Goal: Task Accomplishment & Management: Complete application form

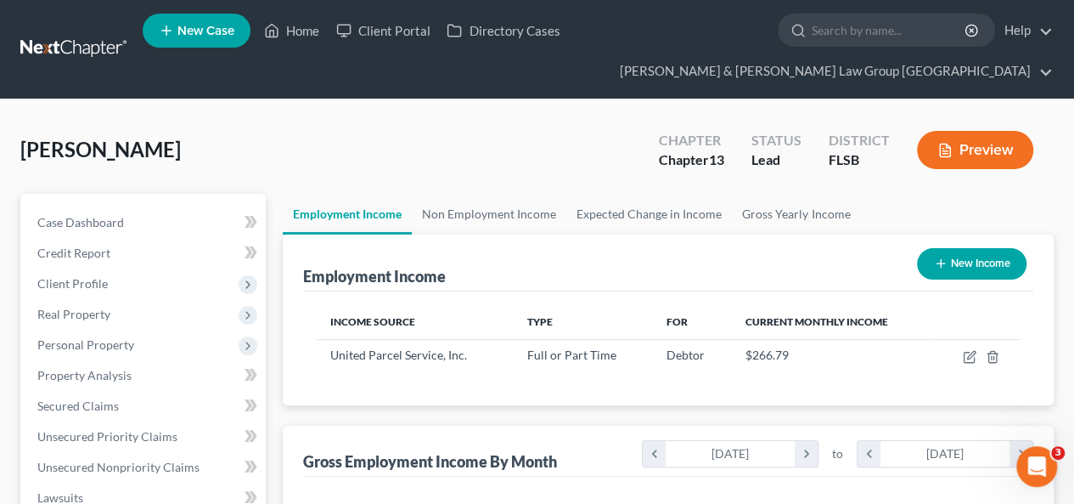
scroll to position [302, 430]
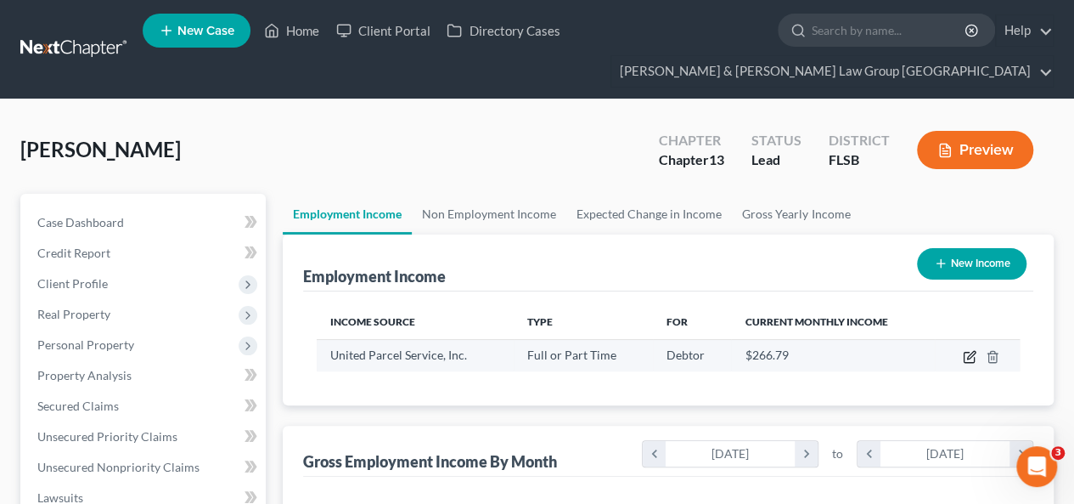
click at [968, 351] on icon "button" at bounding box center [971, 355] width 8 height 8
select select "0"
select select "10"
select select "2"
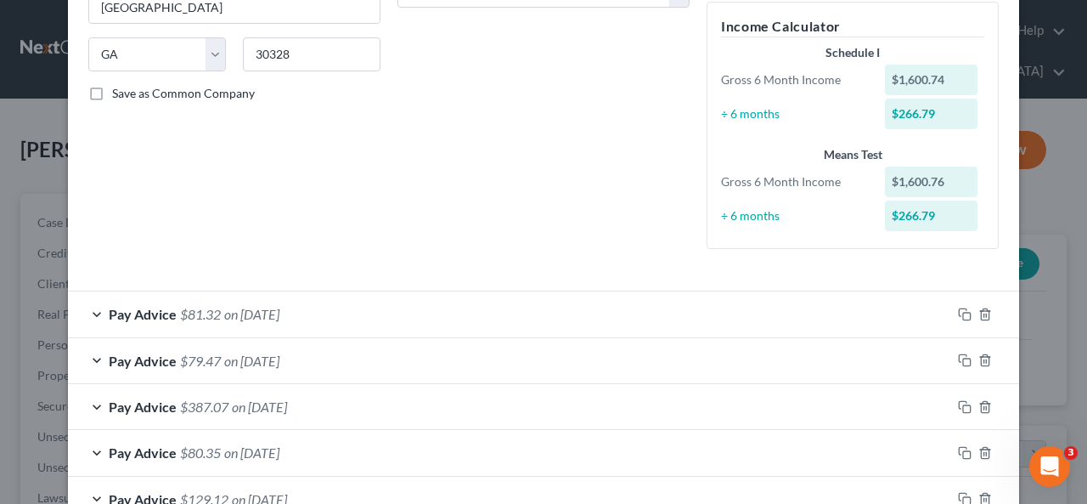
scroll to position [340, 0]
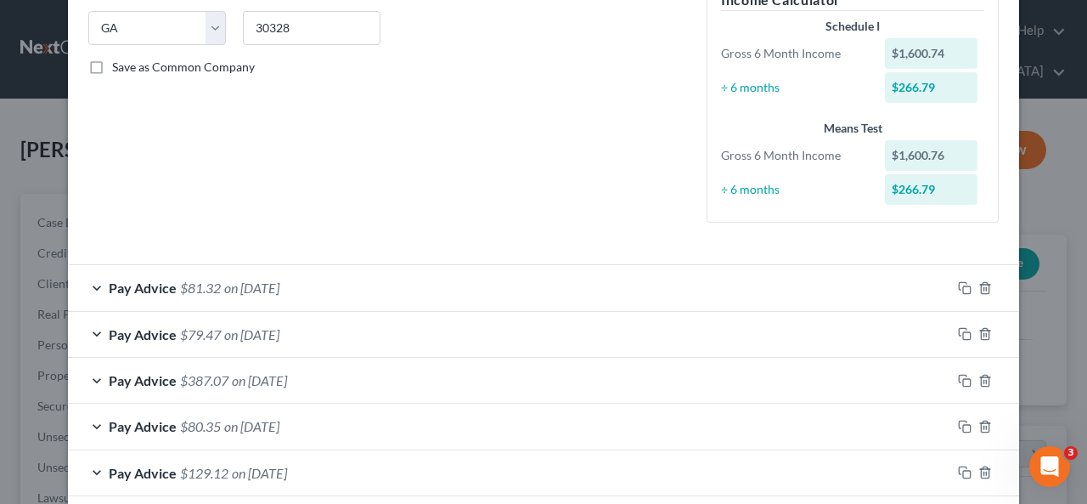
click at [315, 288] on div "Pay Advice $81.32 on [DATE]" at bounding box center [509, 287] width 883 height 45
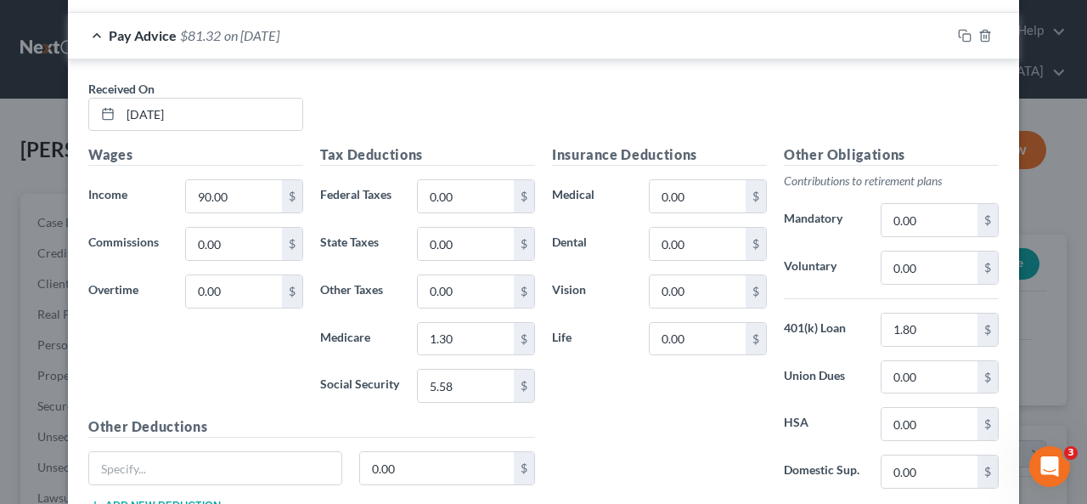
scroll to position [510, 0]
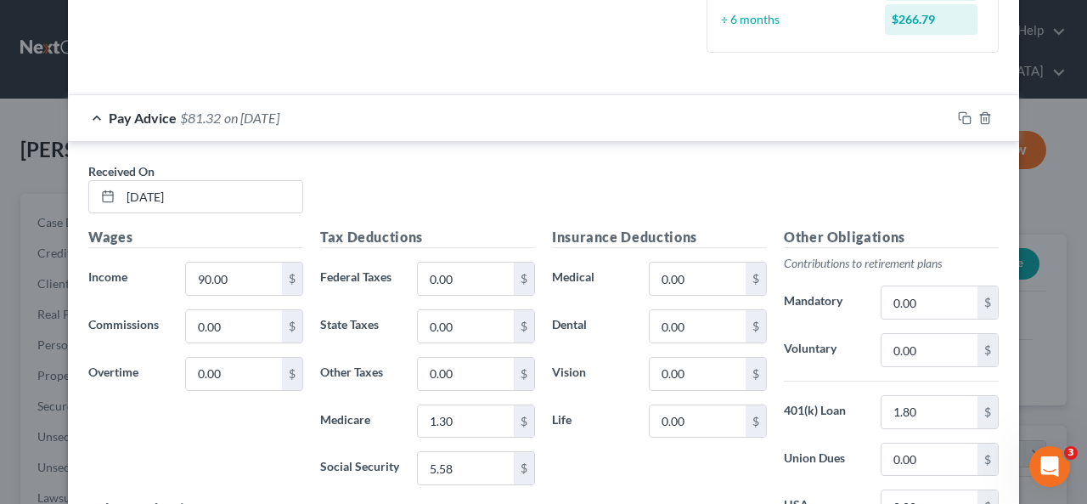
click at [382, 110] on div "Pay Advice $81.32 on [DATE]" at bounding box center [509, 117] width 883 height 45
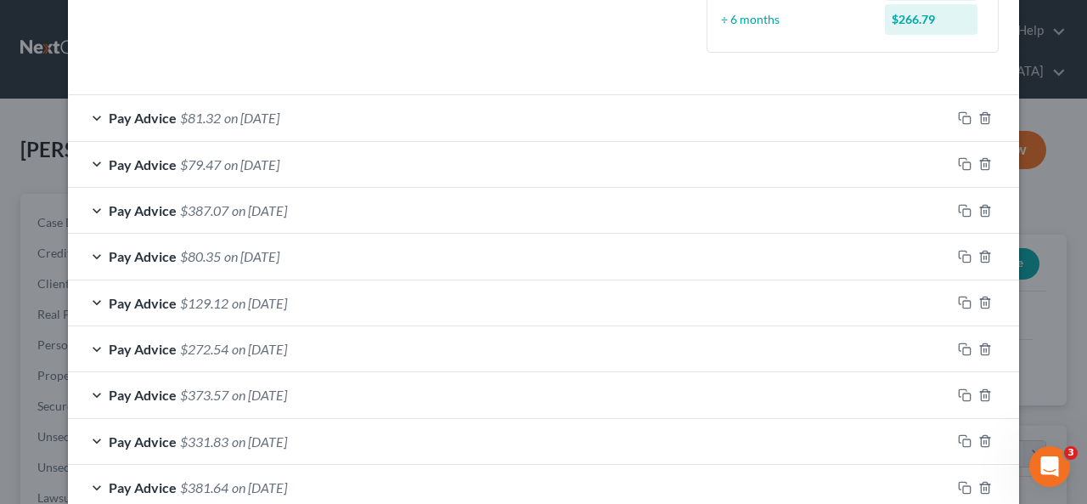
click at [363, 163] on div "Pay Advice $79.47 on [DATE]" at bounding box center [509, 164] width 883 height 45
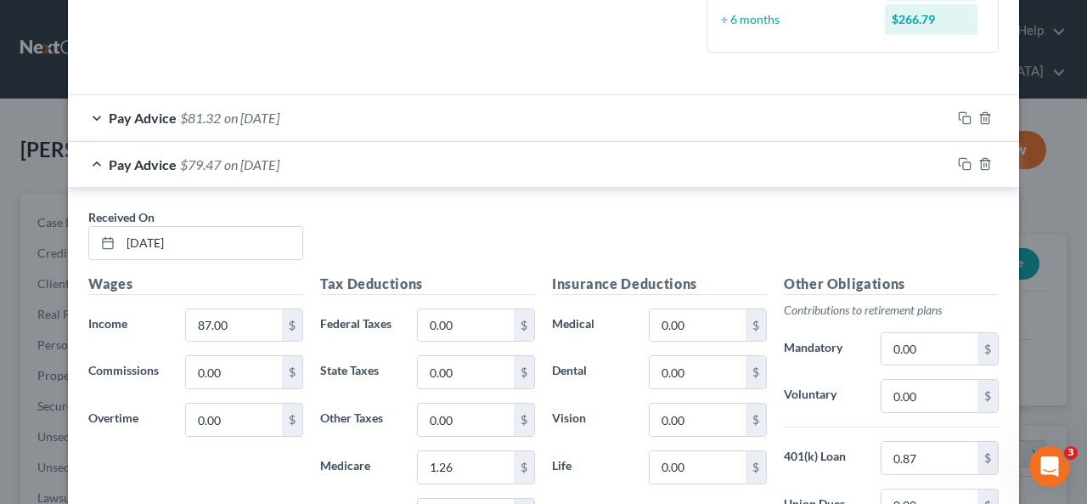
click at [435, 162] on div "Pay Advice $79.47 on [DATE]" at bounding box center [509, 164] width 883 height 45
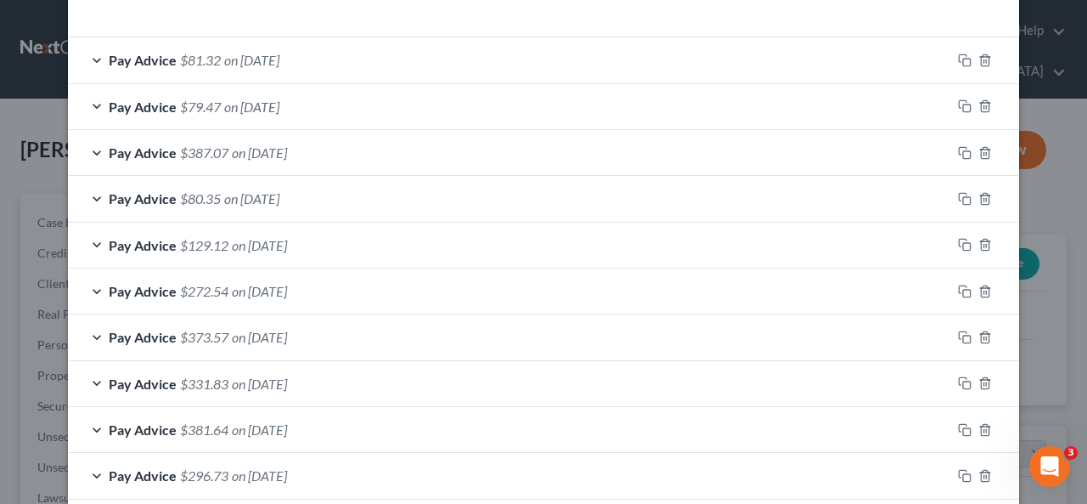
scroll to position [594, 0]
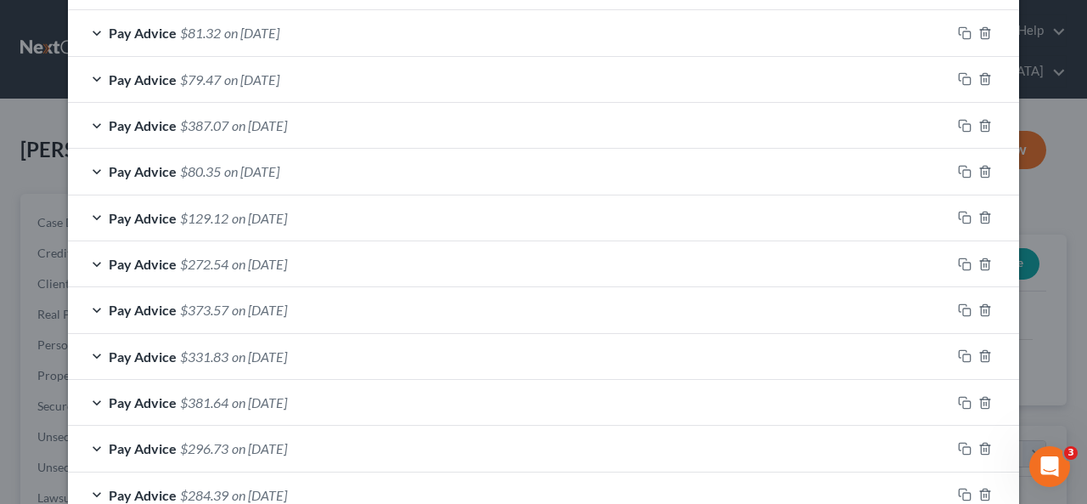
click at [352, 305] on div "Pay Advice $373.57 on [DATE]" at bounding box center [509, 309] width 883 height 45
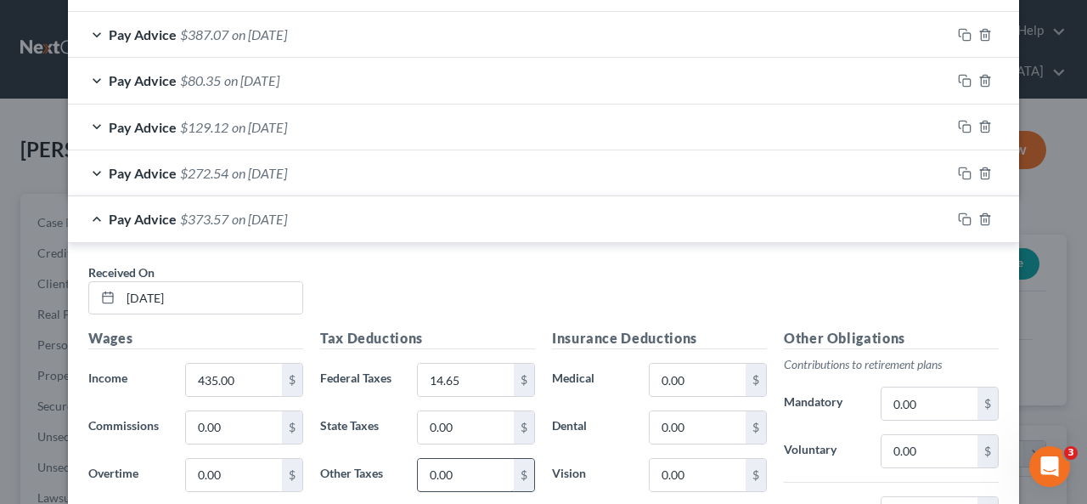
scroll to position [849, 0]
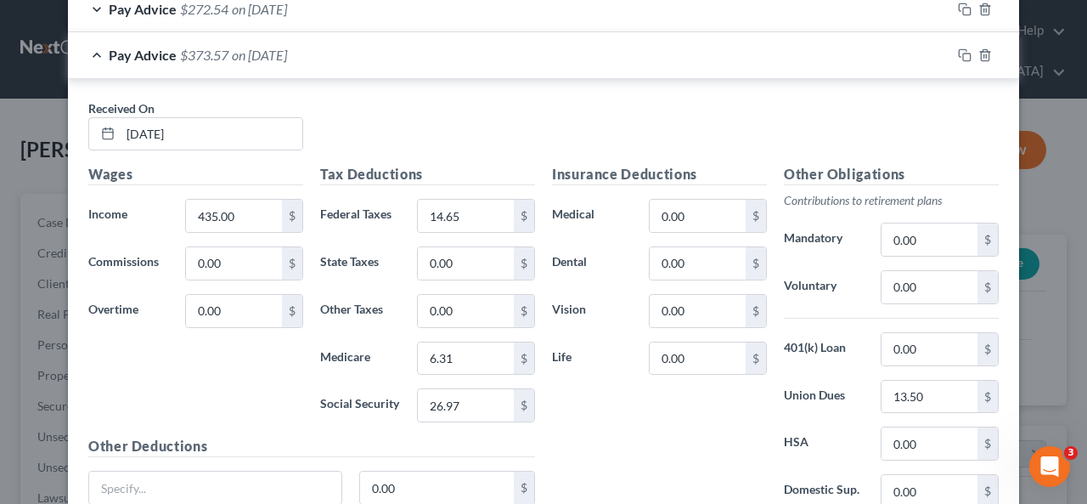
click at [414, 57] on div "Pay Advice $373.57 on [DATE]" at bounding box center [509, 54] width 883 height 45
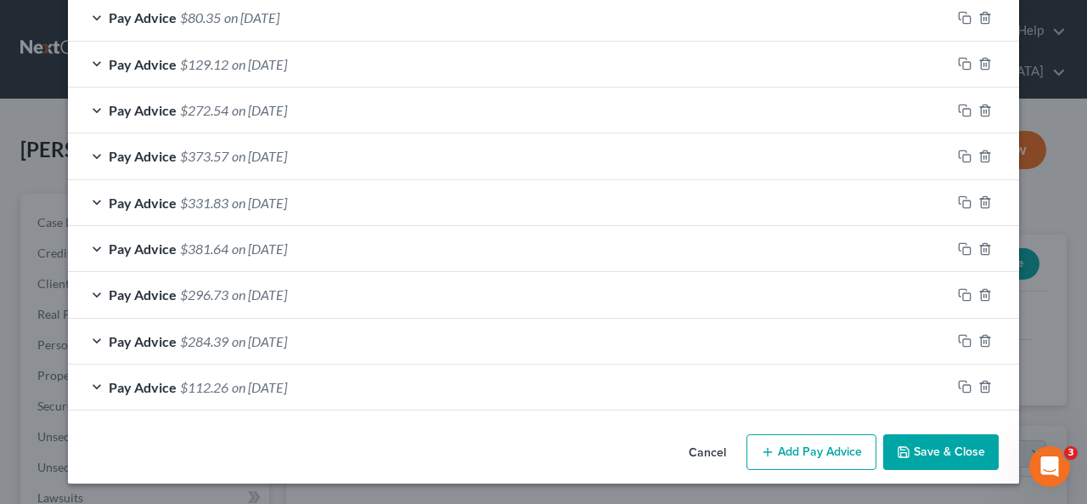
scroll to position [743, 0]
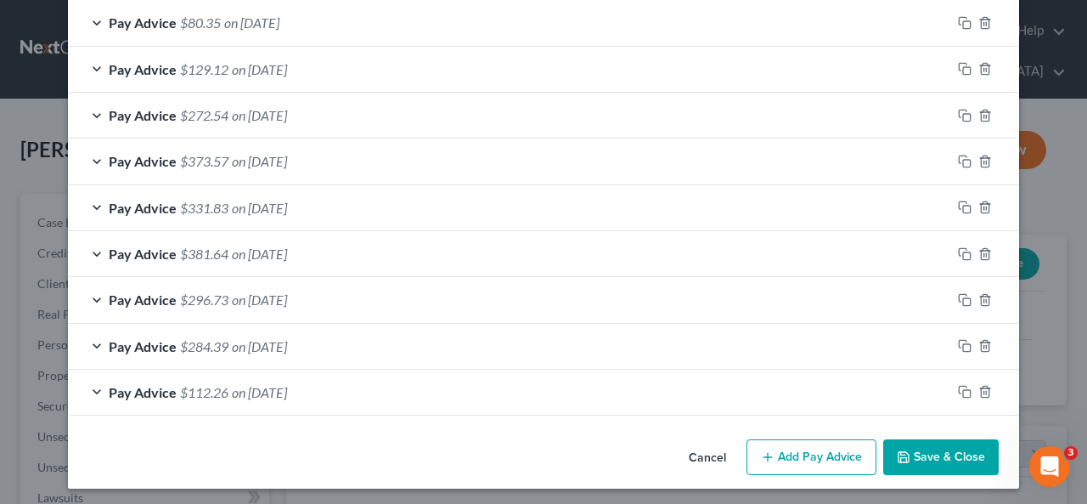
click at [326, 260] on div "Pay Advice $381.64 on [DATE]" at bounding box center [509, 253] width 883 height 45
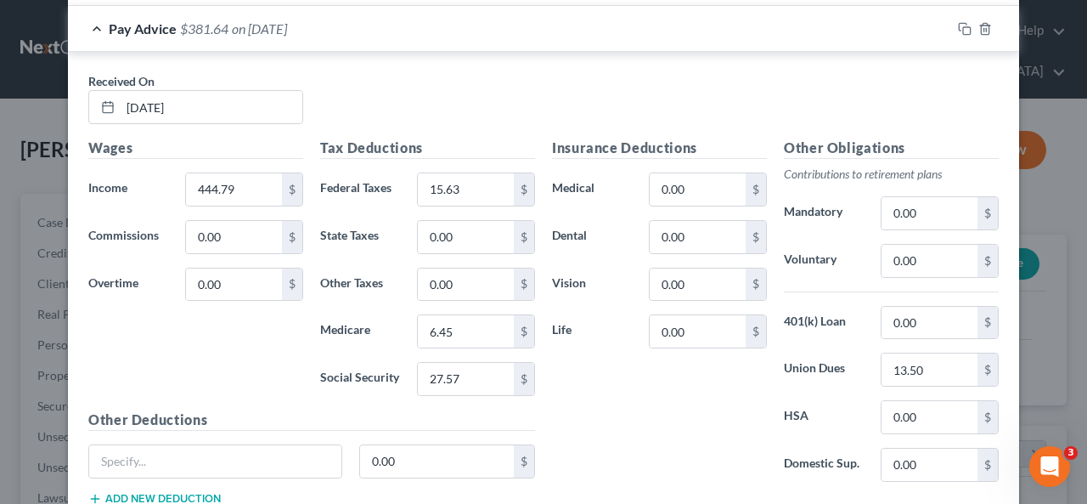
scroll to position [934, 0]
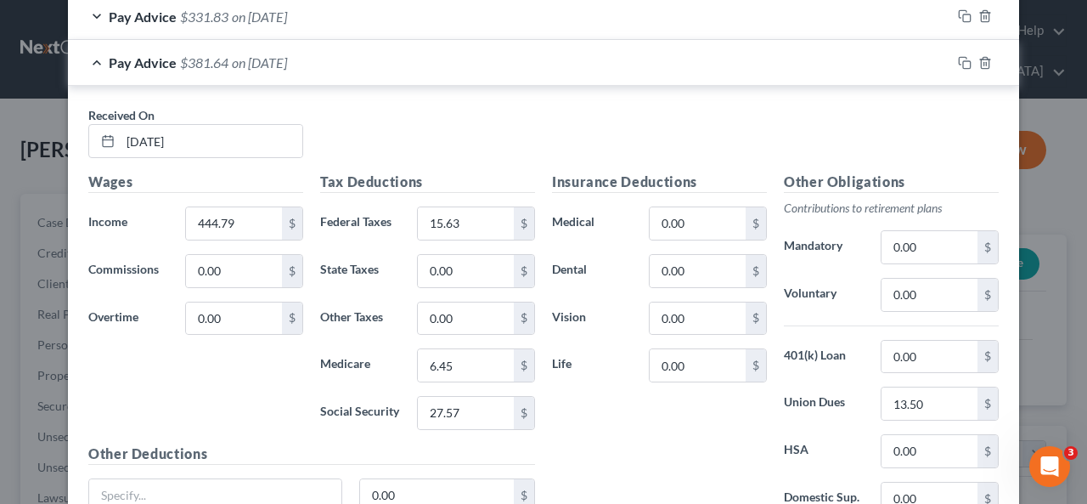
click at [285, 64] on span "on [DATE]" at bounding box center [259, 62] width 55 height 16
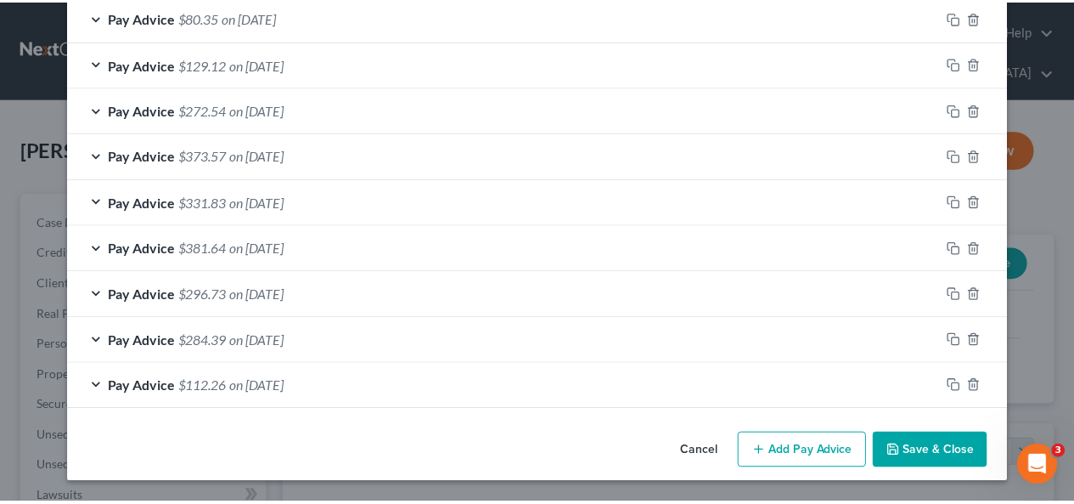
scroll to position [743, 0]
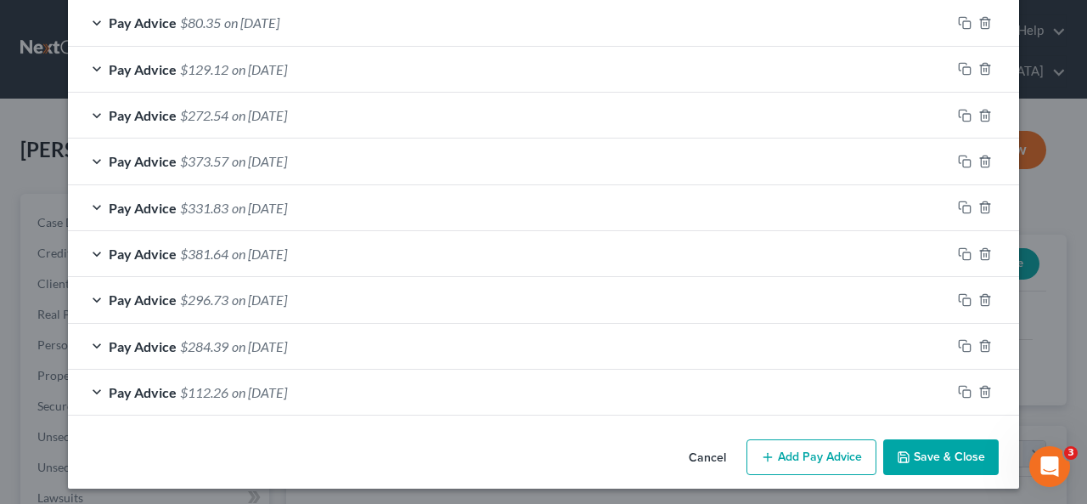
drag, startPoint x: 909, startPoint y: 446, endPoint x: 831, endPoint y: 417, distance: 84.1
click at [909, 446] on button "Save & Close" at bounding box center [940, 457] width 115 height 36
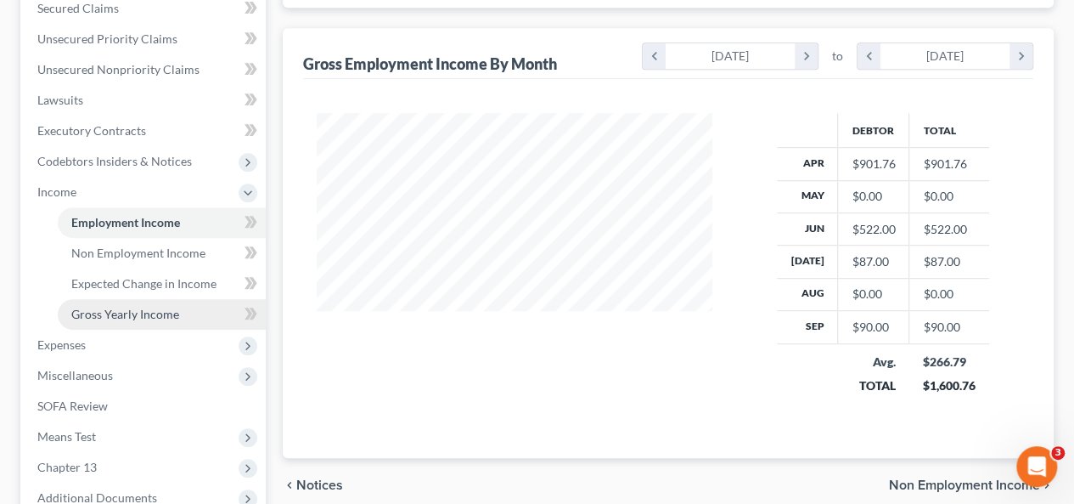
scroll to position [425, 0]
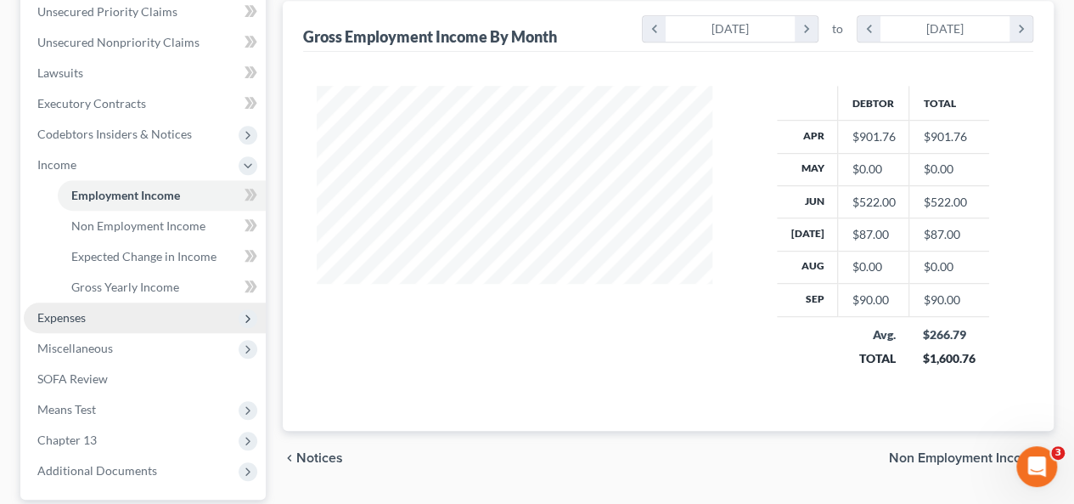
click at [91, 302] on span "Expenses" at bounding box center [145, 317] width 242 height 31
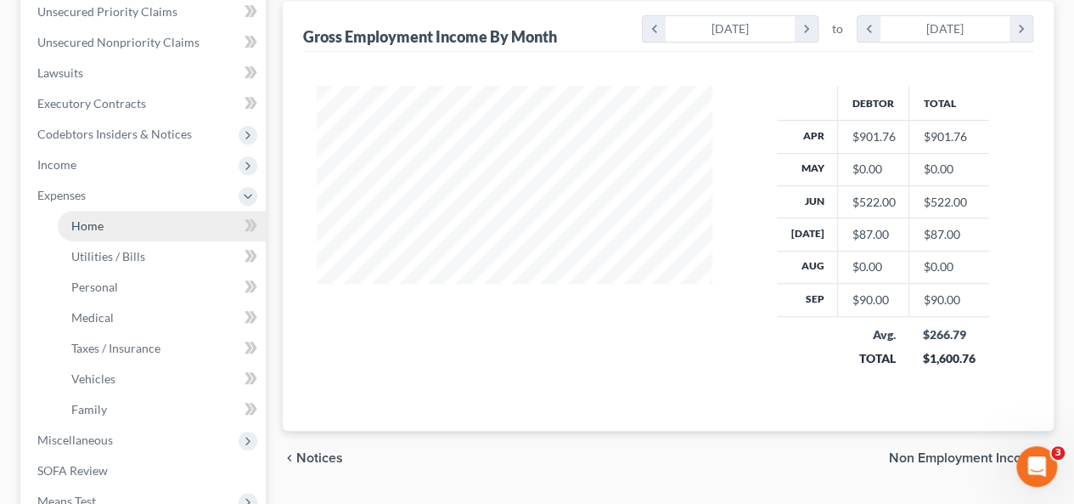
click at [111, 211] on link "Home" at bounding box center [162, 226] width 208 height 31
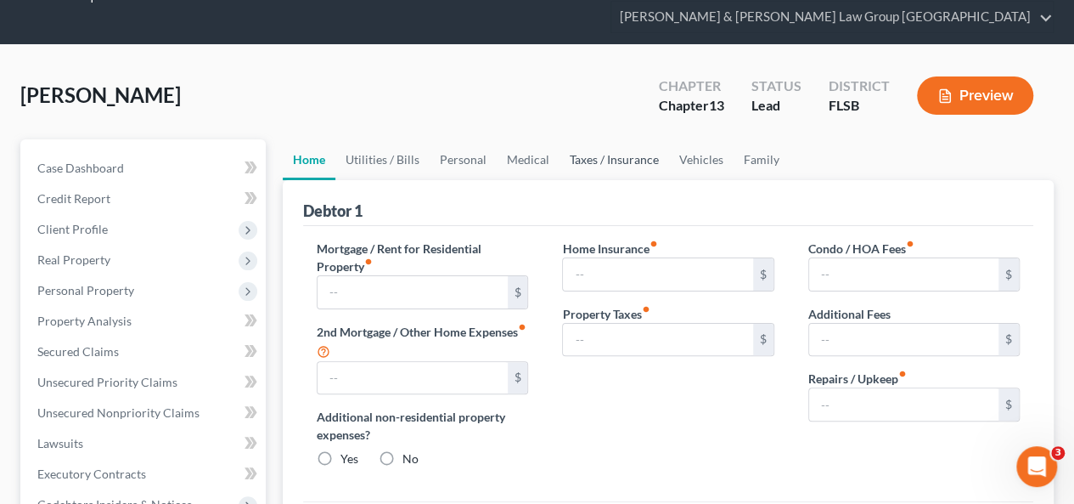
type input "1,277.88"
type input "0.00"
radio input "true"
type input "0.00"
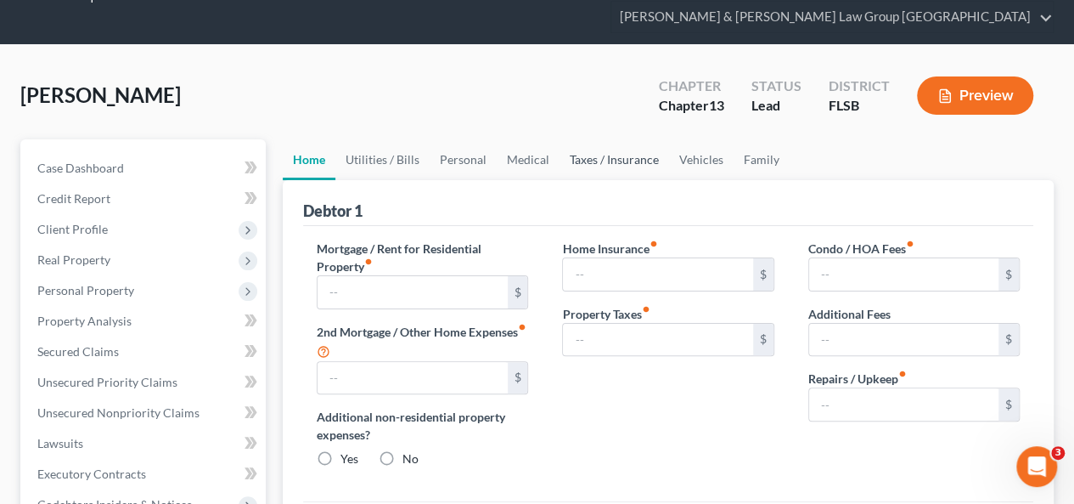
type input "442.37"
type input "0.00"
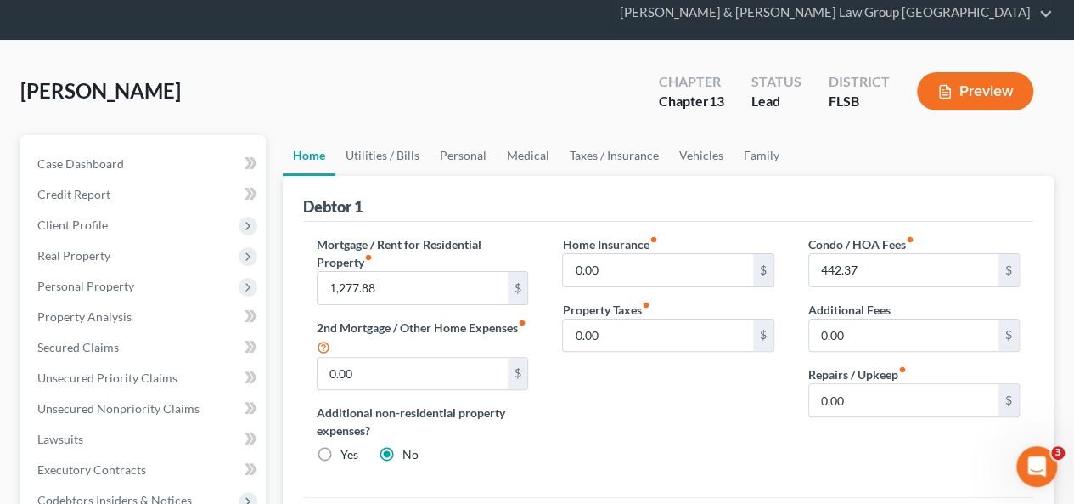
scroll to position [85, 0]
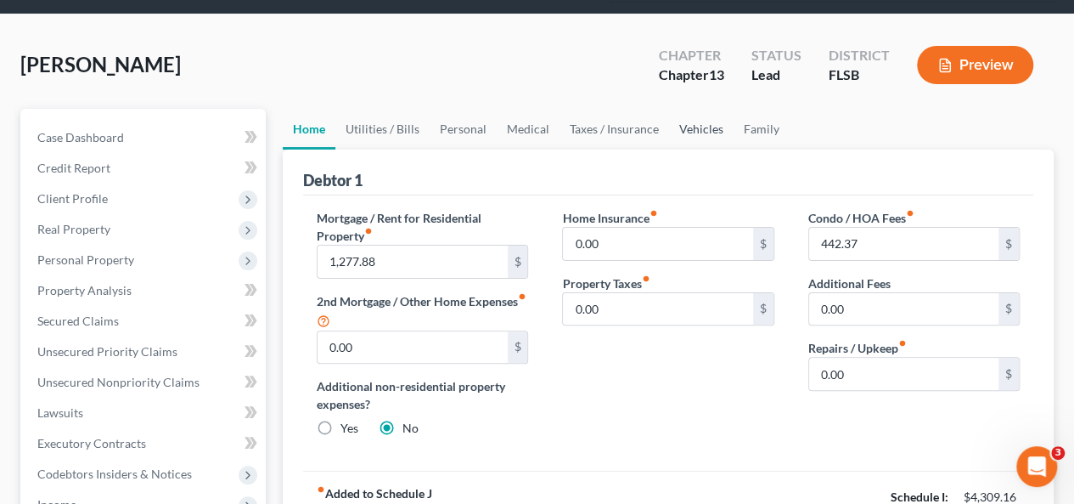
click at [697, 109] on link "Vehicles" at bounding box center [701, 129] width 65 height 41
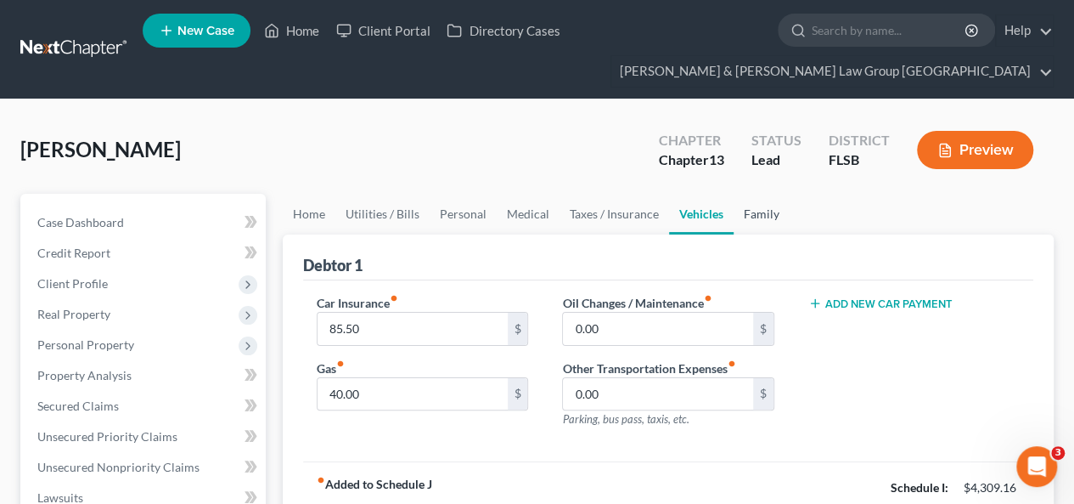
click at [742, 194] on link "Family" at bounding box center [762, 214] width 56 height 41
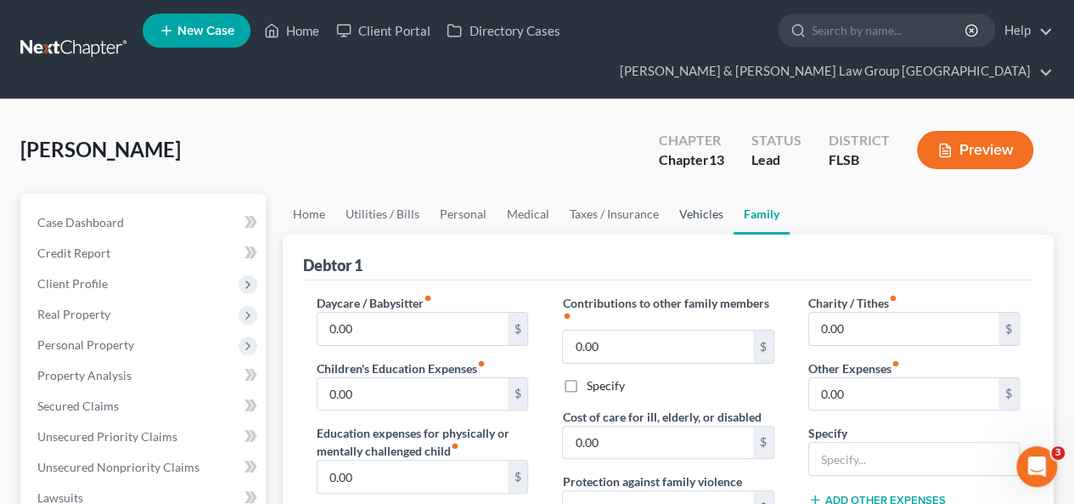
click at [700, 194] on link "Vehicles" at bounding box center [701, 214] width 65 height 41
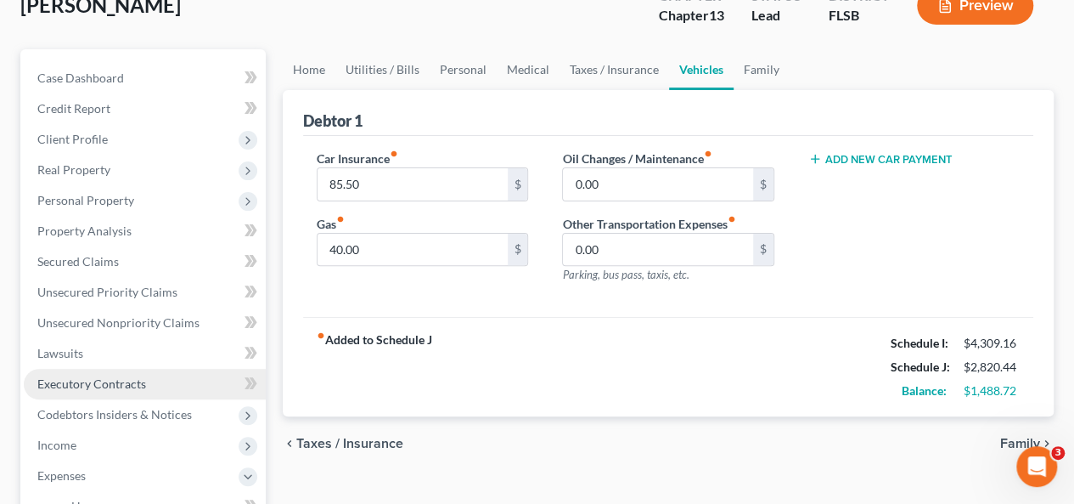
scroll to position [170, 0]
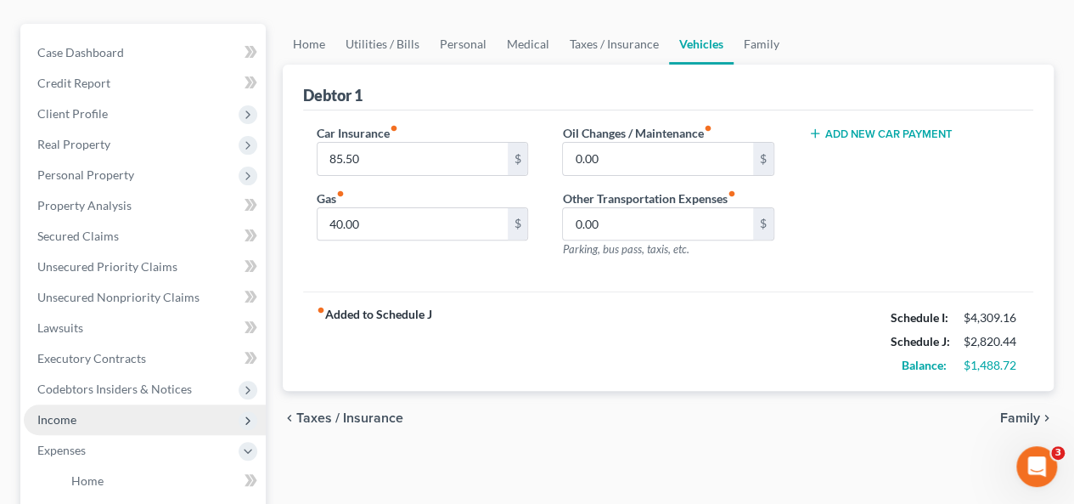
click at [90, 404] on span "Income" at bounding box center [145, 419] width 242 height 31
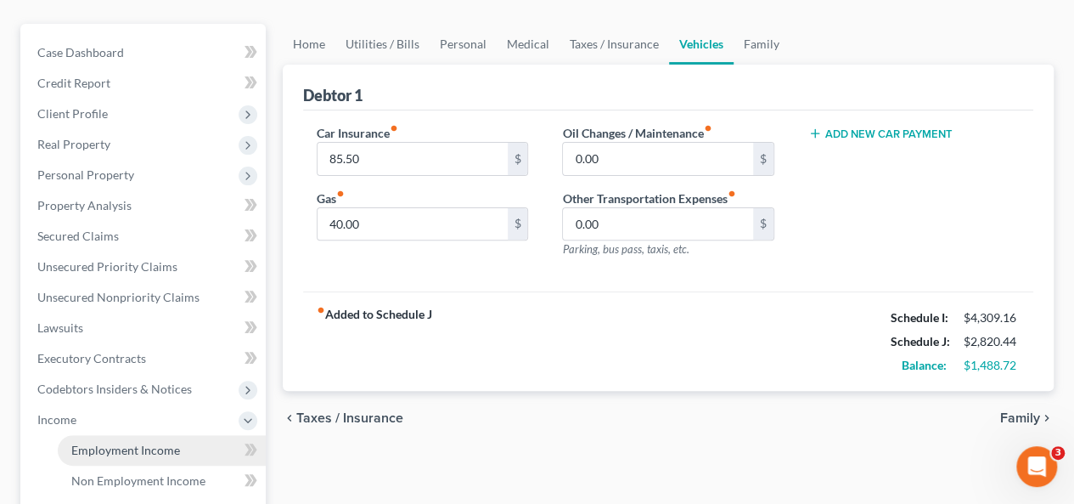
click at [84, 442] on span "Employment Income" at bounding box center [125, 449] width 109 height 14
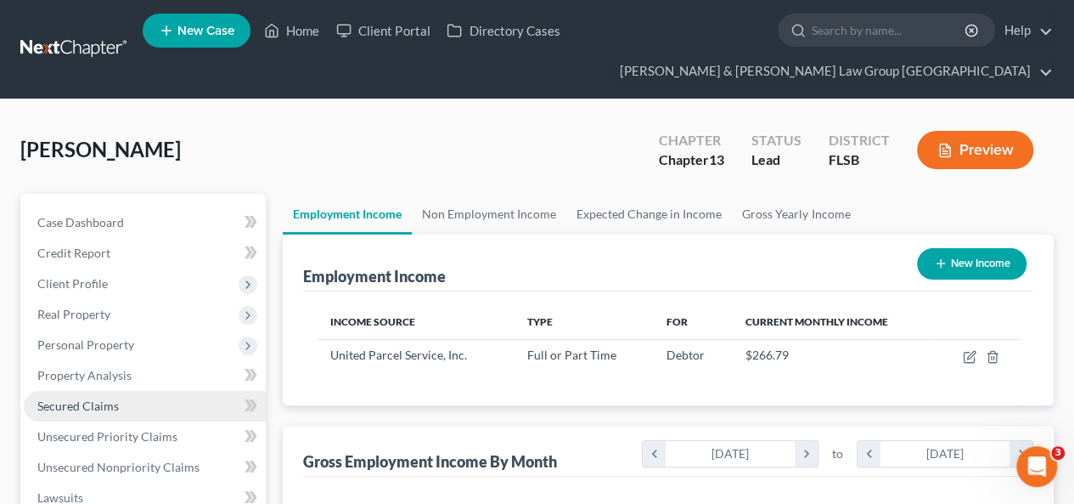
scroll to position [302, 430]
click at [532, 194] on link "Non Employment Income" at bounding box center [489, 214] width 155 height 41
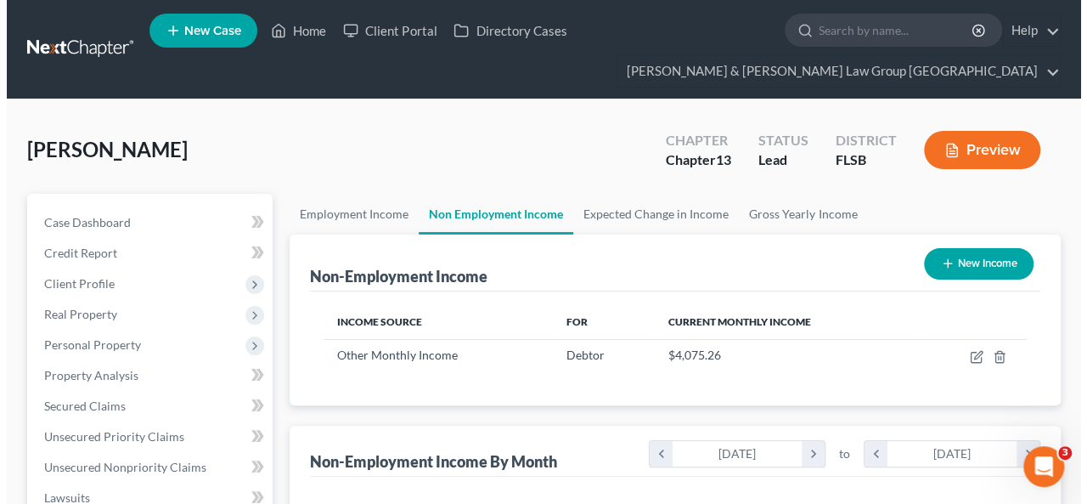
scroll to position [302, 430]
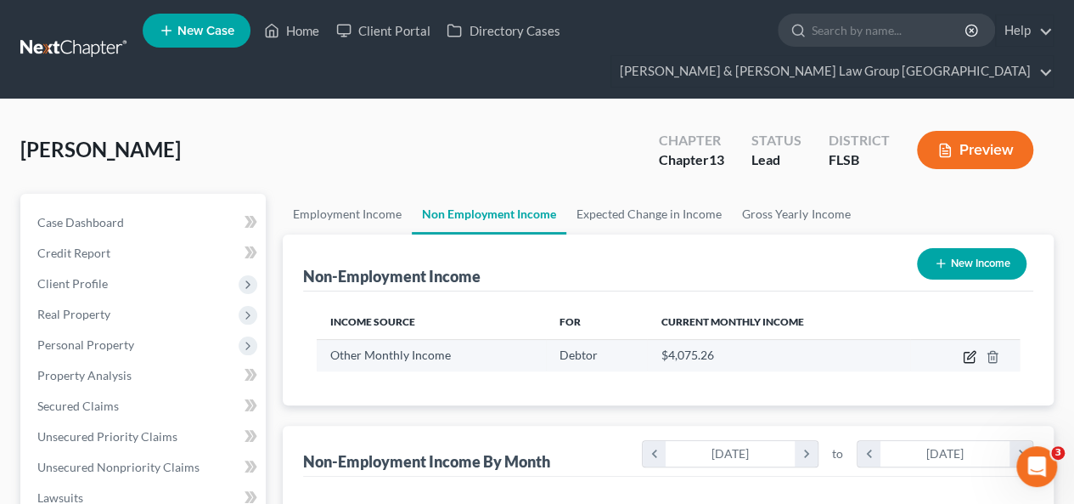
click at [970, 350] on icon "button" at bounding box center [970, 357] width 14 height 14
select select "13"
select select "0"
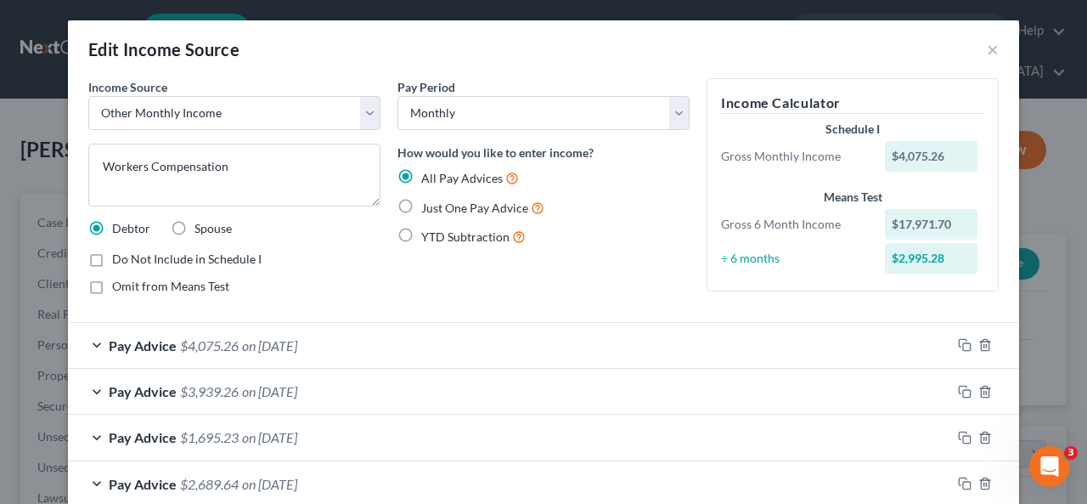
scroll to position [85, 0]
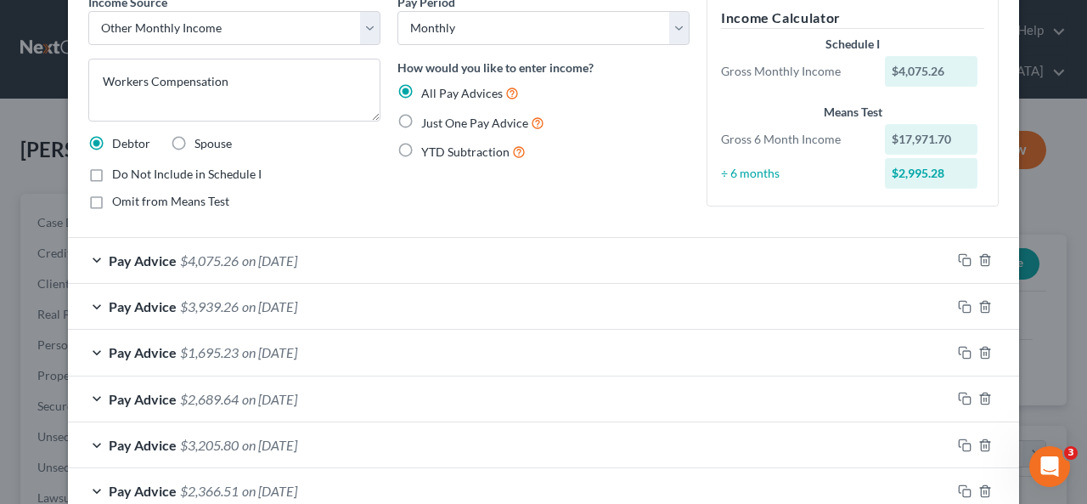
click at [472, 273] on div "Pay Advice $4,075.26 on [DATE]" at bounding box center [509, 260] width 883 height 45
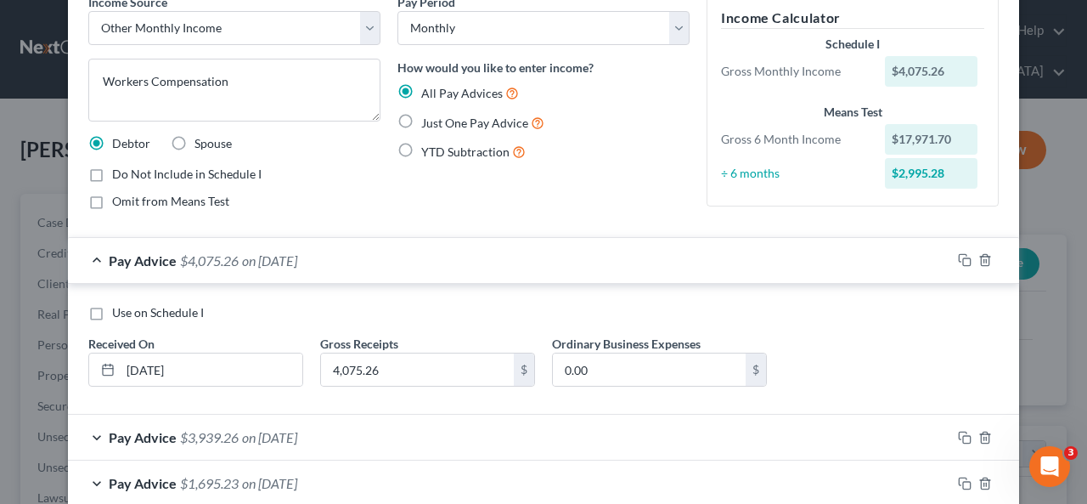
click at [476, 264] on div "Pay Advice $4,075.26 on [DATE]" at bounding box center [509, 260] width 883 height 45
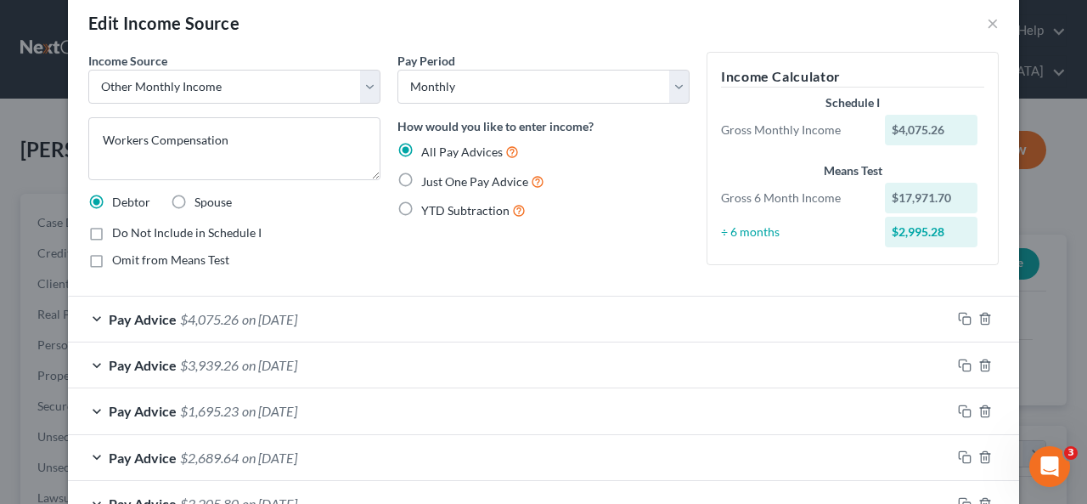
scroll to position [0, 0]
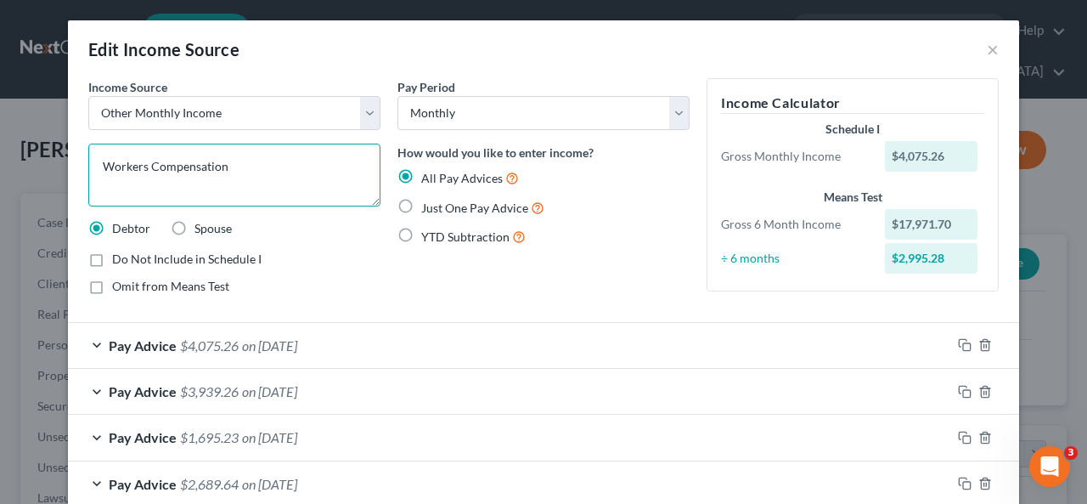
click at [238, 166] on textarea "Workers Compensation" at bounding box center [234, 175] width 292 height 63
type textarea "Workers Compensation from Liberty Mutual"
click at [402, 347] on div "Pay Advice $4,075.26 on [DATE]" at bounding box center [509, 345] width 883 height 45
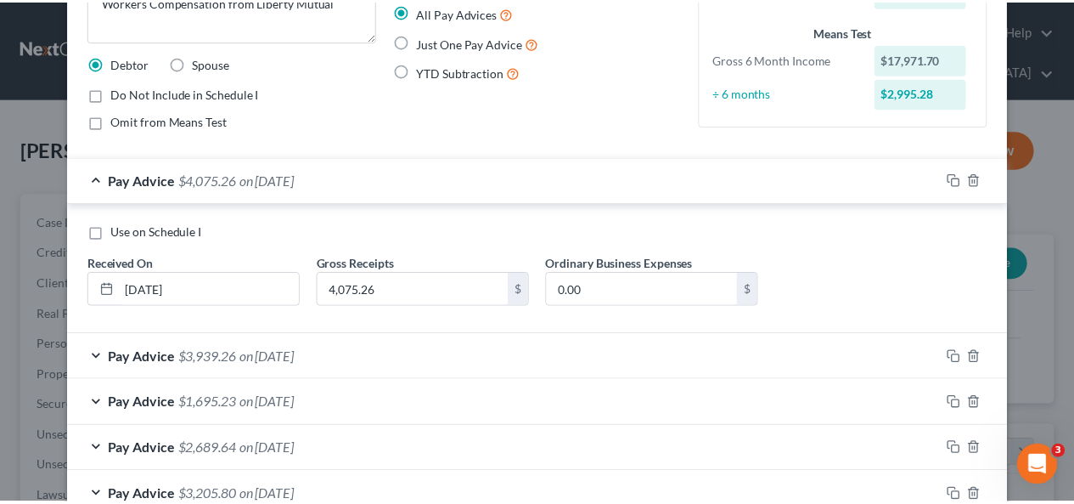
scroll to position [170, 0]
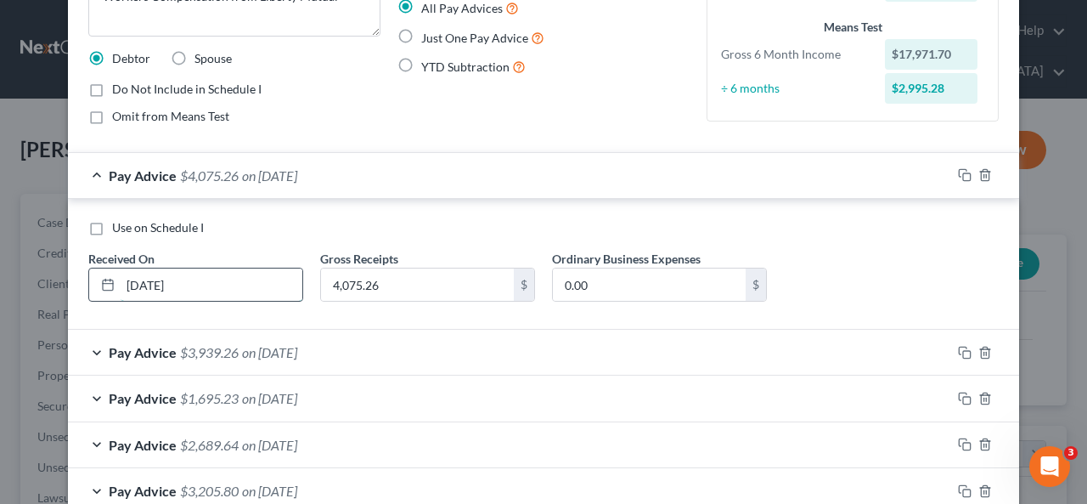
drag, startPoint x: 139, startPoint y: 279, endPoint x: 149, endPoint y: 279, distance: 10.2
click at [149, 279] on input "[DATE]" at bounding box center [212, 284] width 182 height 32
type input "[DATE]"
click at [491, 177] on div "Pay Advice $4,075.26 on [DATE]" at bounding box center [509, 175] width 883 height 45
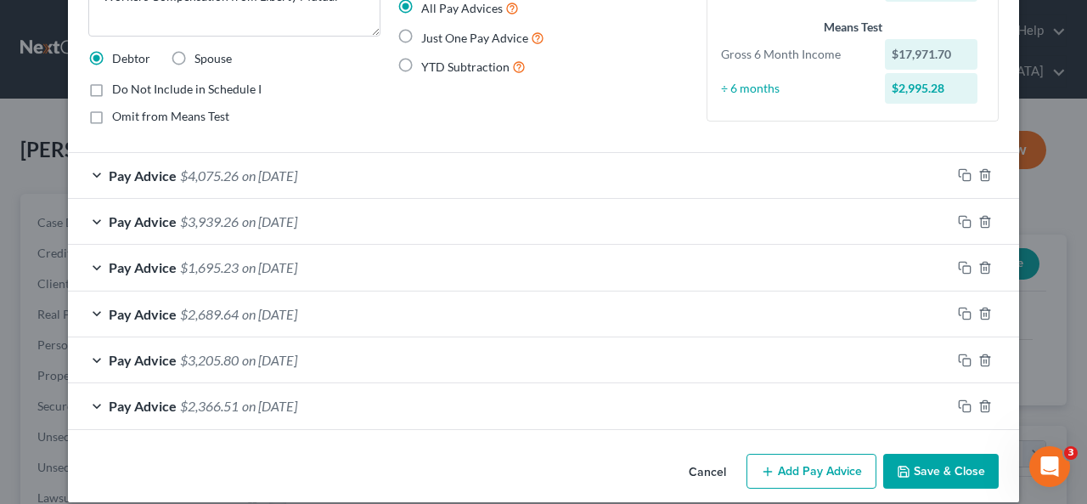
click at [913, 465] on button "Save & Close" at bounding box center [940, 471] width 115 height 36
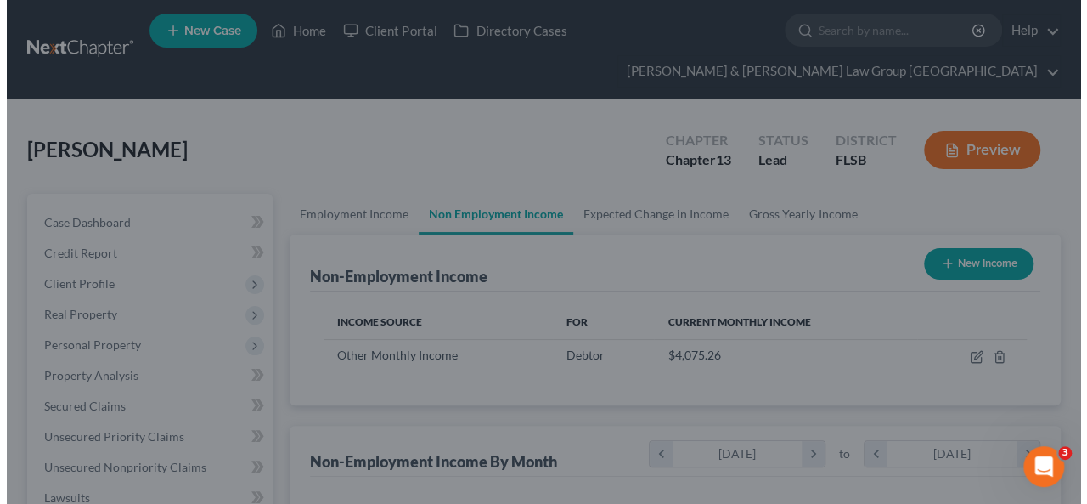
scroll to position [848896, 848769]
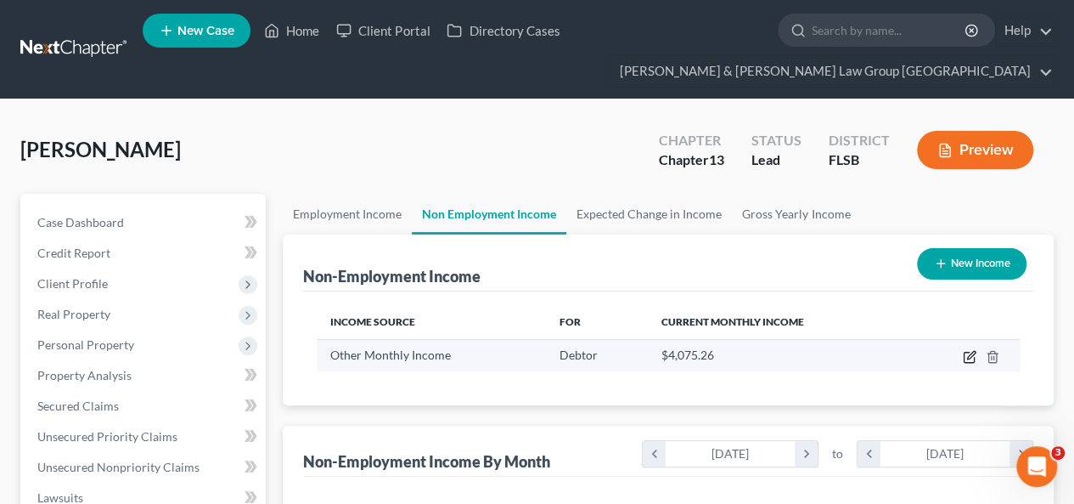
click at [967, 350] on icon "button" at bounding box center [970, 357] width 14 height 14
select select "13"
select select "0"
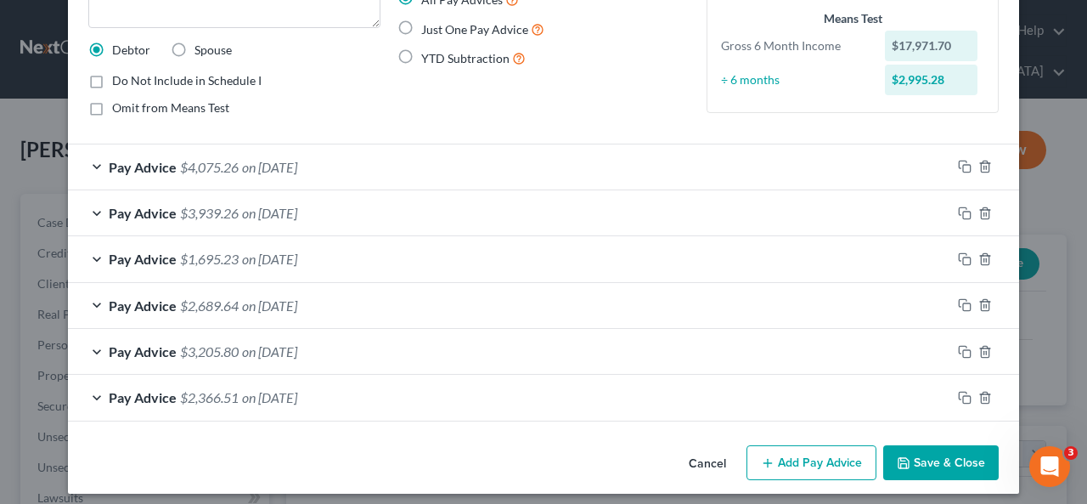
scroll to position [185, 0]
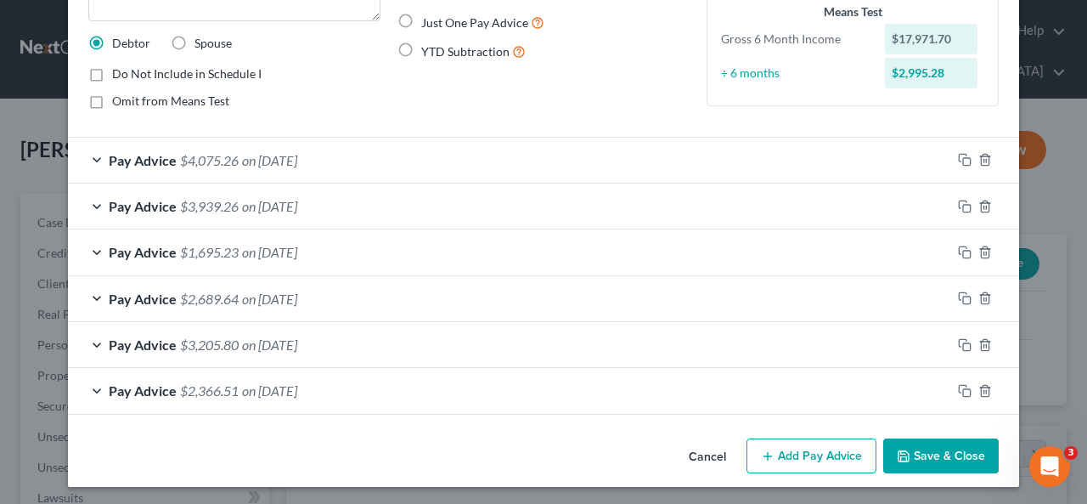
click at [787, 446] on button "Add Pay Advice" at bounding box center [811, 456] width 130 height 36
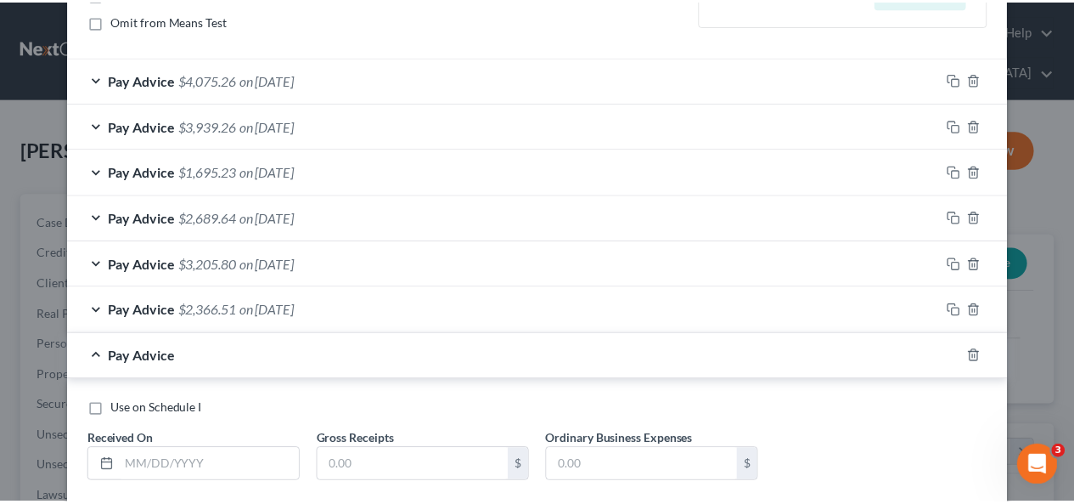
scroll to position [355, 0]
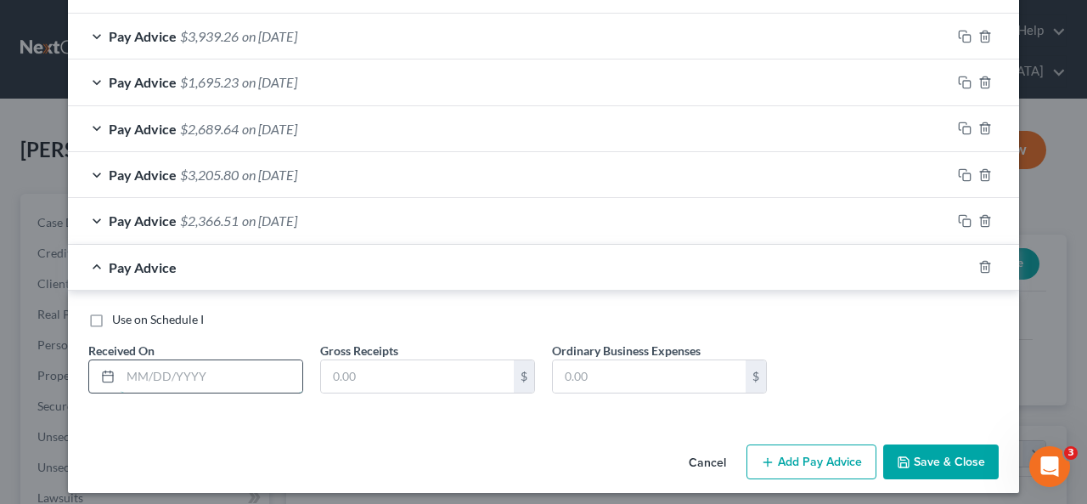
drag, startPoint x: 195, startPoint y: 373, endPoint x: 206, endPoint y: 363, distance: 14.4
click at [195, 373] on input "text" at bounding box center [212, 376] width 182 height 32
type input "[DATE]"
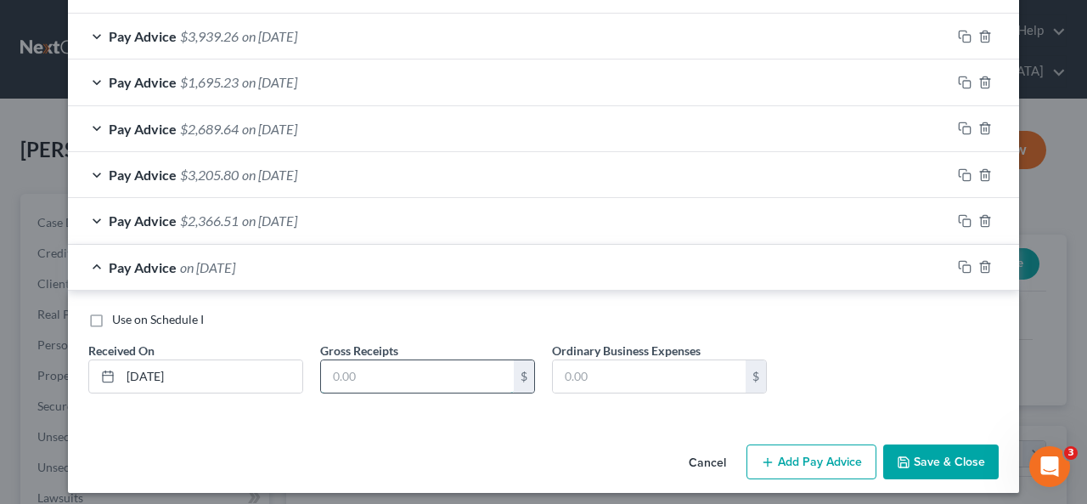
click at [360, 368] on input "text" at bounding box center [417, 376] width 193 height 32
type input "1,344.38"
click at [449, 417] on div "Income Source * Select Unemployment Disability (from employer) Pension Retireme…" at bounding box center [543, 80] width 951 height 714
click at [905, 468] on button "Save & Close" at bounding box center [940, 462] width 115 height 36
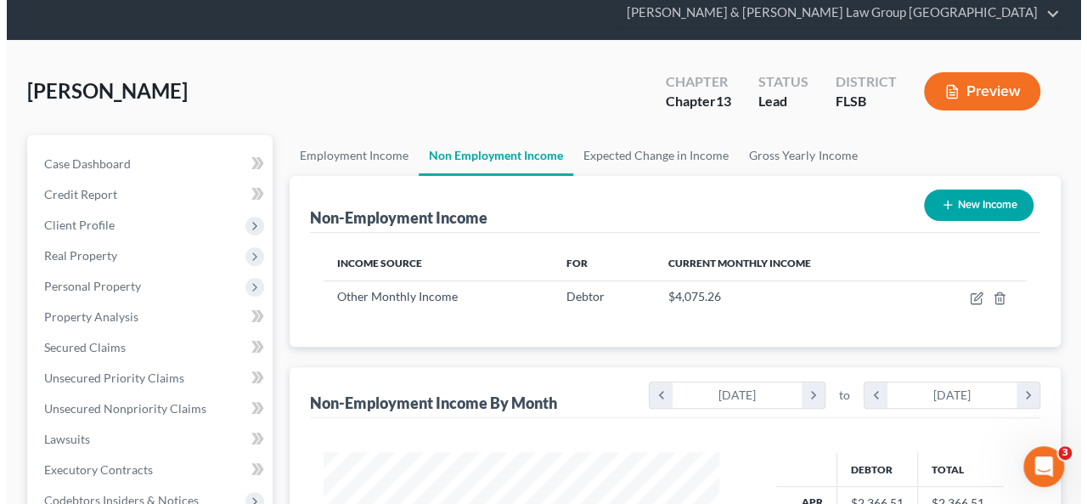
scroll to position [85, 0]
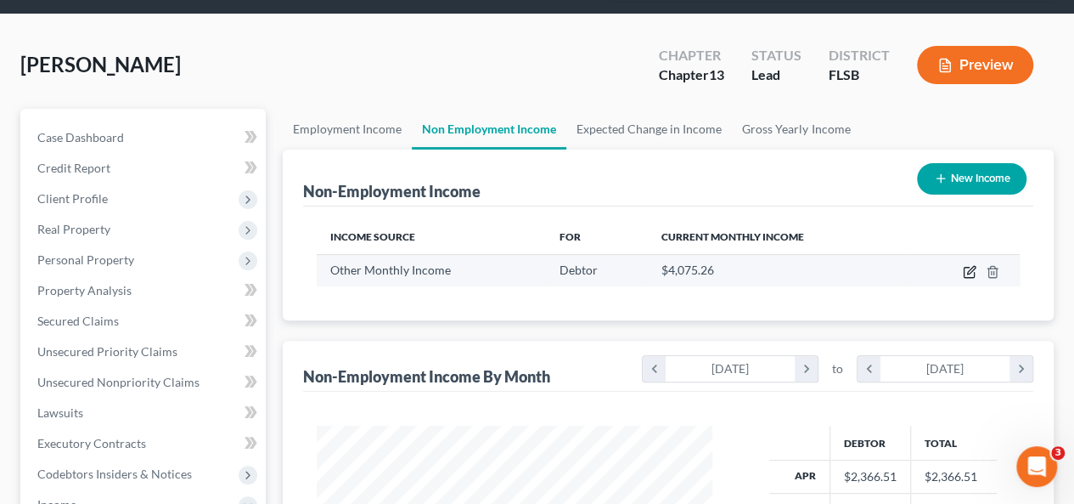
click at [967, 265] on icon "button" at bounding box center [970, 272] width 14 height 14
select select "13"
select select "0"
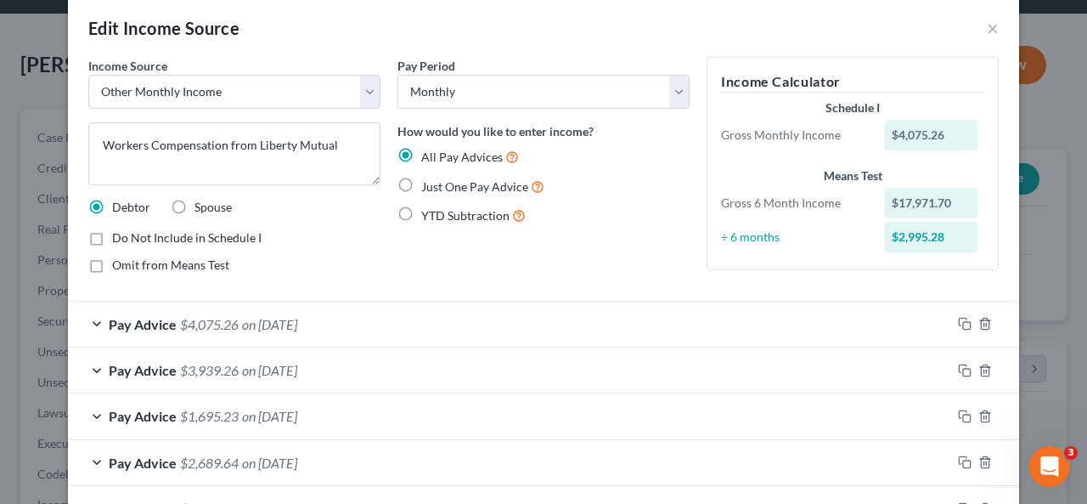
scroll to position [0, 0]
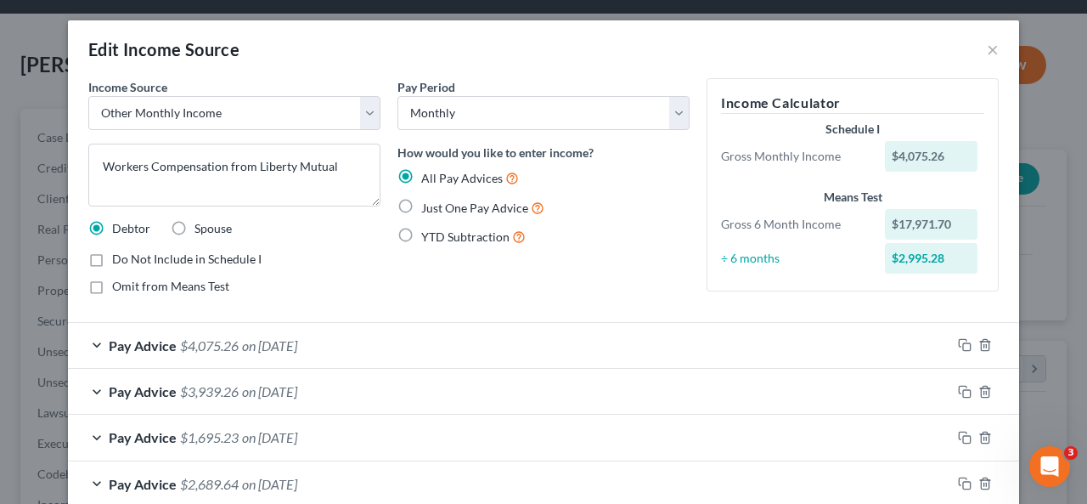
click at [421, 210] on label "Just One Pay Advice" at bounding box center [482, 208] width 123 height 20
click at [428, 209] on input "Just One Pay Advice" at bounding box center [433, 203] width 11 height 11
radio input "true"
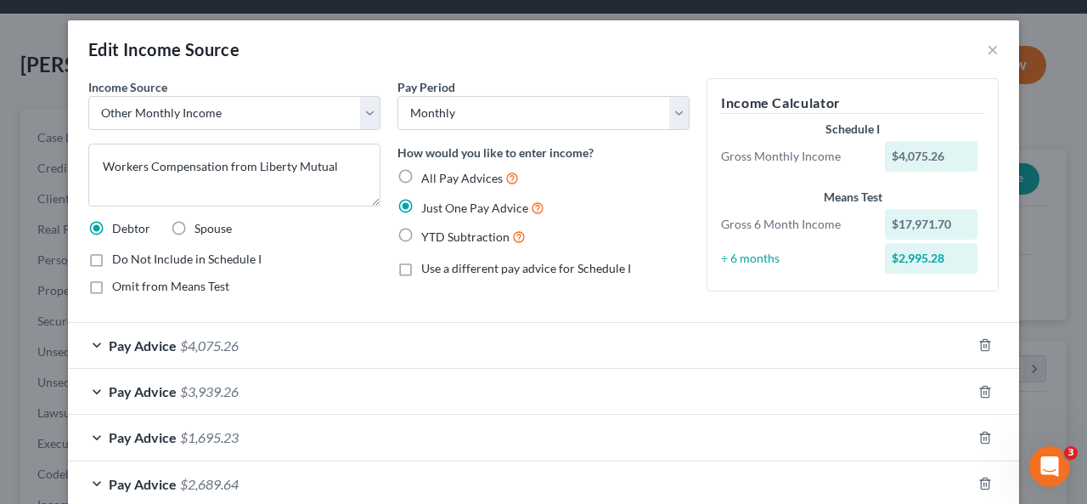
click at [421, 168] on label "All Pay Advices" at bounding box center [470, 178] width 98 height 20
click at [428, 168] on input "All Pay Advices" at bounding box center [433, 173] width 11 height 11
radio input "true"
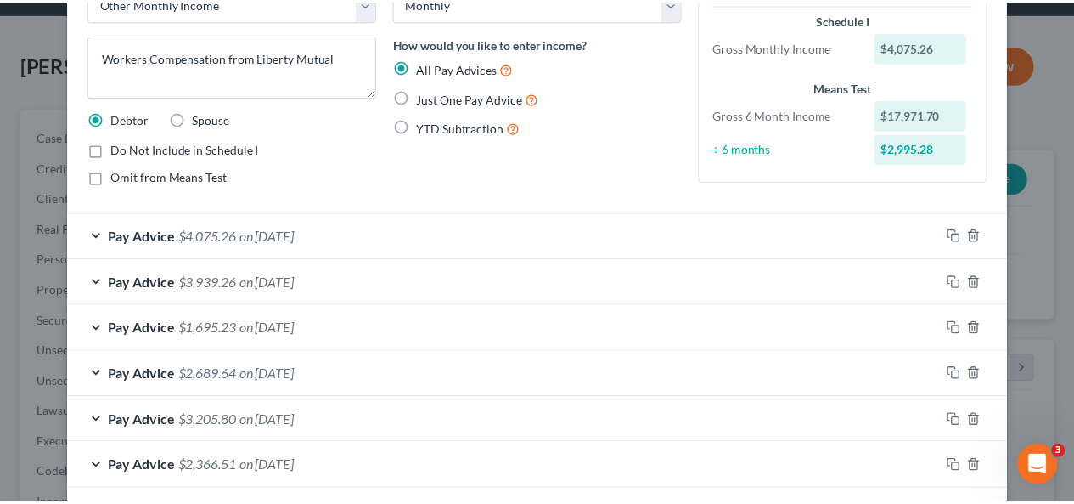
scroll to position [231, 0]
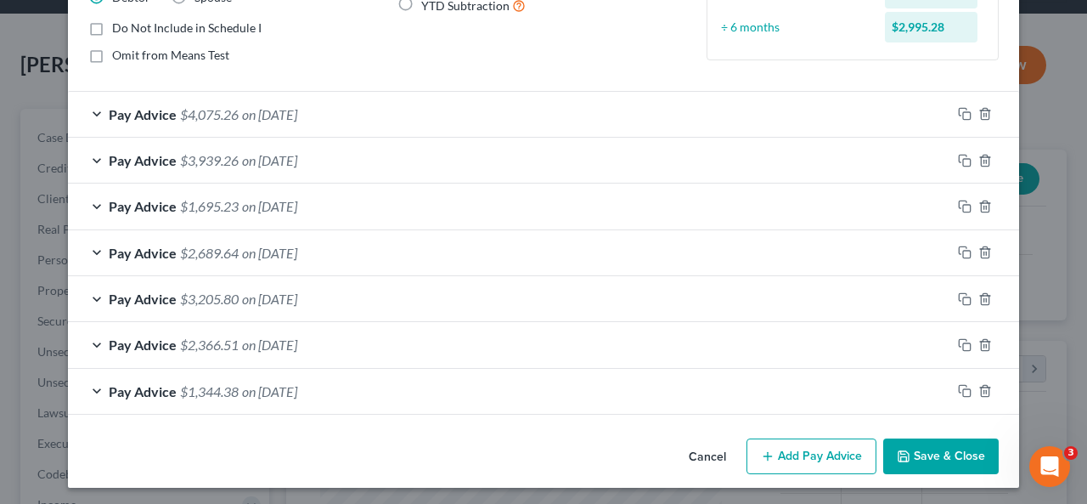
click at [917, 441] on button "Save & Close" at bounding box center [940, 456] width 115 height 36
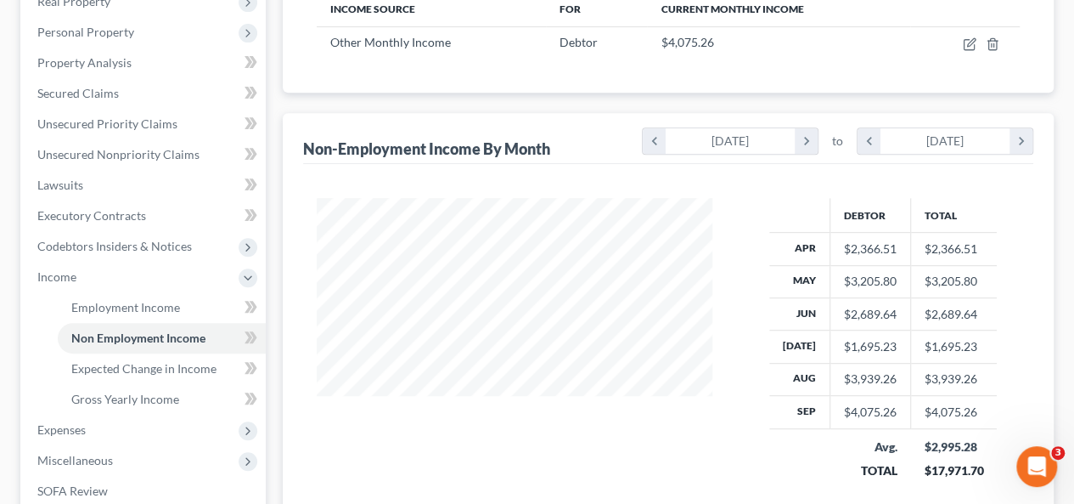
scroll to position [340, 0]
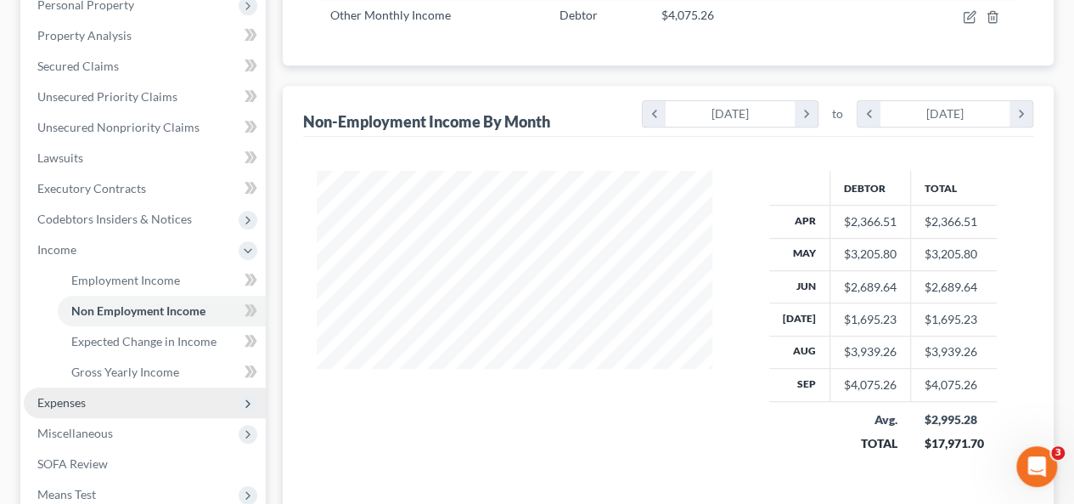
click at [119, 387] on span "Expenses" at bounding box center [145, 402] width 242 height 31
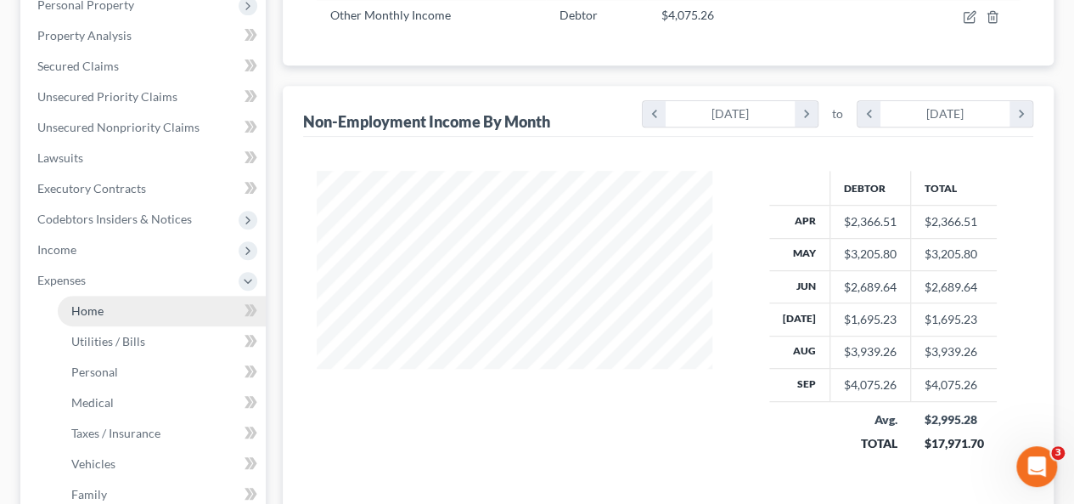
click at [107, 296] on link "Home" at bounding box center [162, 311] width 208 height 31
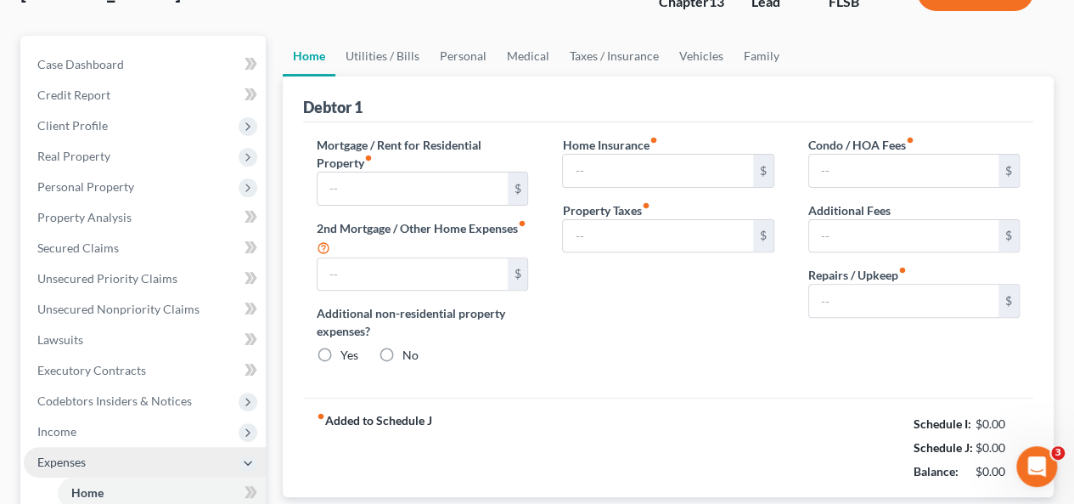
scroll to position [31, 0]
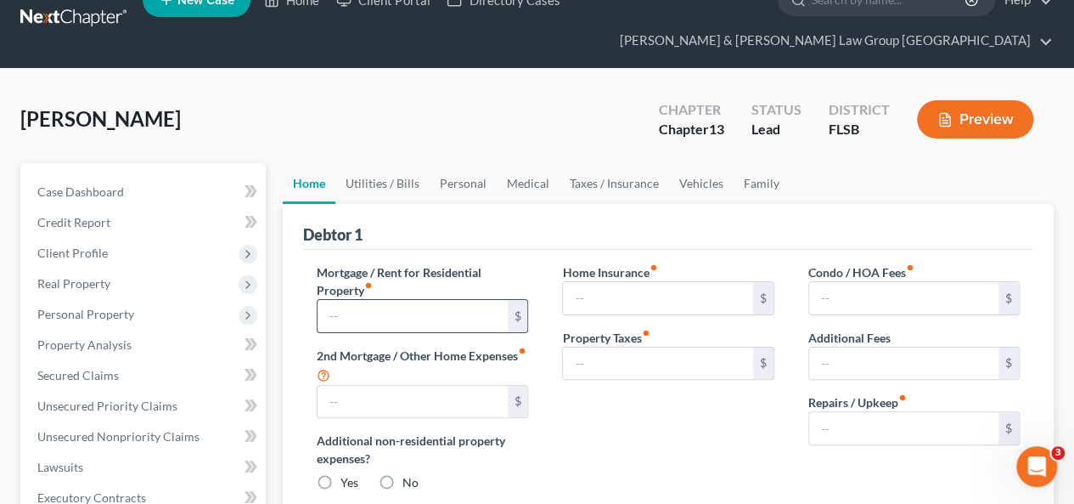
type input "1,277.88"
type input "0.00"
radio input "true"
type input "0.00"
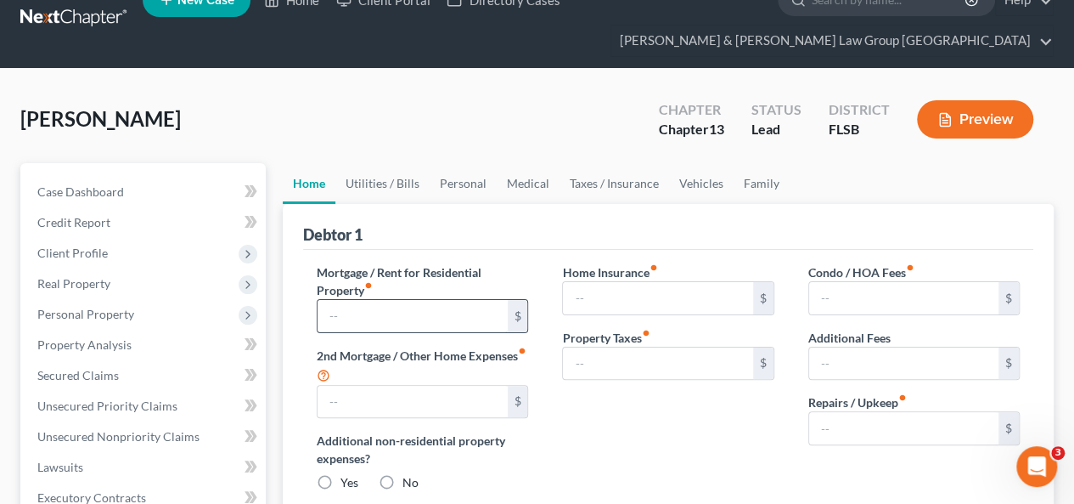
type input "442.37"
type input "0.00"
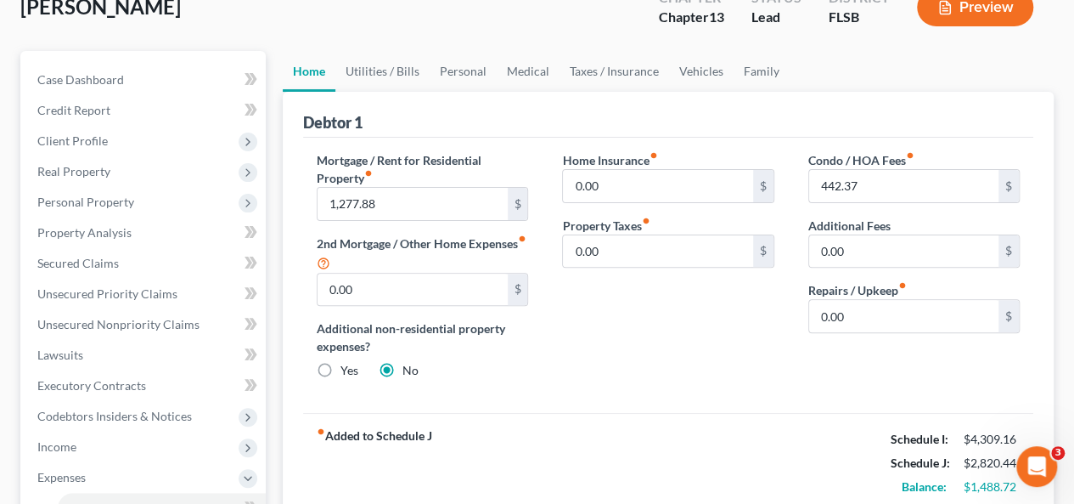
scroll to position [170, 0]
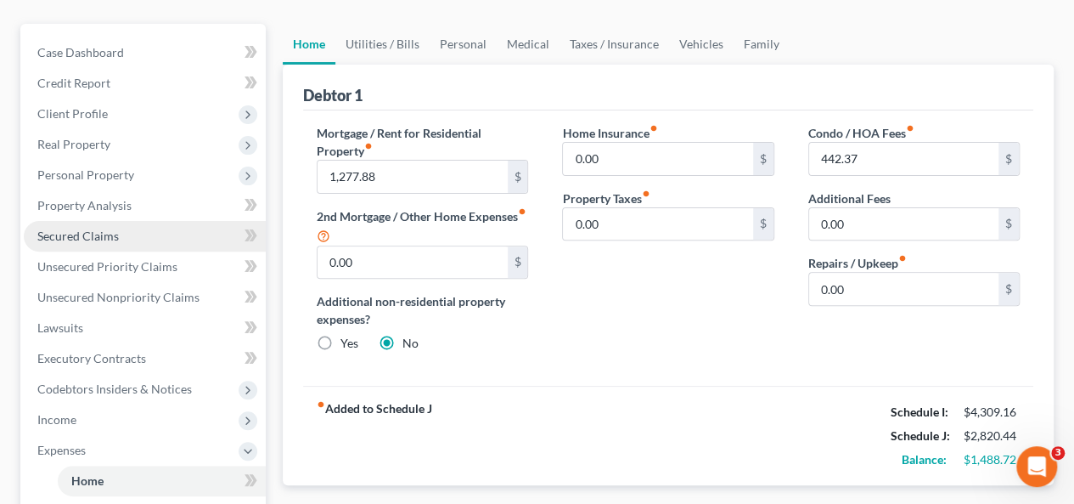
click at [102, 228] on span "Secured Claims" at bounding box center [78, 235] width 82 height 14
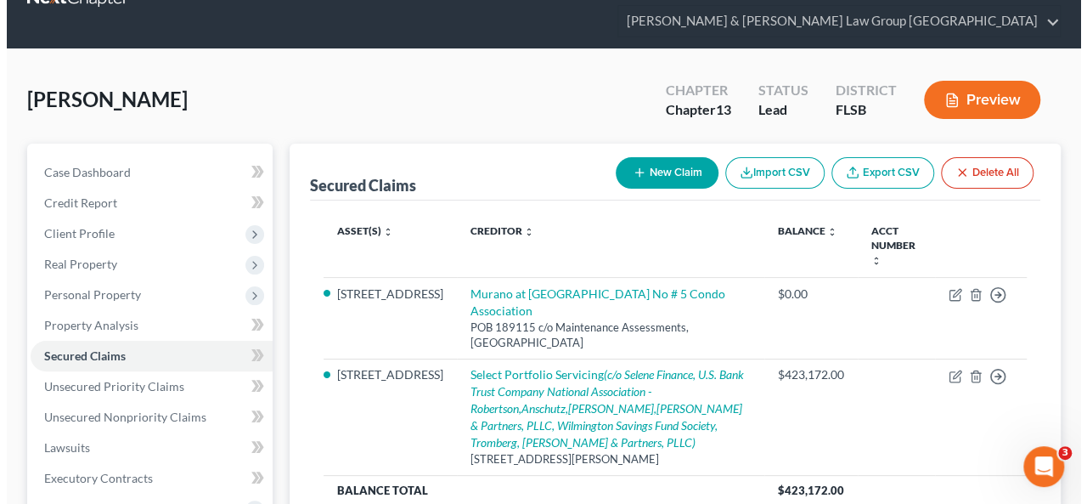
scroll to position [85, 0]
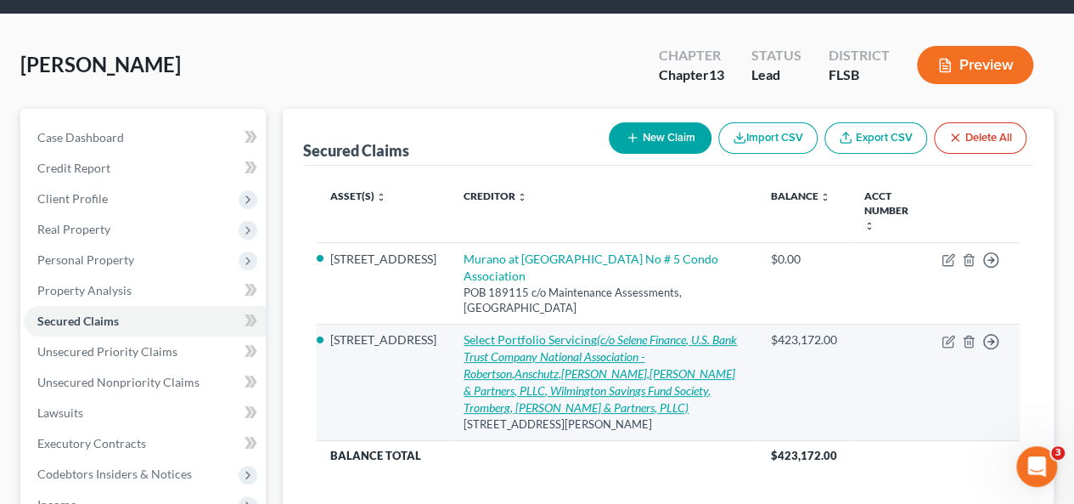
click at [513, 332] on icon "(c/o Selene Finance, U.S. Bank Trust Company National Association - Robertson,A…" at bounding box center [600, 373] width 273 height 82
select select "46"
select select "2"
select select "0"
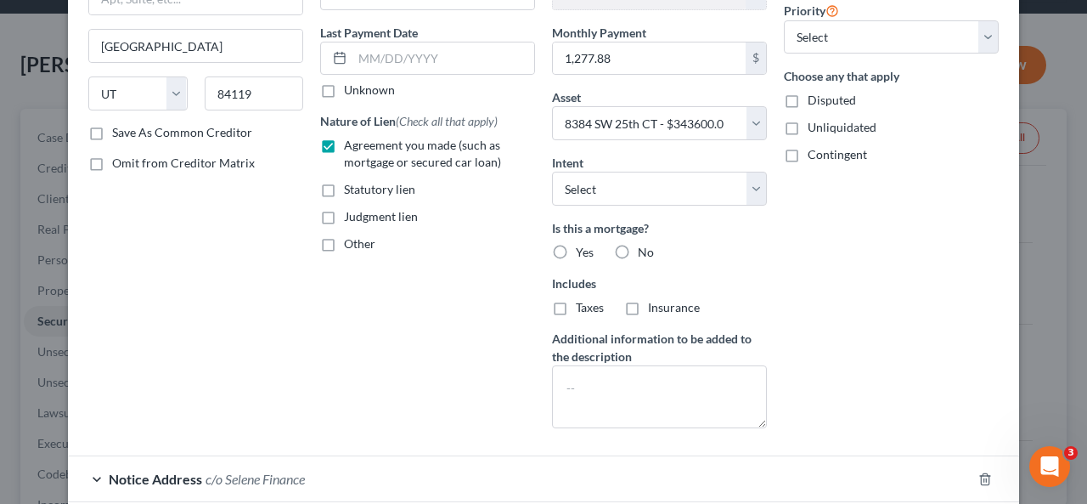
scroll to position [397, 0]
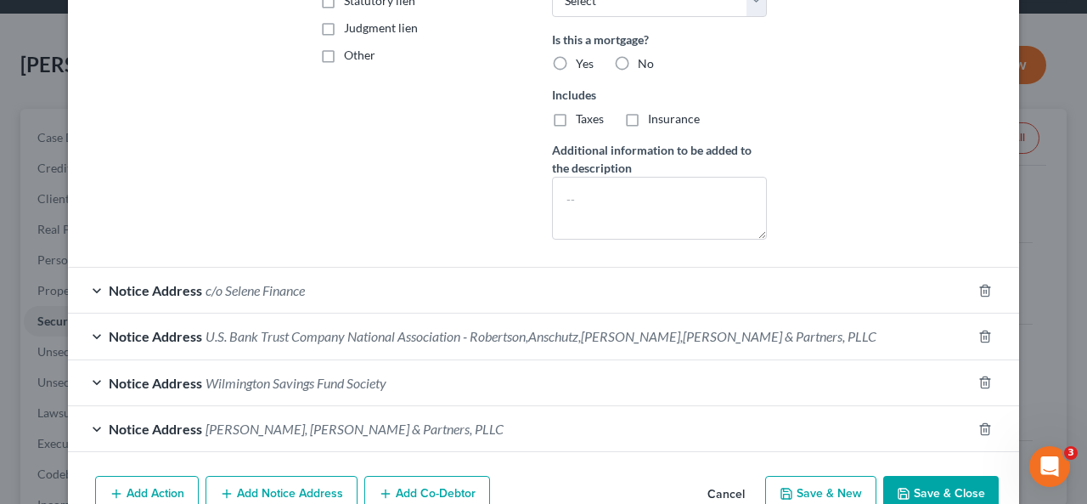
click at [418, 320] on div "Notice Address U.S. Bank Trust Company National Association - Robertson,Anschut…" at bounding box center [520, 335] width 904 height 45
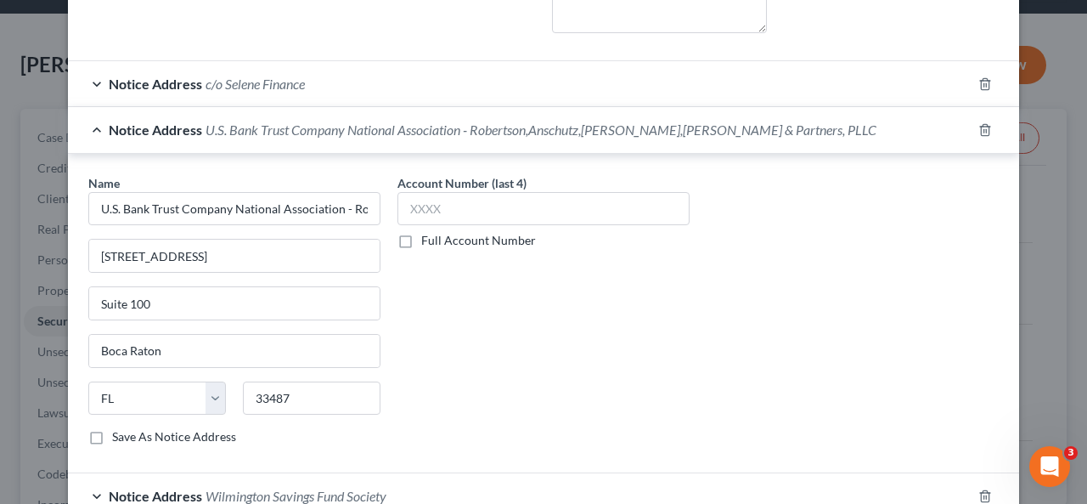
scroll to position [567, 0]
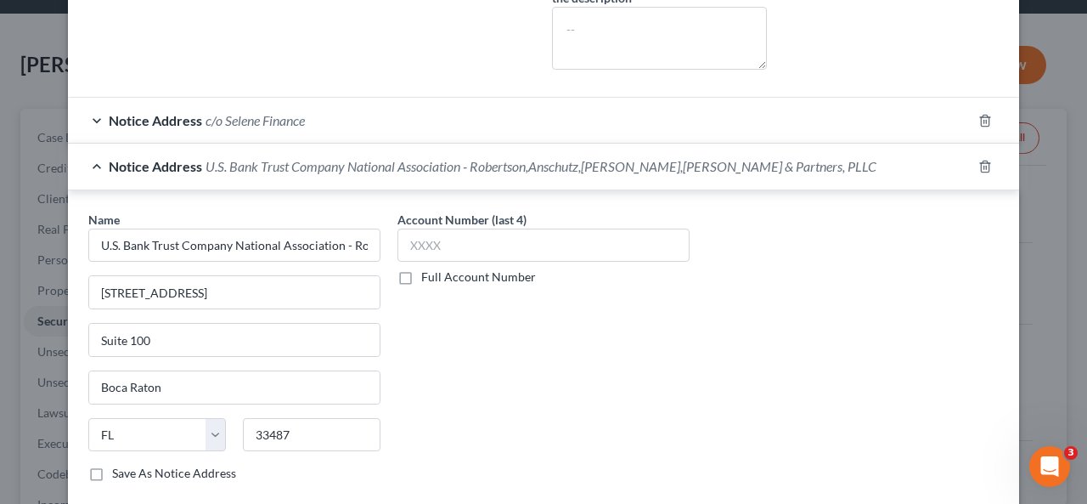
drag, startPoint x: 306, startPoint y: 89, endPoint x: 284, endPoint y: 121, distance: 38.6
click at [306, 89] on form "Creditor * Select Portfolio Servicing 3217 S [PERSON_NAME][GEOGRAPHIC_DATA] [PE…" at bounding box center [543, 56] width 910 height 1091
click at [302, 109] on div "Notice Address c/o Selene Finance" at bounding box center [520, 120] width 904 height 45
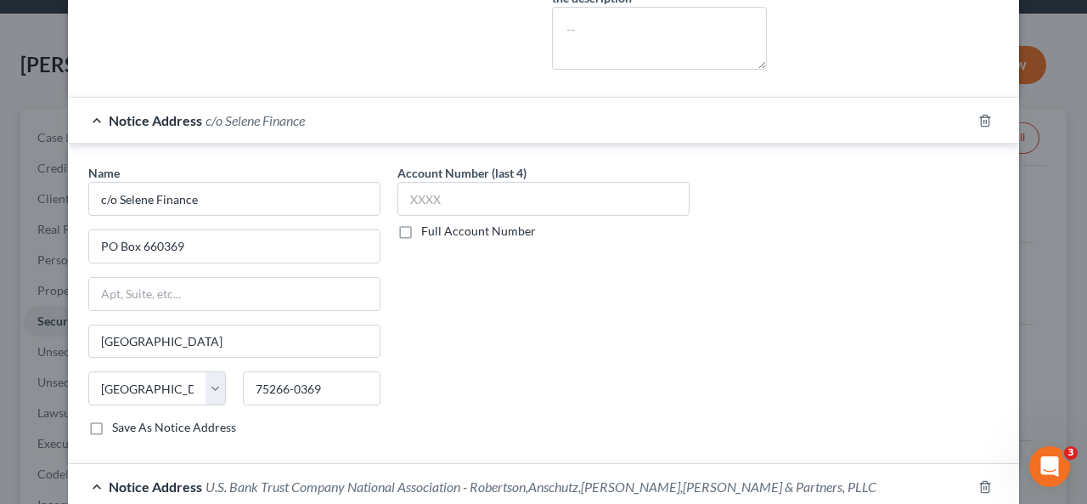
click at [284, 121] on span "c/o Selene Finance" at bounding box center [255, 120] width 99 height 16
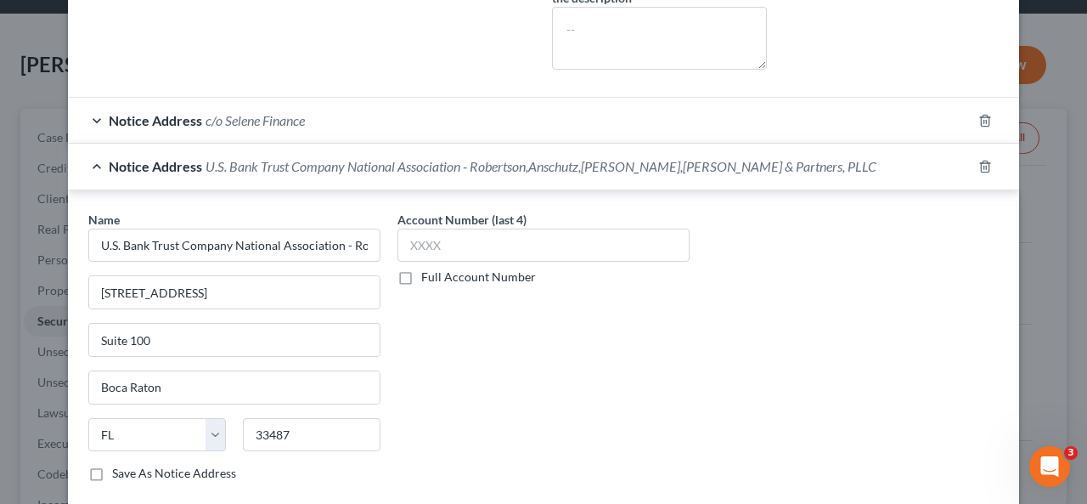
click at [291, 125] on div "Notice Address c/o Selene Finance" at bounding box center [520, 120] width 904 height 45
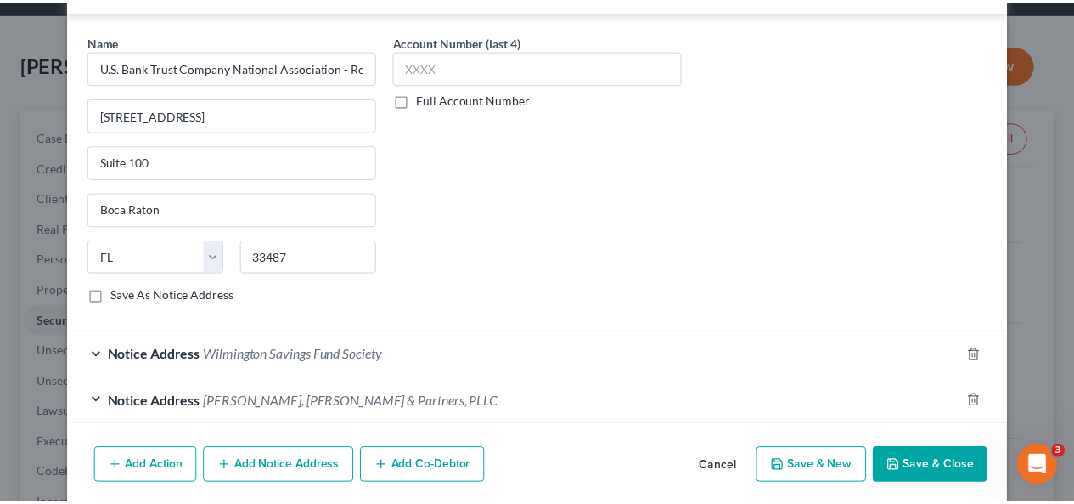
scroll to position [1117, 0]
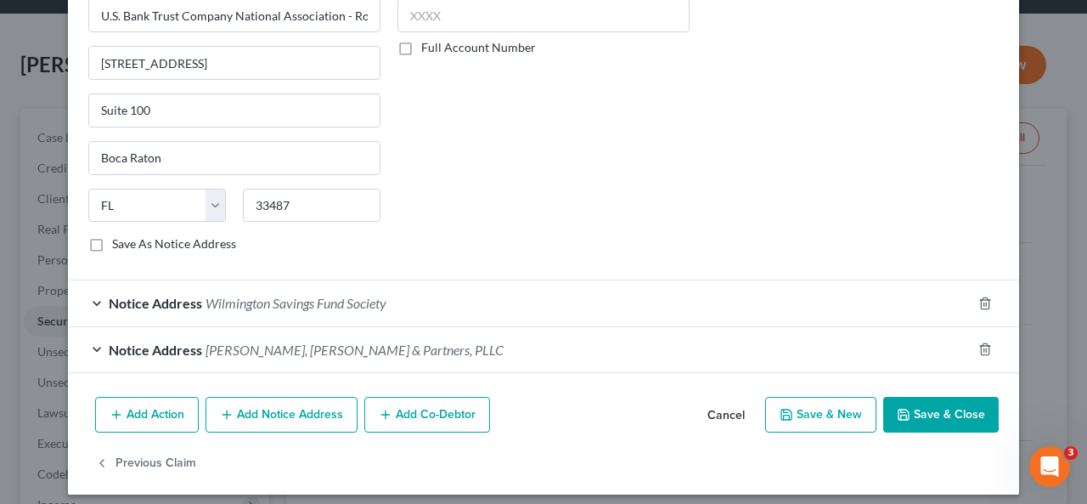
click at [918, 418] on button "Save & Close" at bounding box center [940, 415] width 115 height 36
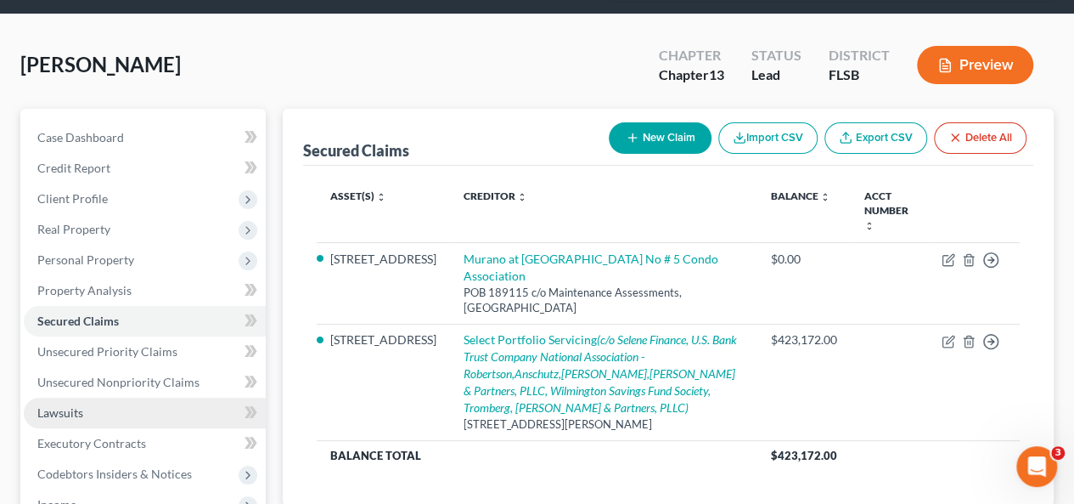
scroll to position [170, 0]
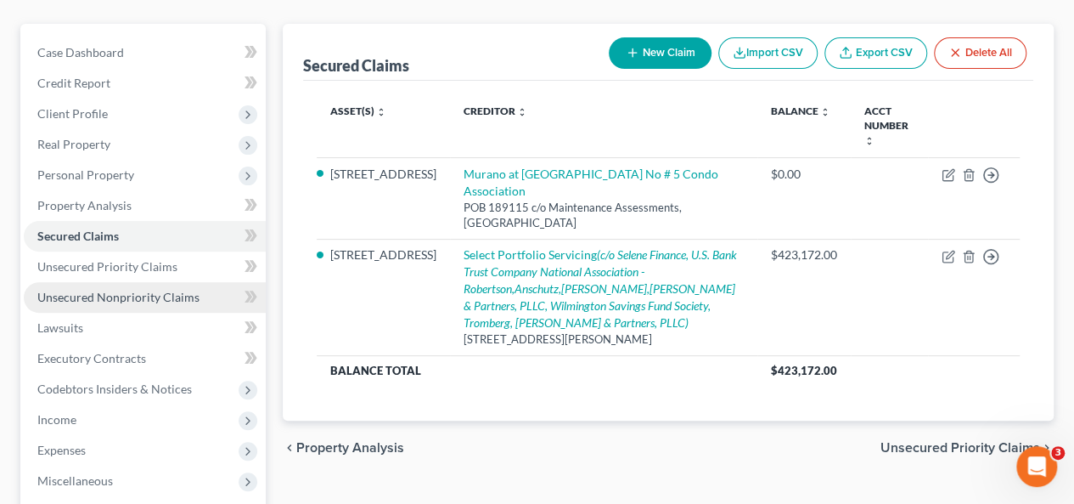
click at [119, 290] on span "Unsecured Nonpriority Claims" at bounding box center [118, 297] width 162 height 14
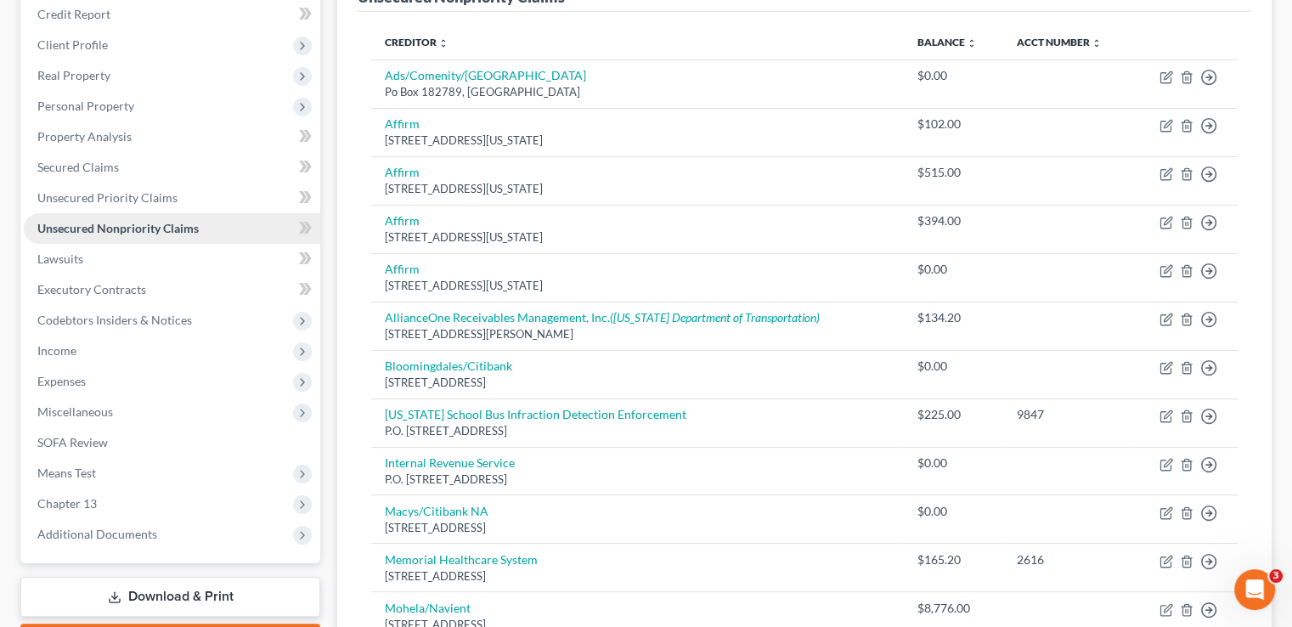
scroll to position [111, 0]
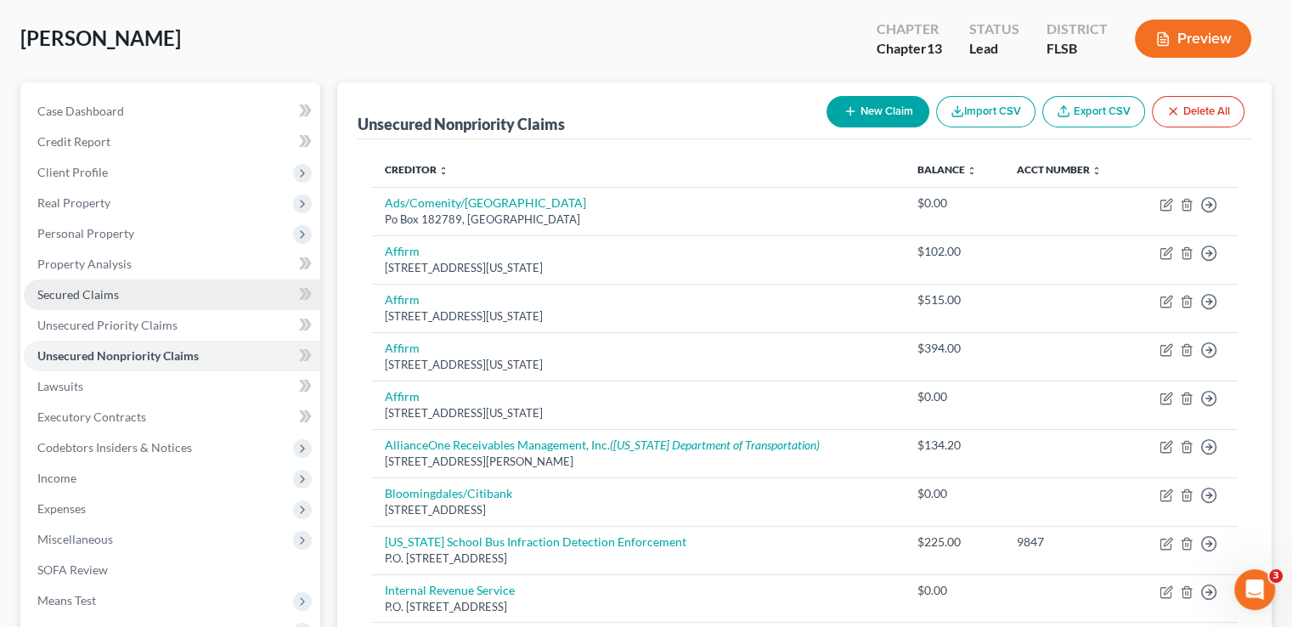
click at [140, 279] on link "Secured Claims" at bounding box center [172, 294] width 296 height 31
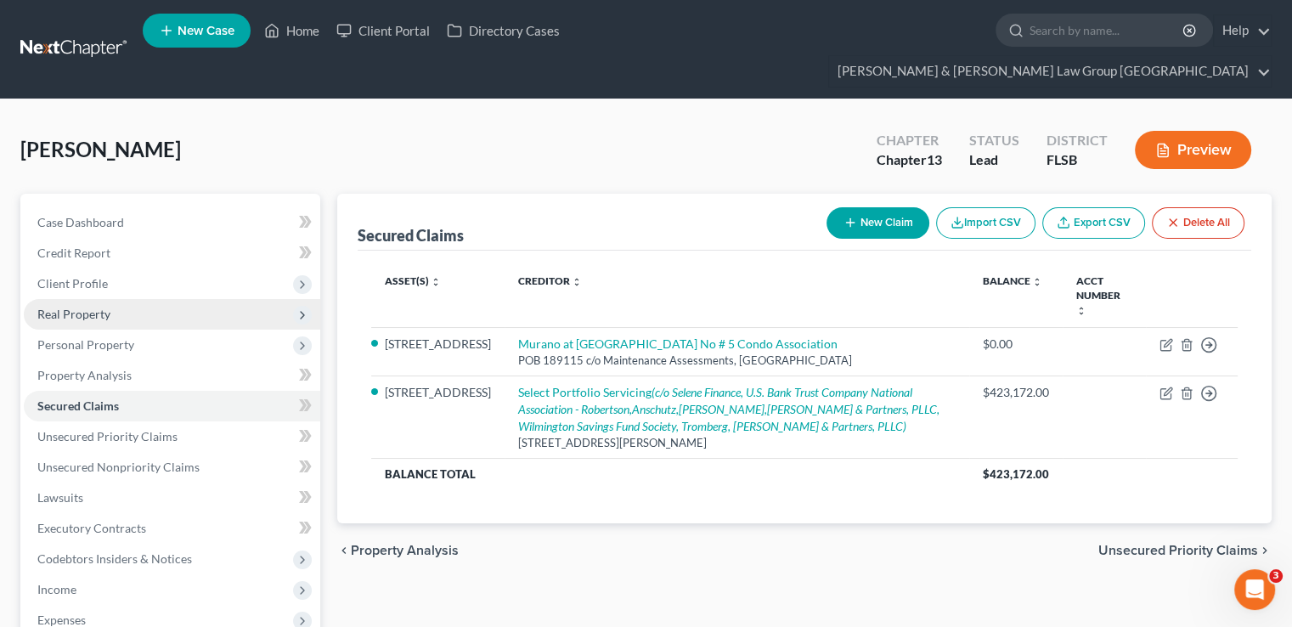
click at [164, 299] on span "Real Property" at bounding box center [172, 314] width 296 height 31
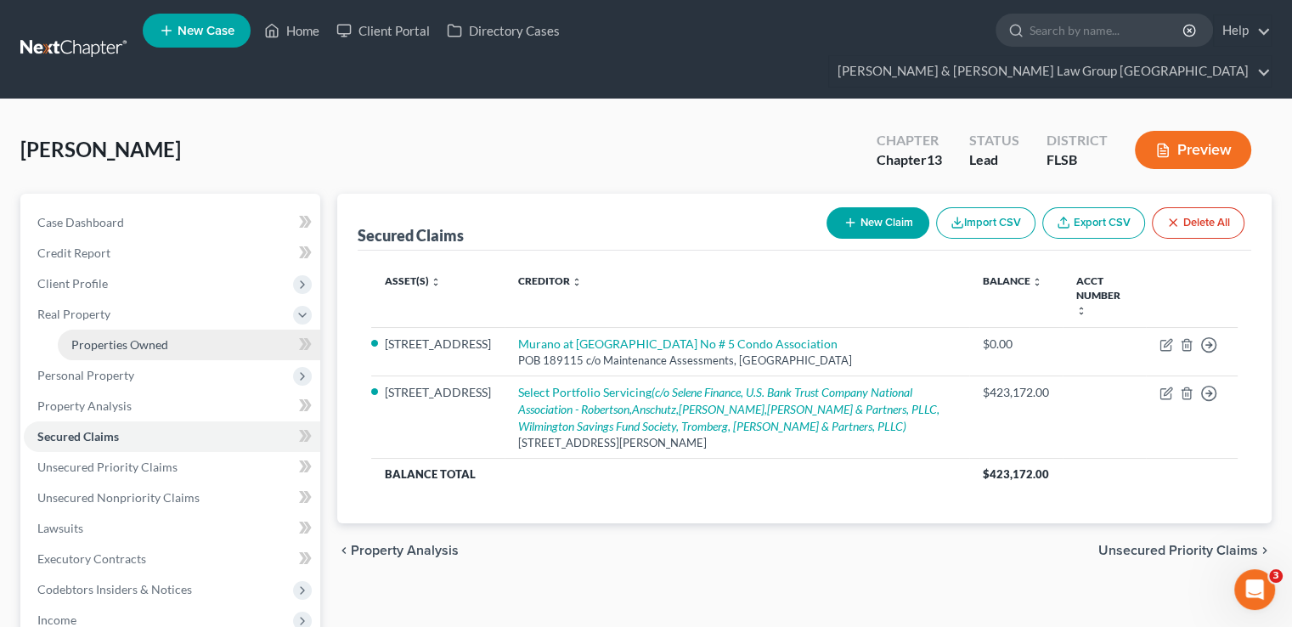
click at [160, 329] on link "Properties Owned" at bounding box center [189, 344] width 262 height 31
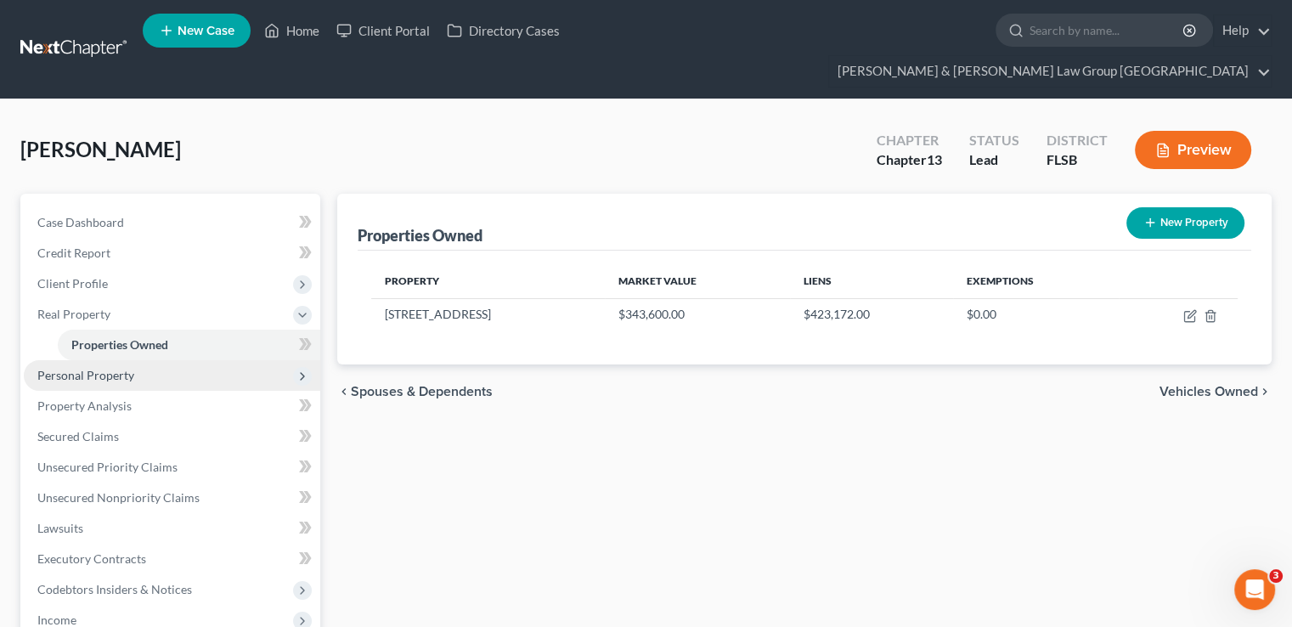
drag, startPoint x: 153, startPoint y: 347, endPoint x: 172, endPoint y: 338, distance: 20.9
click at [156, 360] on span "Personal Property" at bounding box center [172, 375] width 296 height 31
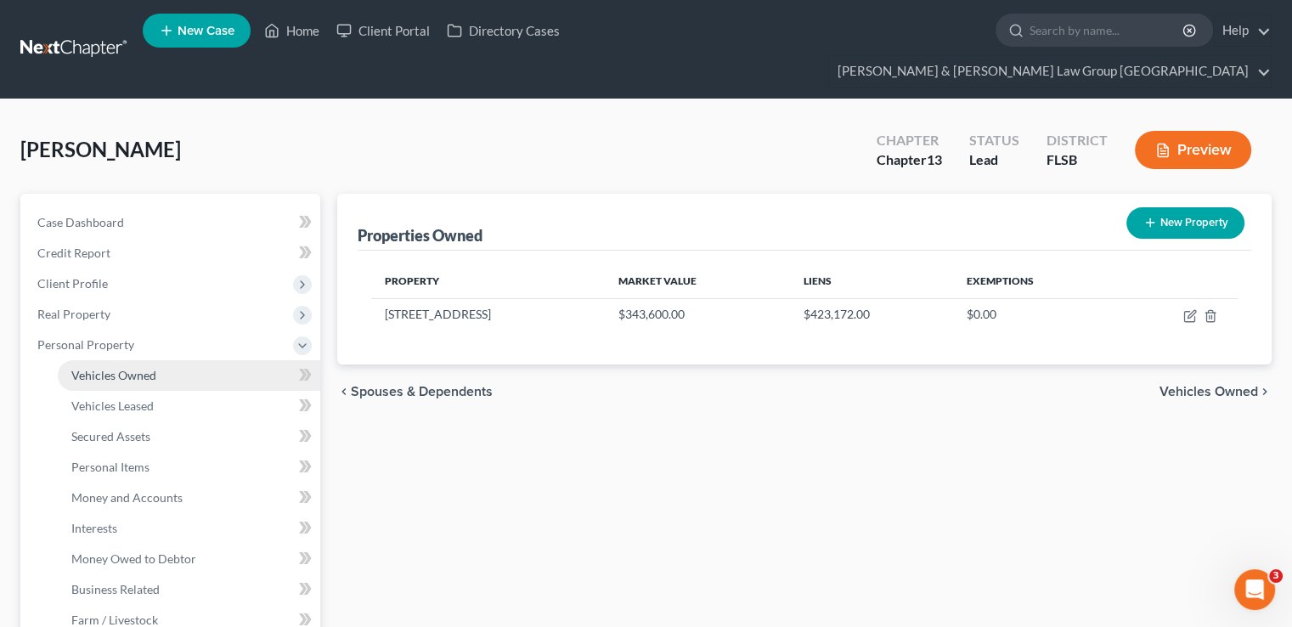
click at [222, 360] on link "Vehicles Owned" at bounding box center [189, 375] width 262 height 31
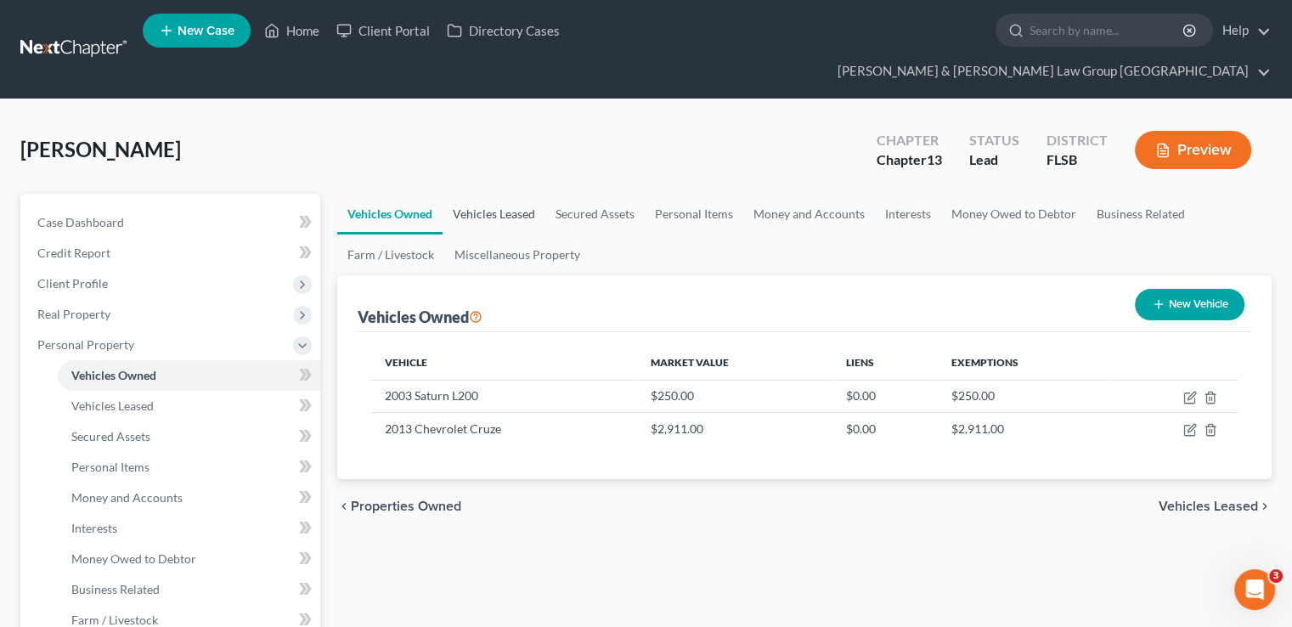
click at [479, 194] on link "Vehicles Leased" at bounding box center [493, 214] width 103 height 41
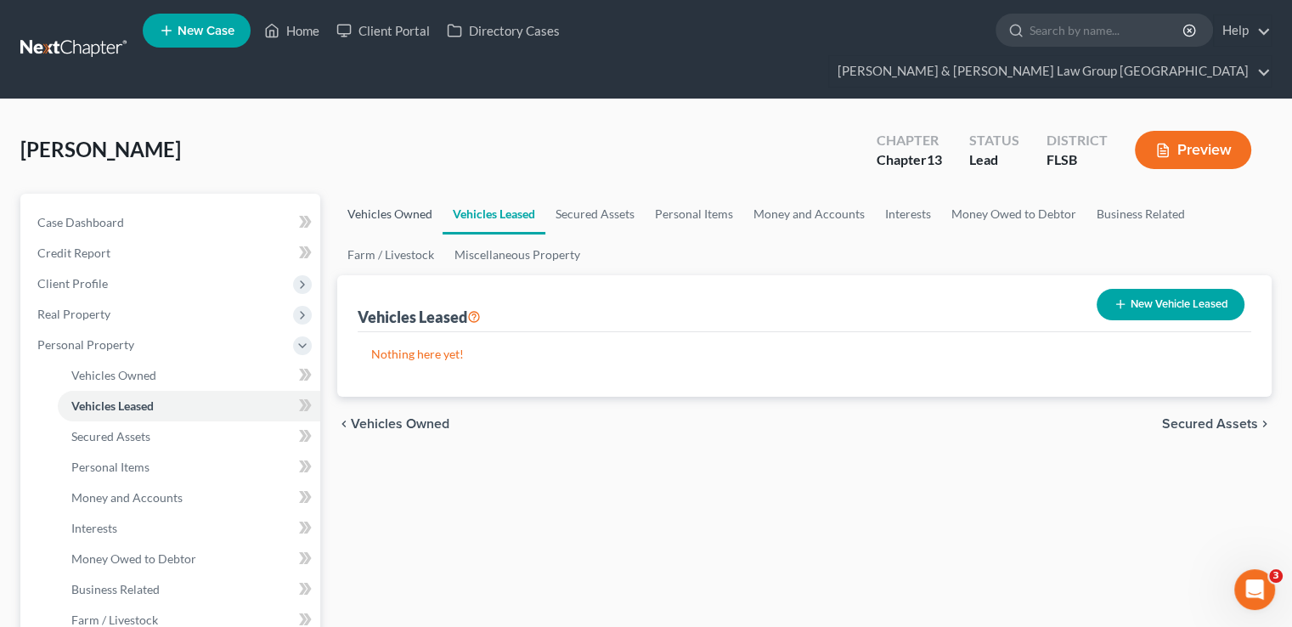
click at [406, 194] on link "Vehicles Owned" at bounding box center [389, 214] width 105 height 41
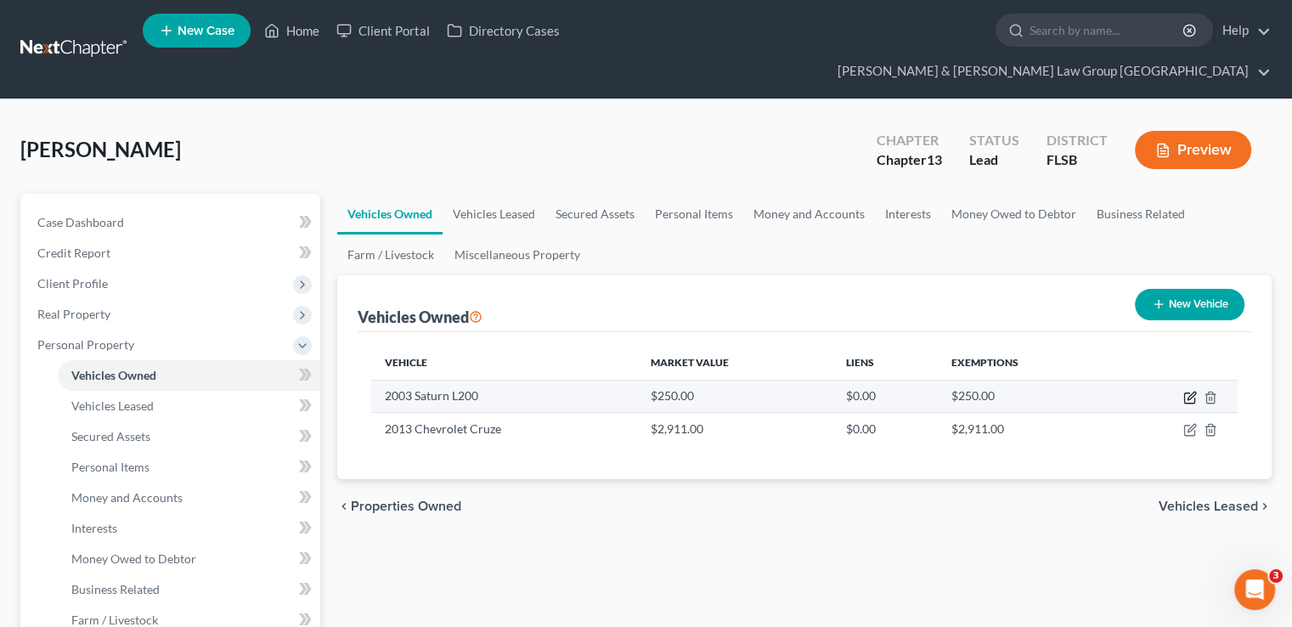
click at [1073, 391] on icon "button" at bounding box center [1190, 398] width 14 height 14
select select "0"
select select "23"
select select "3"
select select "0"
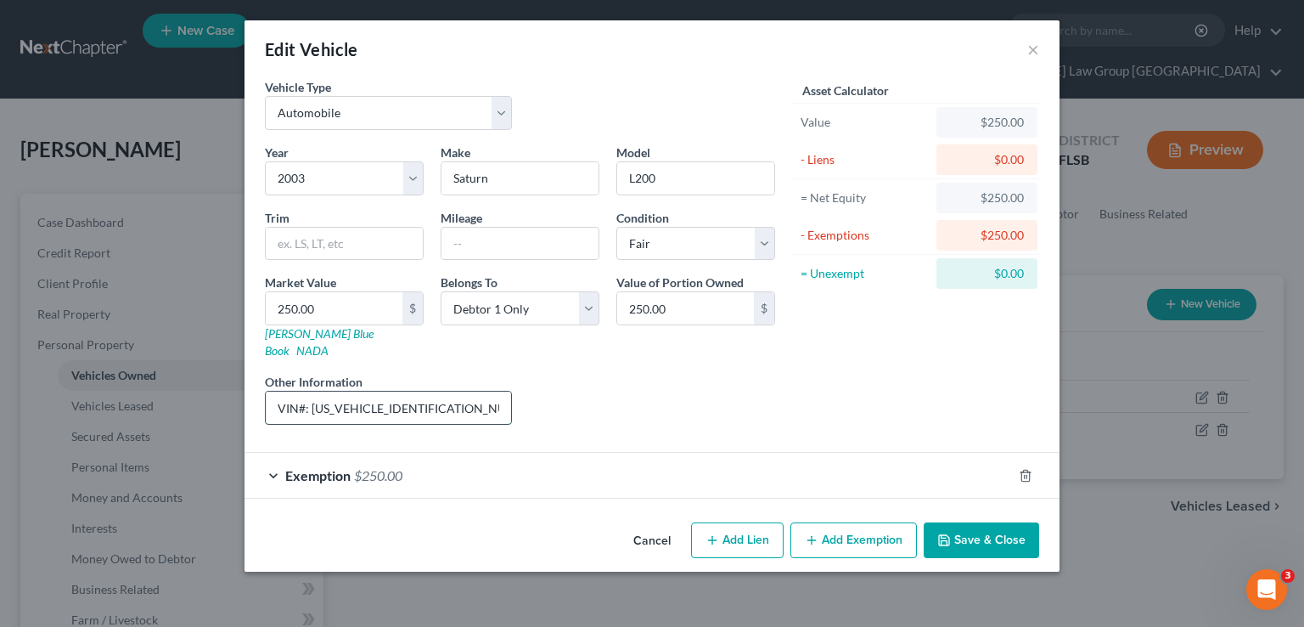
click at [493, 391] on input "VIN#: [US_VEHICLE_IDENTIFICATION_NUMBER]" at bounding box center [388, 407] width 245 height 32
type input "VIN#: [US_VEHICLE_IDENTIFICATION_NUMBER] [does not work]"
click at [1011, 503] on button "Save & Close" at bounding box center [981, 540] width 115 height 36
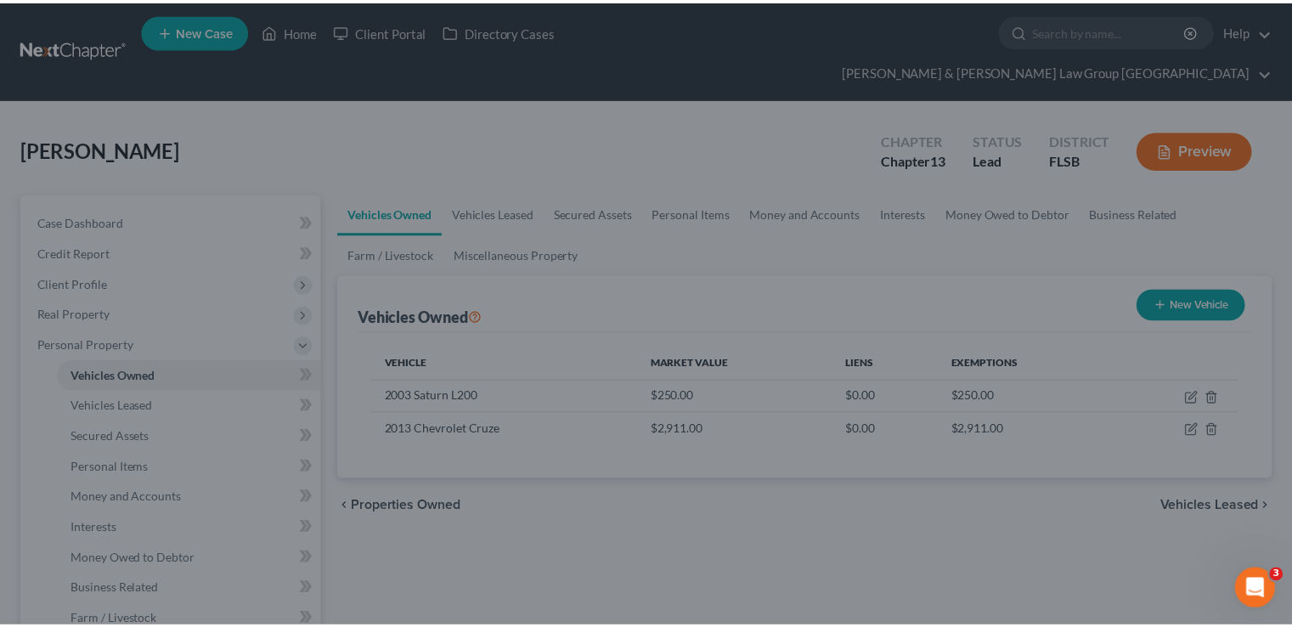
scroll to position [0, 0]
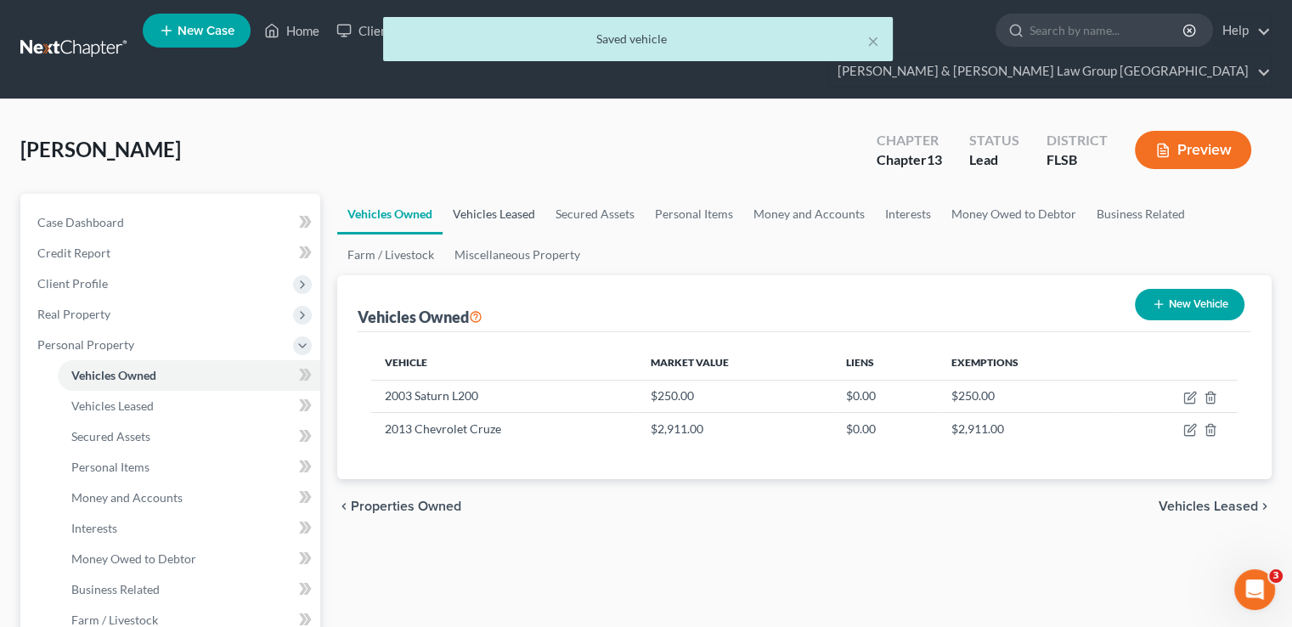
click at [506, 194] on link "Vehicles Leased" at bounding box center [493, 214] width 103 height 41
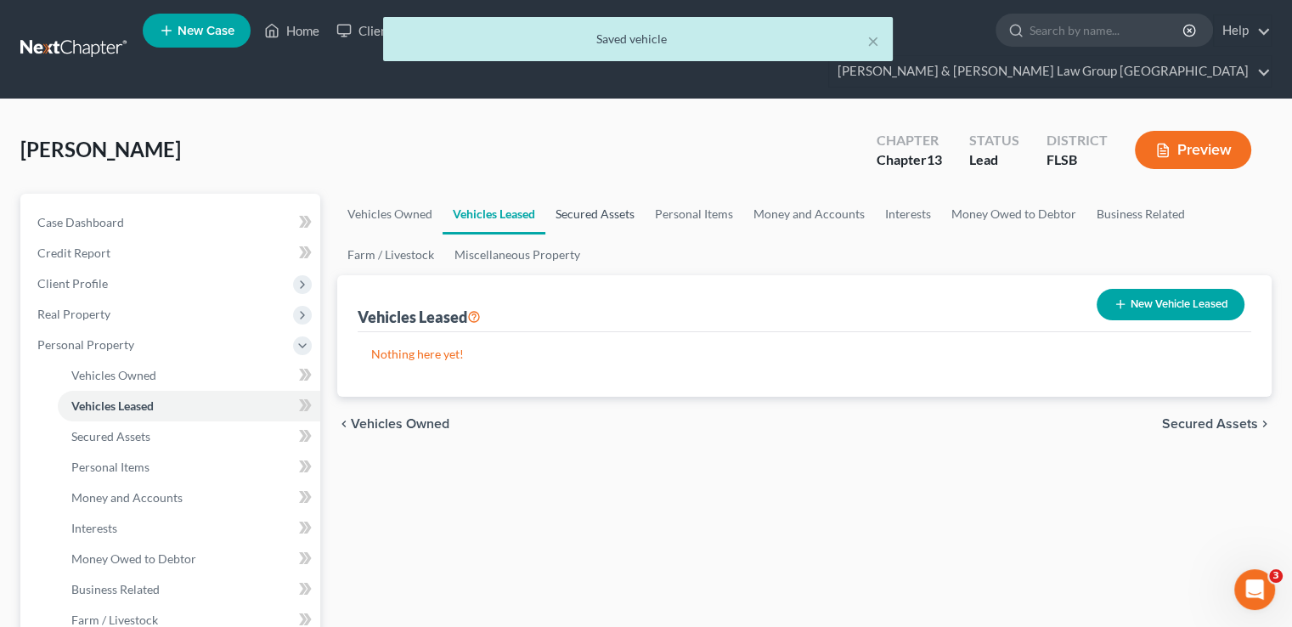
click at [605, 194] on link "Secured Assets" at bounding box center [594, 214] width 99 height 41
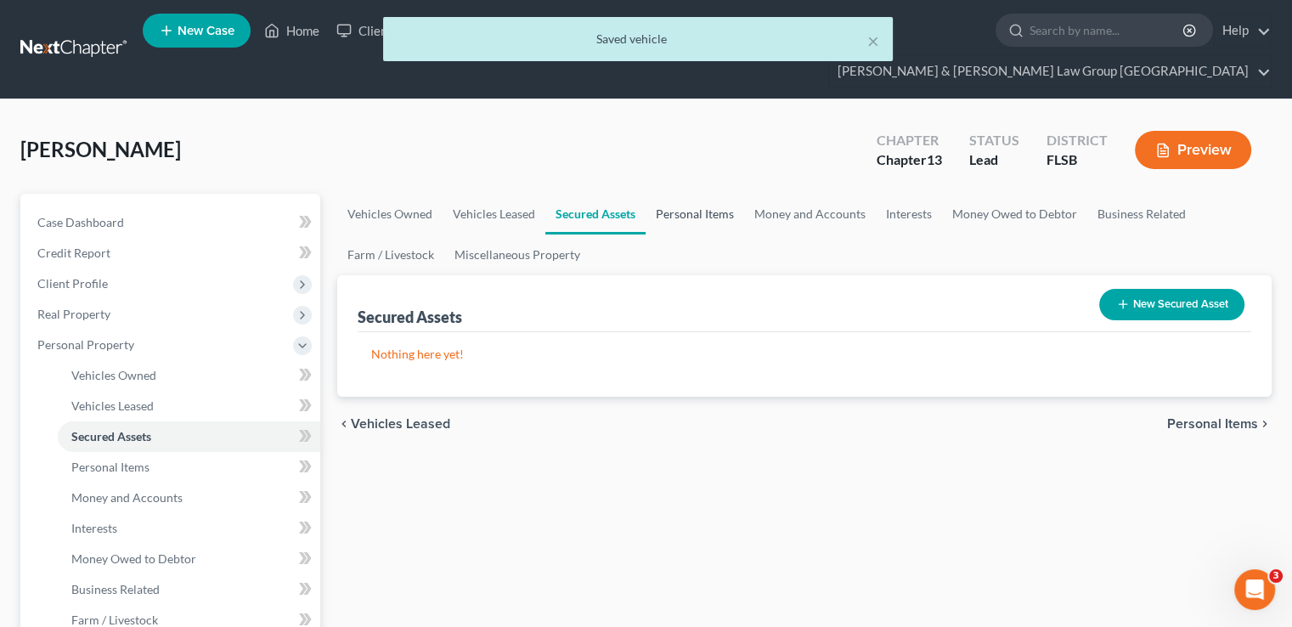
click at [701, 194] on link "Personal Items" at bounding box center [694, 214] width 99 height 41
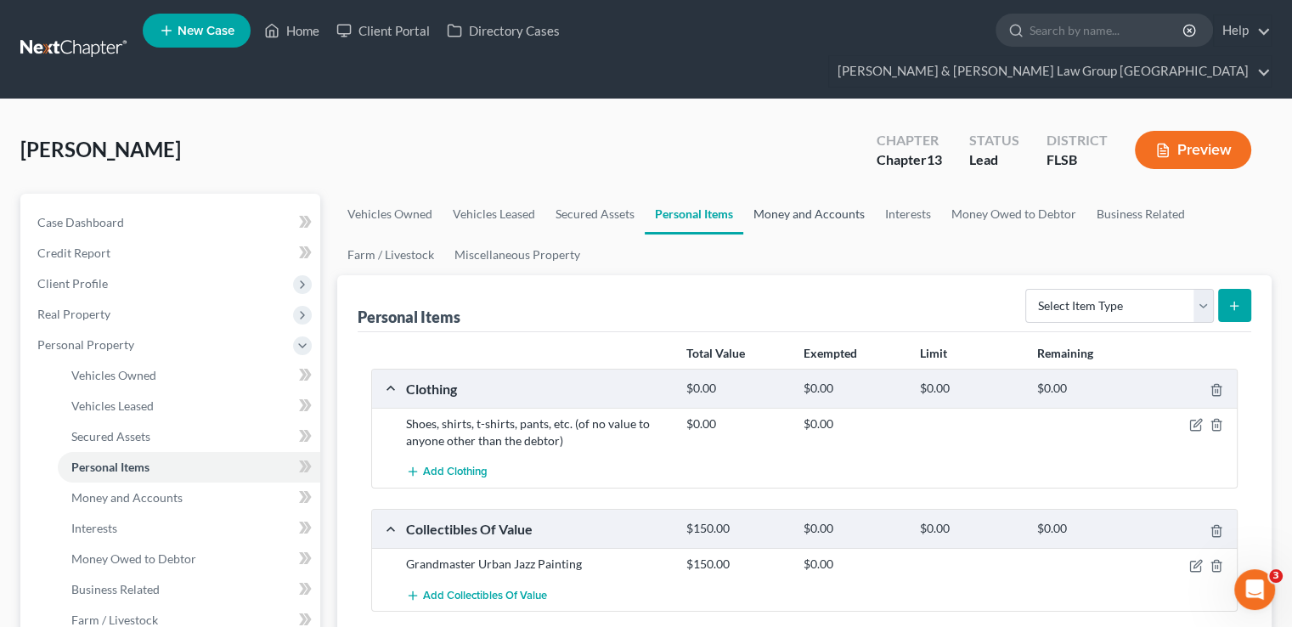
click at [783, 194] on link "Money and Accounts" at bounding box center [809, 214] width 132 height 41
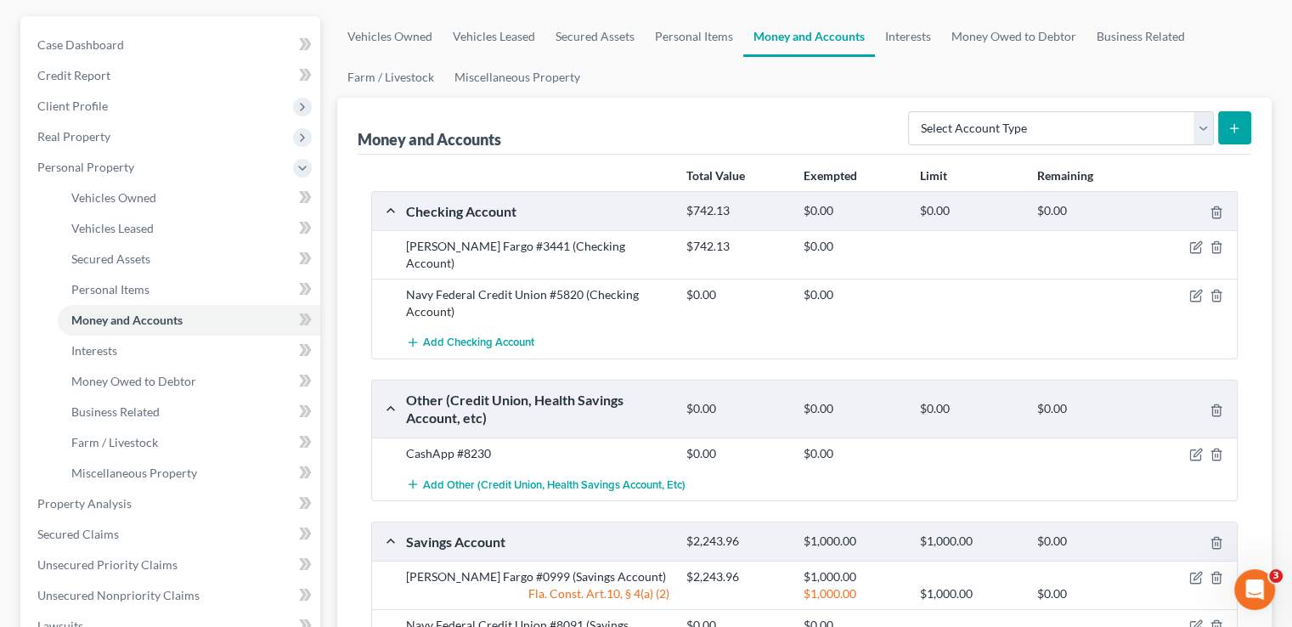
scroll to position [85, 0]
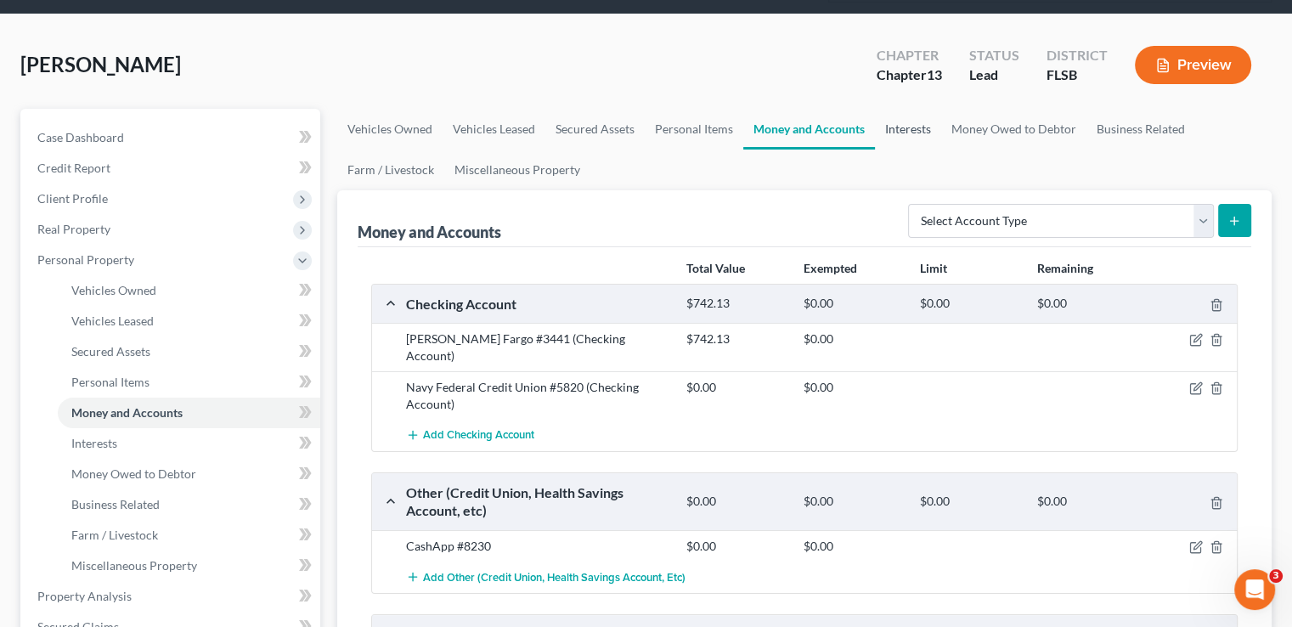
click at [916, 109] on link "Interests" at bounding box center [908, 129] width 66 height 41
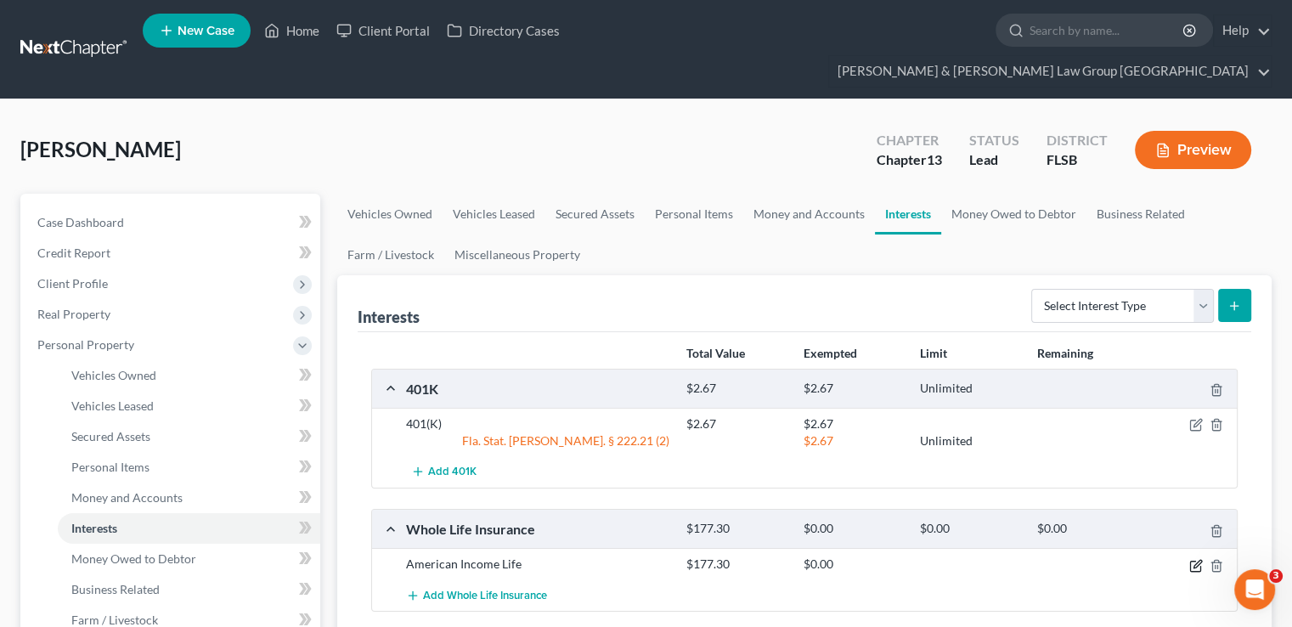
click at [1073, 503] on icon "button" at bounding box center [1196, 566] width 14 height 14
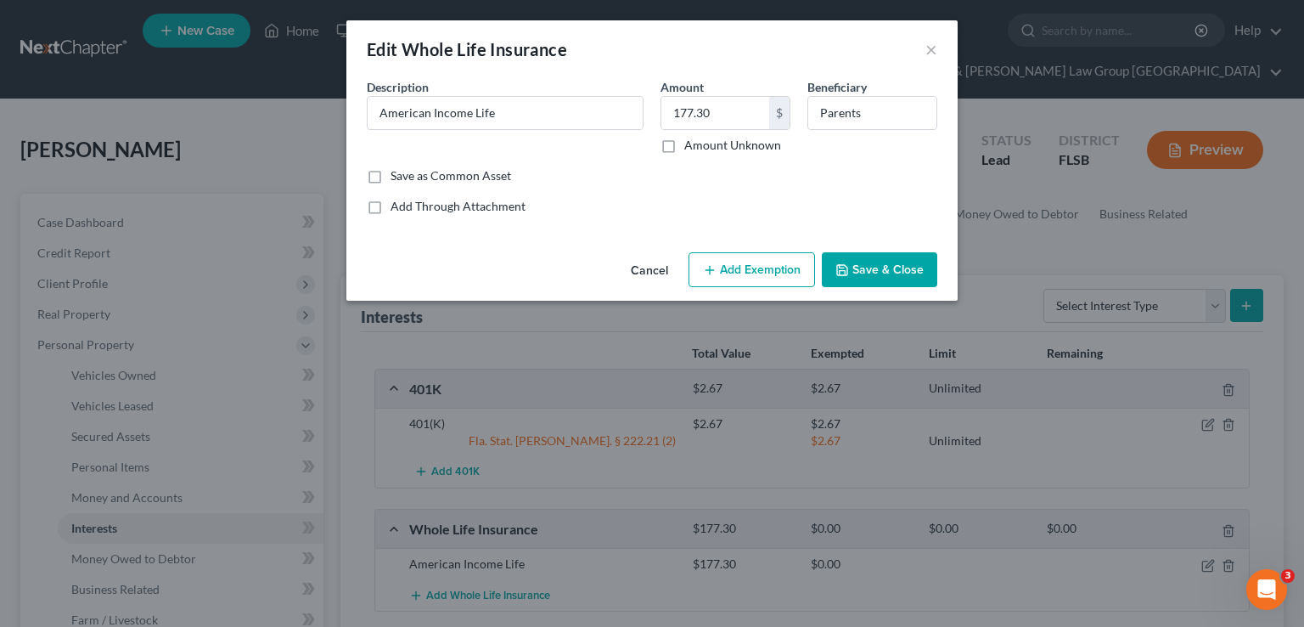
click at [785, 261] on button "Add Exemption" at bounding box center [752, 270] width 127 height 36
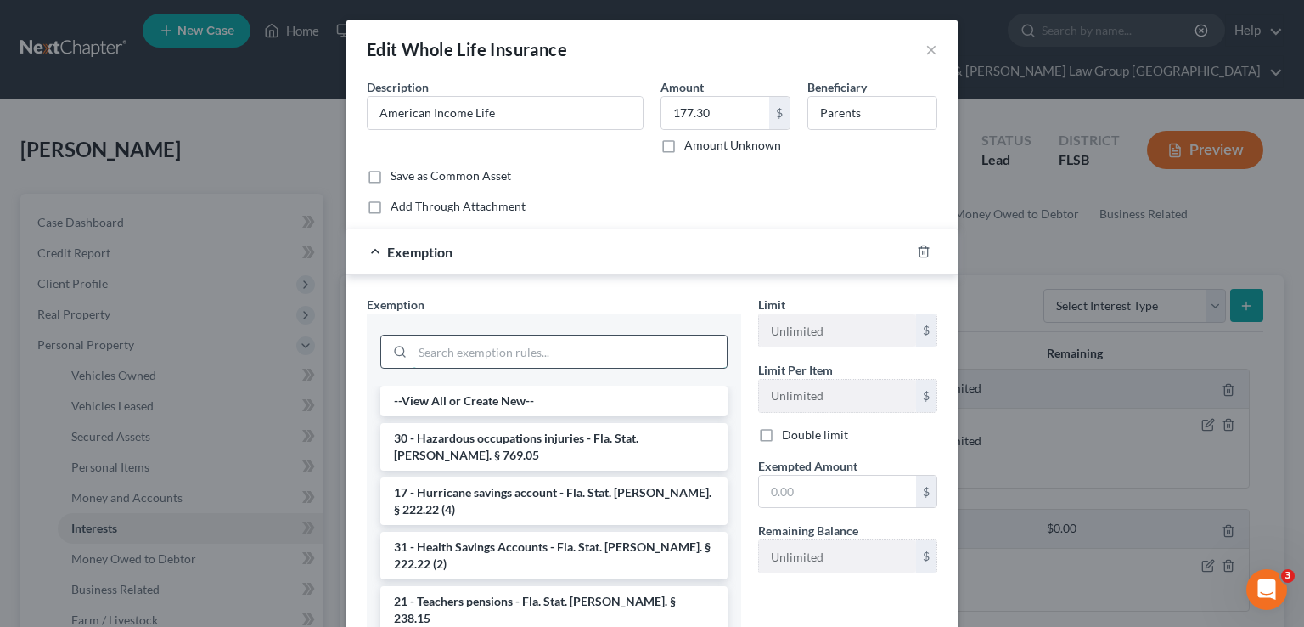
click at [540, 352] on input "search" at bounding box center [570, 351] width 314 height 32
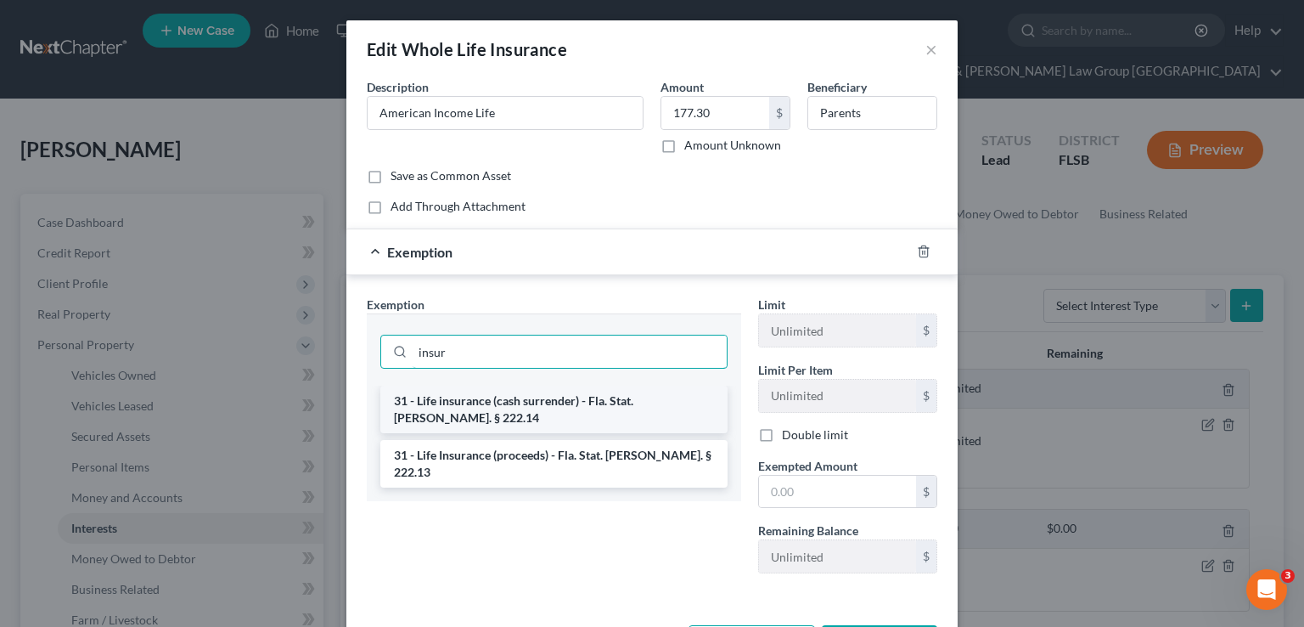
type input "insur"
click at [531, 404] on li "31 - Life insurance (cash surrender) - Fla. Stat. [PERSON_NAME]. § 222.14" at bounding box center [553, 410] width 347 height 48
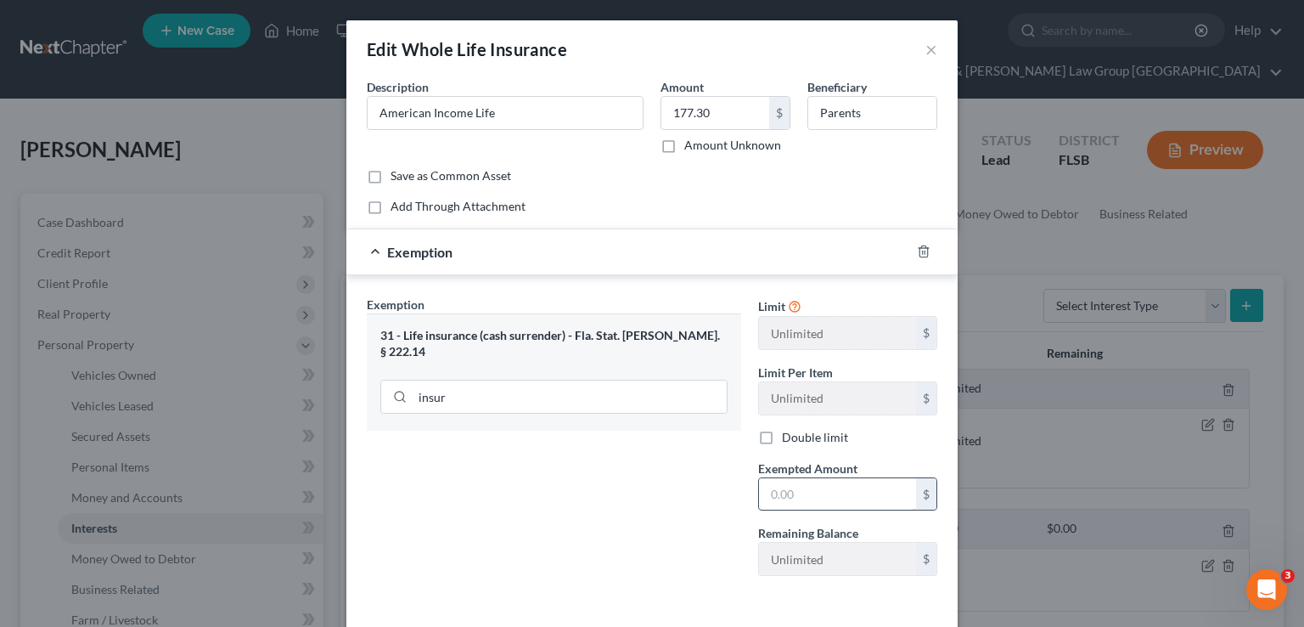
click at [808, 491] on input "text" at bounding box center [837, 494] width 157 height 32
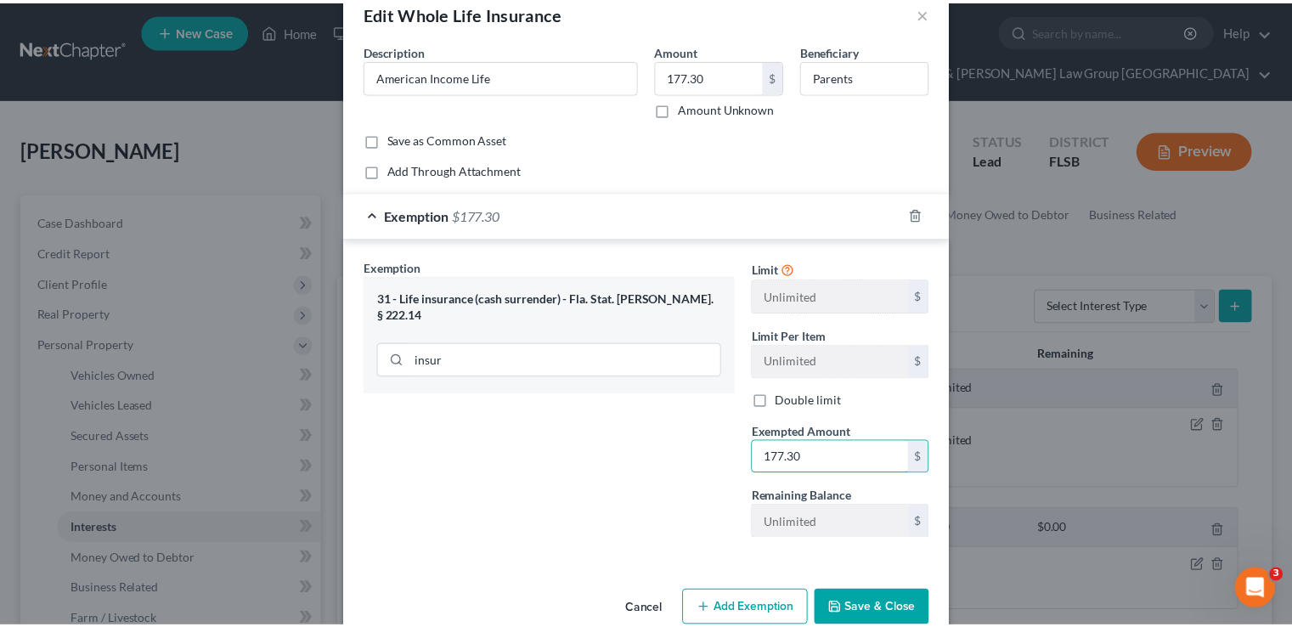
scroll to position [68, 0]
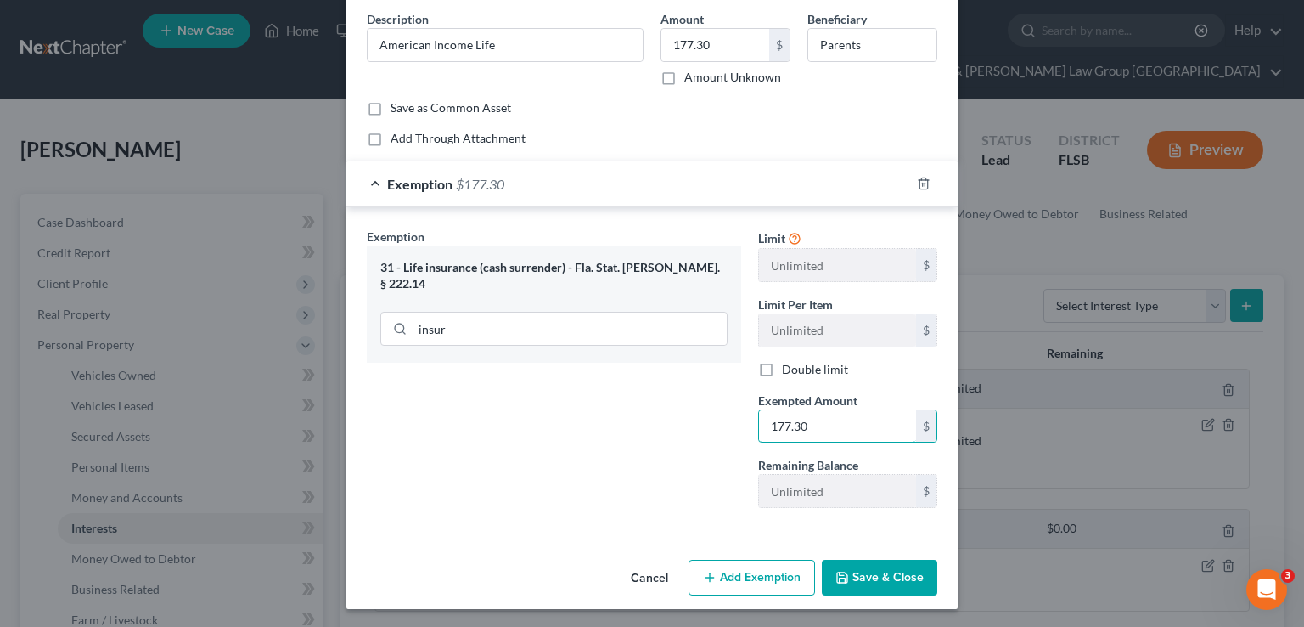
type input "177.30"
drag, startPoint x: 884, startPoint y: 564, endPoint x: 899, endPoint y: 534, distance: 33.4
click at [884, 503] on button "Save & Close" at bounding box center [879, 578] width 115 height 36
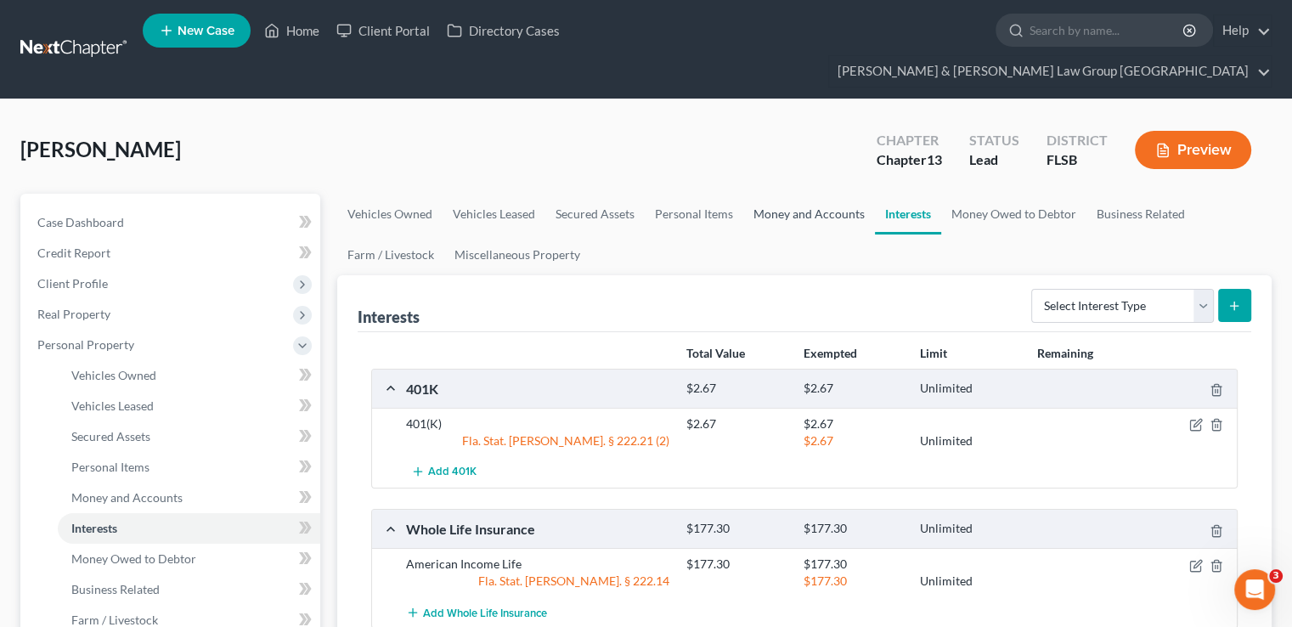
click at [812, 194] on link "Money and Accounts" at bounding box center [809, 214] width 132 height 41
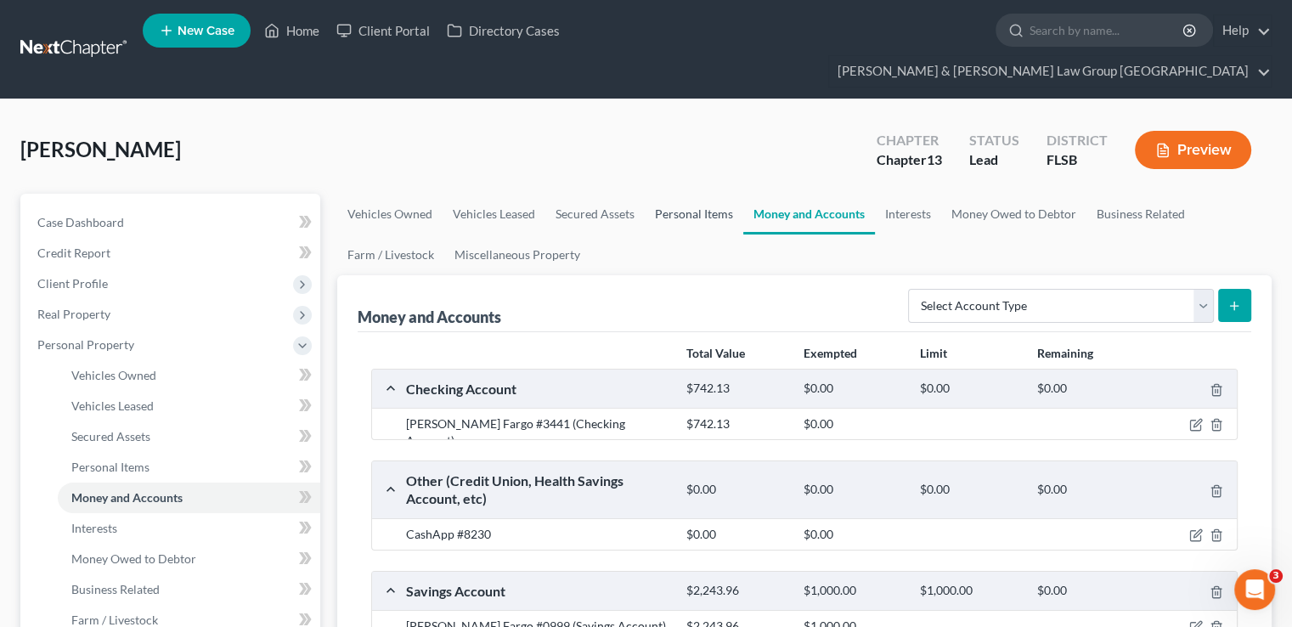
click at [707, 194] on link "Personal Items" at bounding box center [694, 214] width 99 height 41
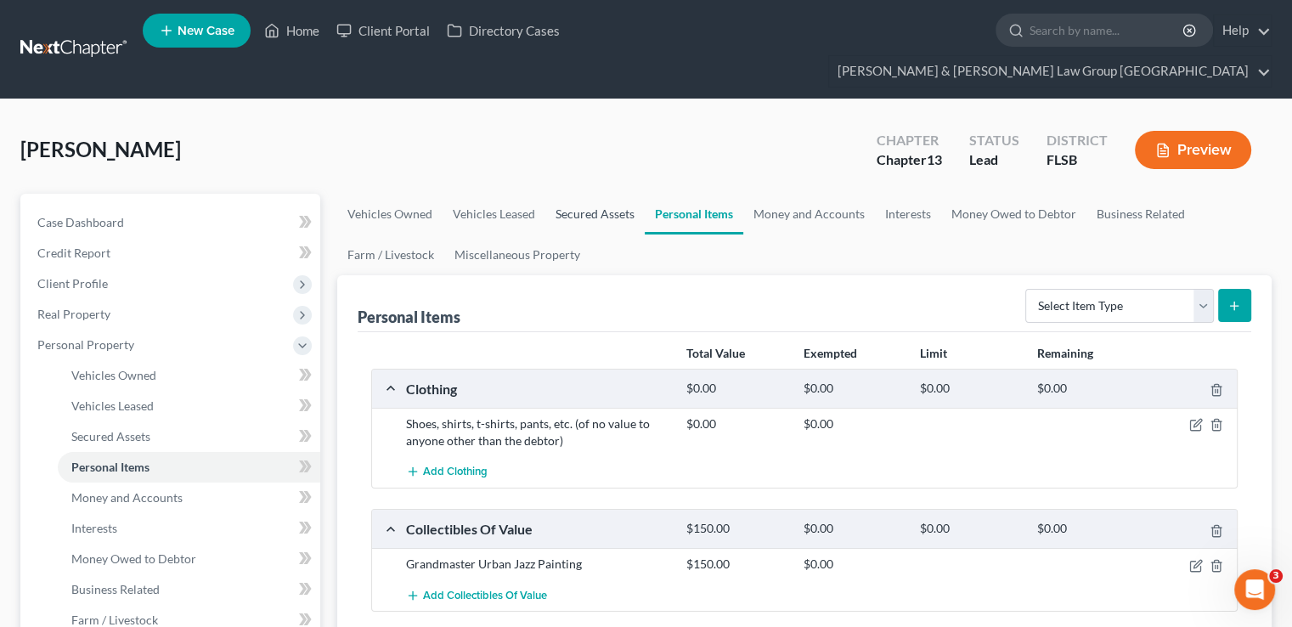
click at [586, 194] on link "Secured Assets" at bounding box center [594, 214] width 99 height 41
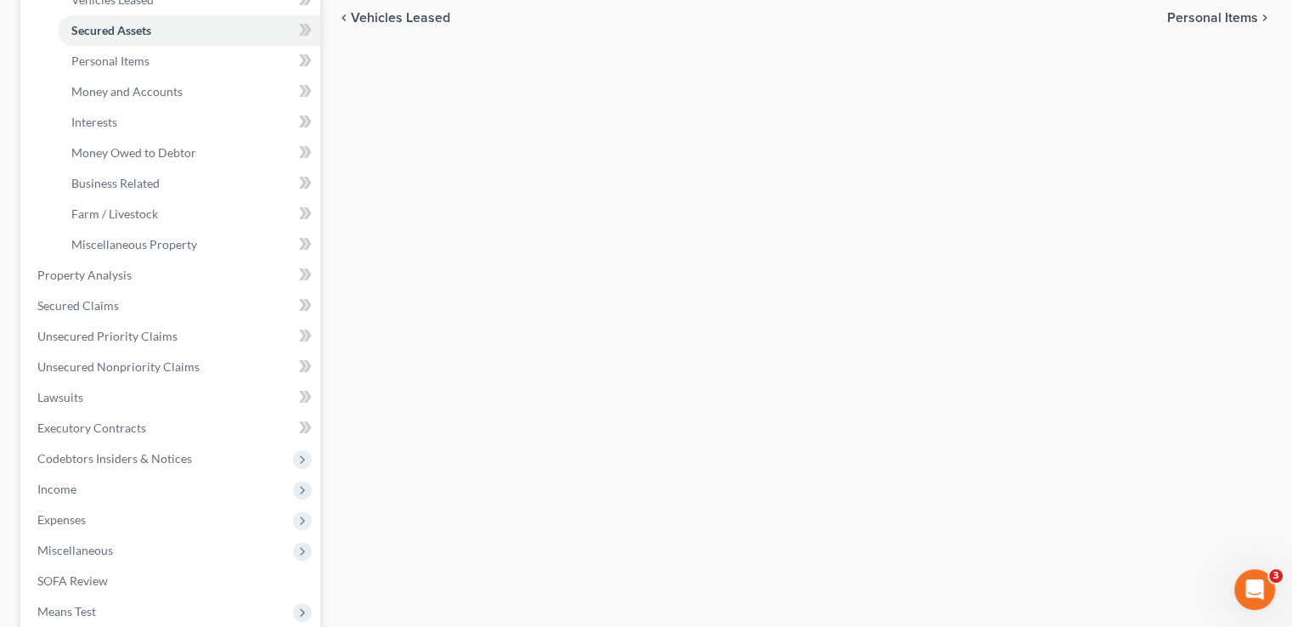
scroll to position [510, 0]
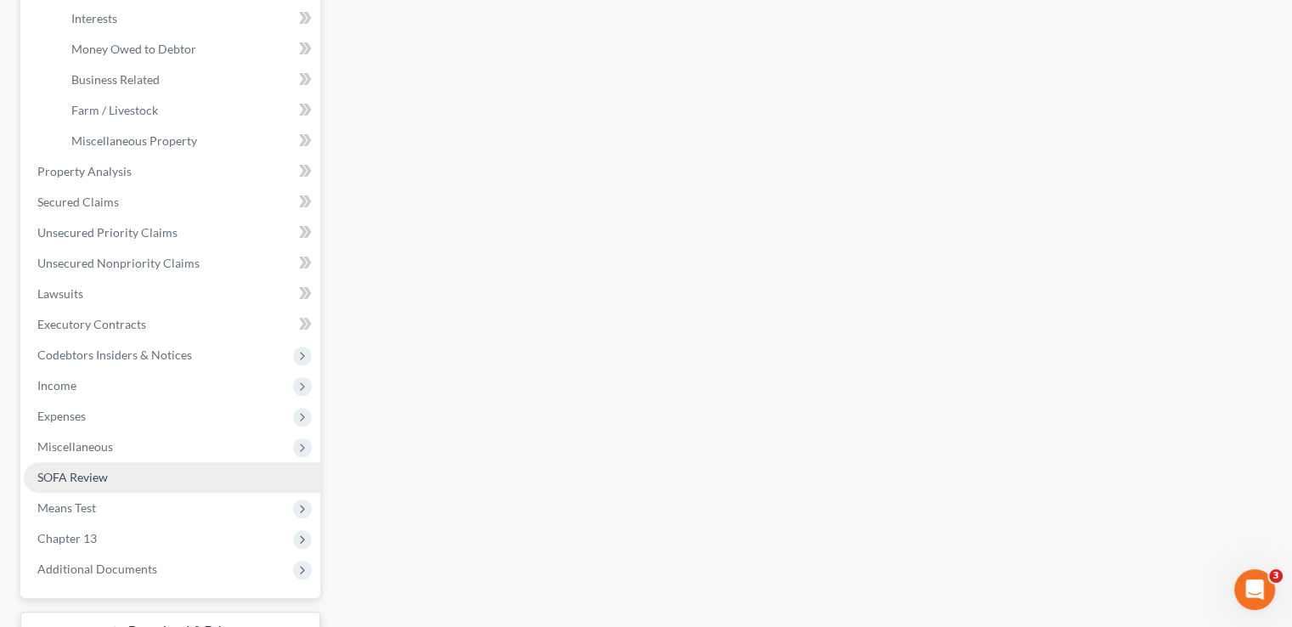
click at [82, 462] on link "SOFA Review" at bounding box center [172, 477] width 296 height 31
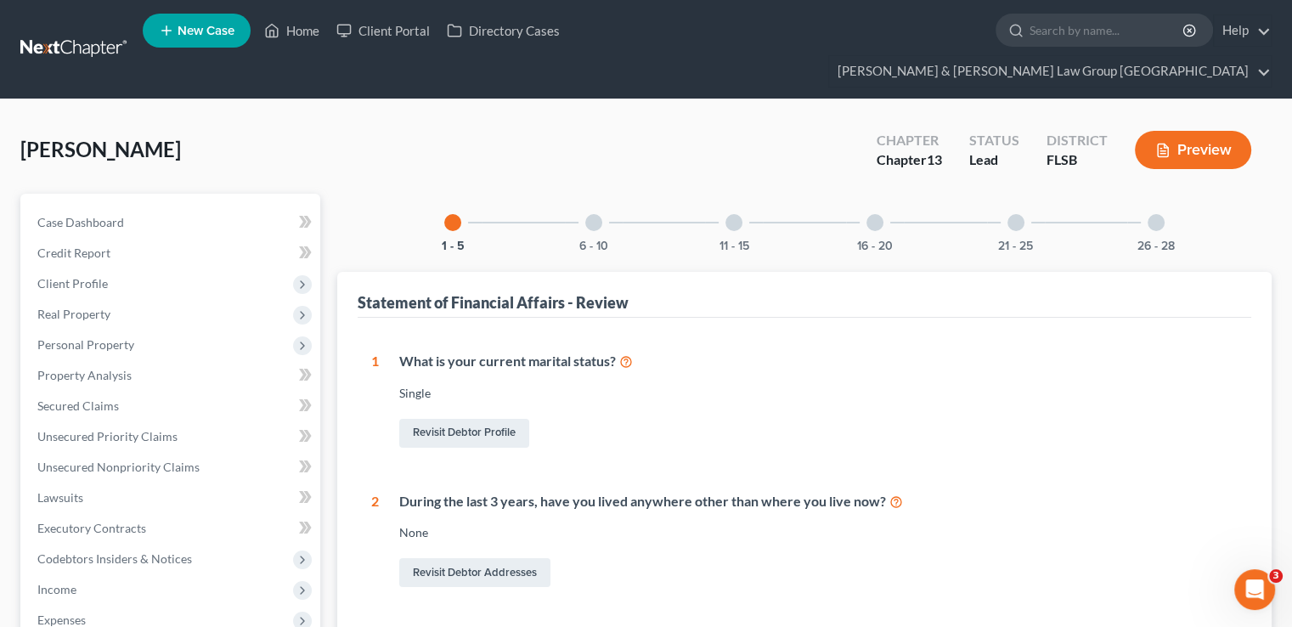
click at [594, 206] on div "6 - 10" at bounding box center [594, 223] width 58 height 58
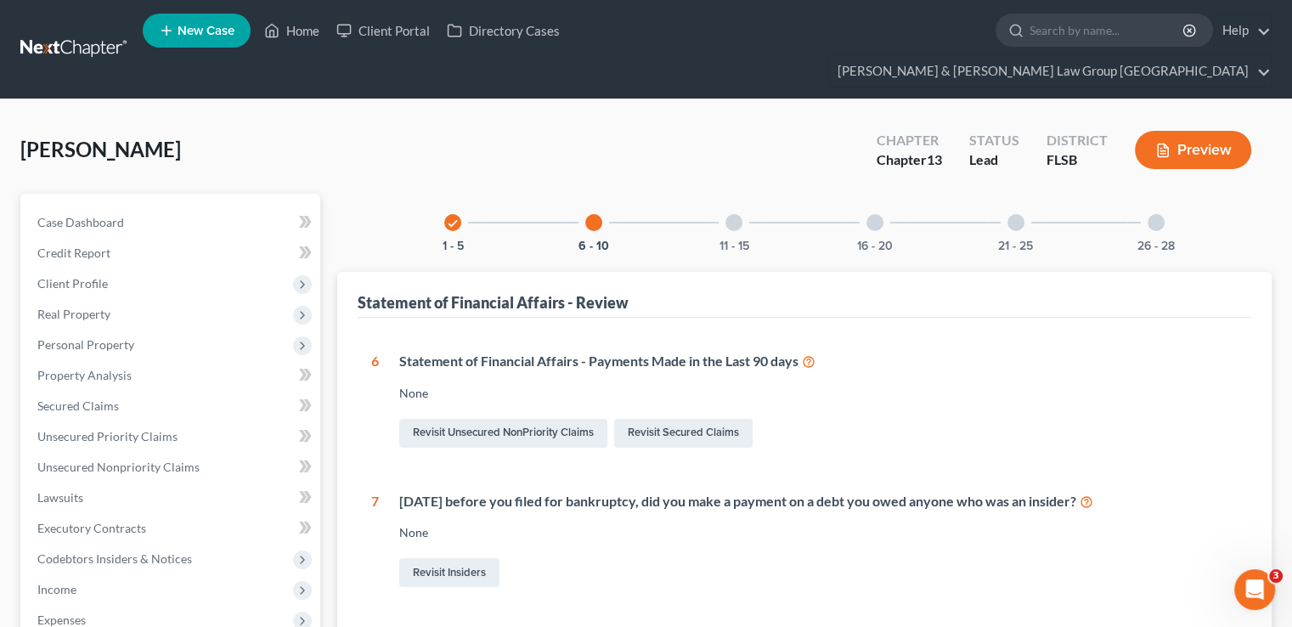
click at [729, 214] on div at bounding box center [733, 222] width 17 height 17
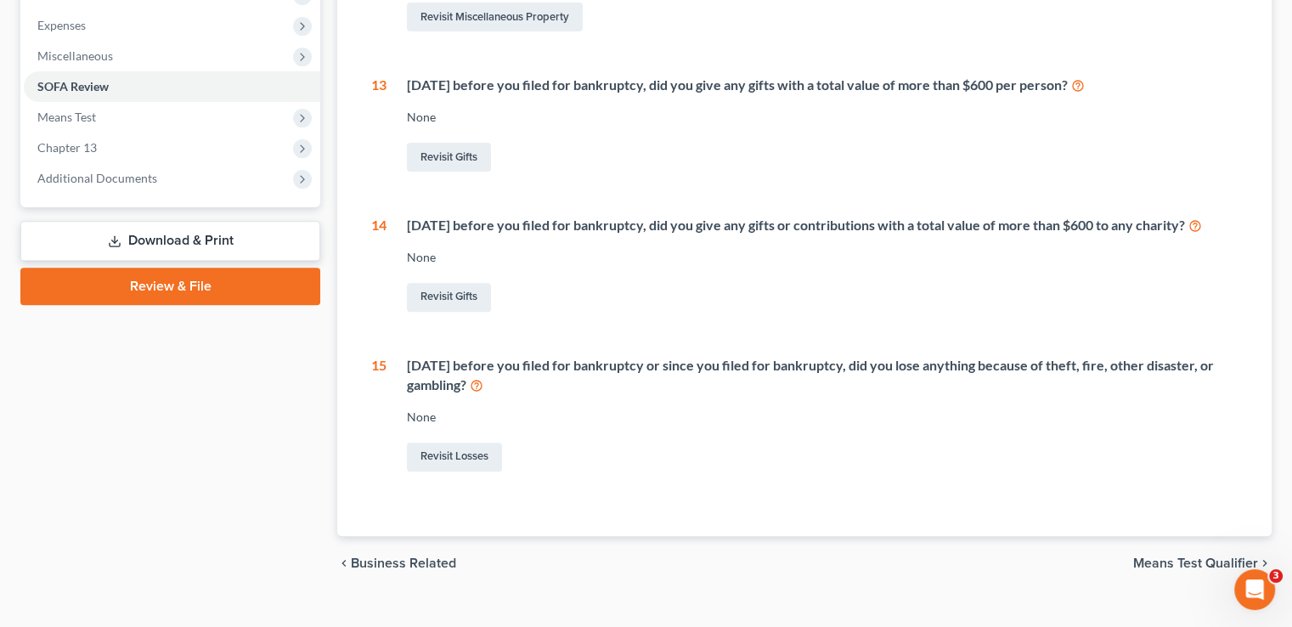
scroll to position [170, 0]
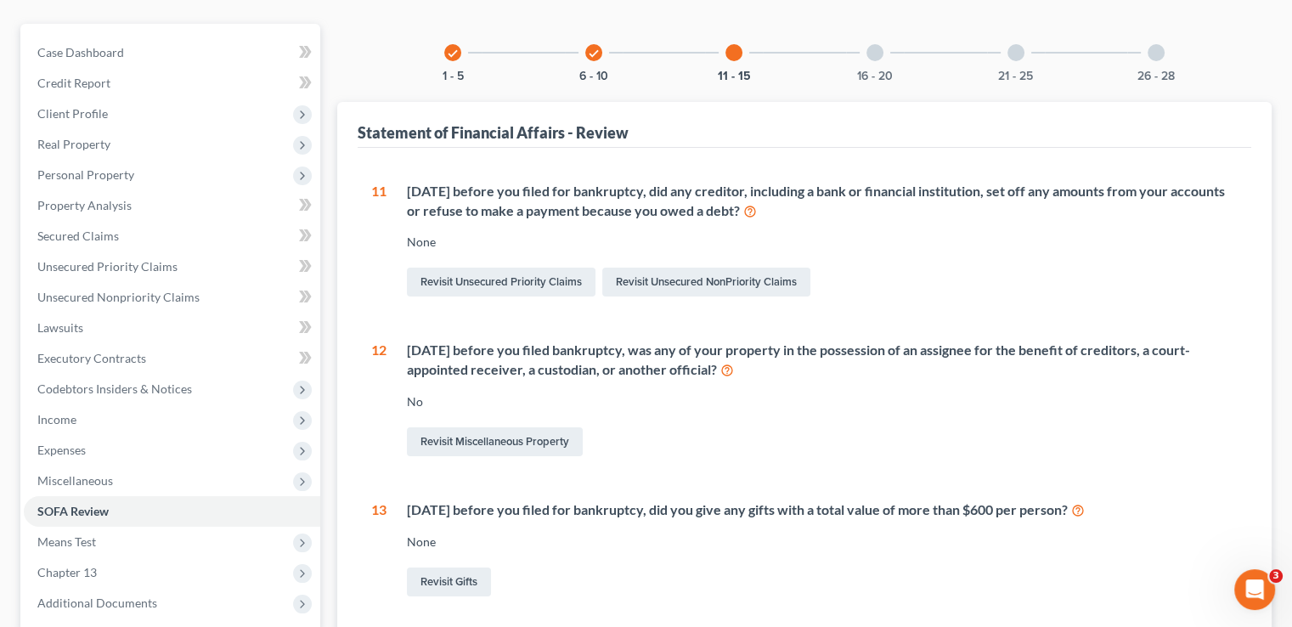
click at [875, 44] on div at bounding box center [874, 52] width 17 height 17
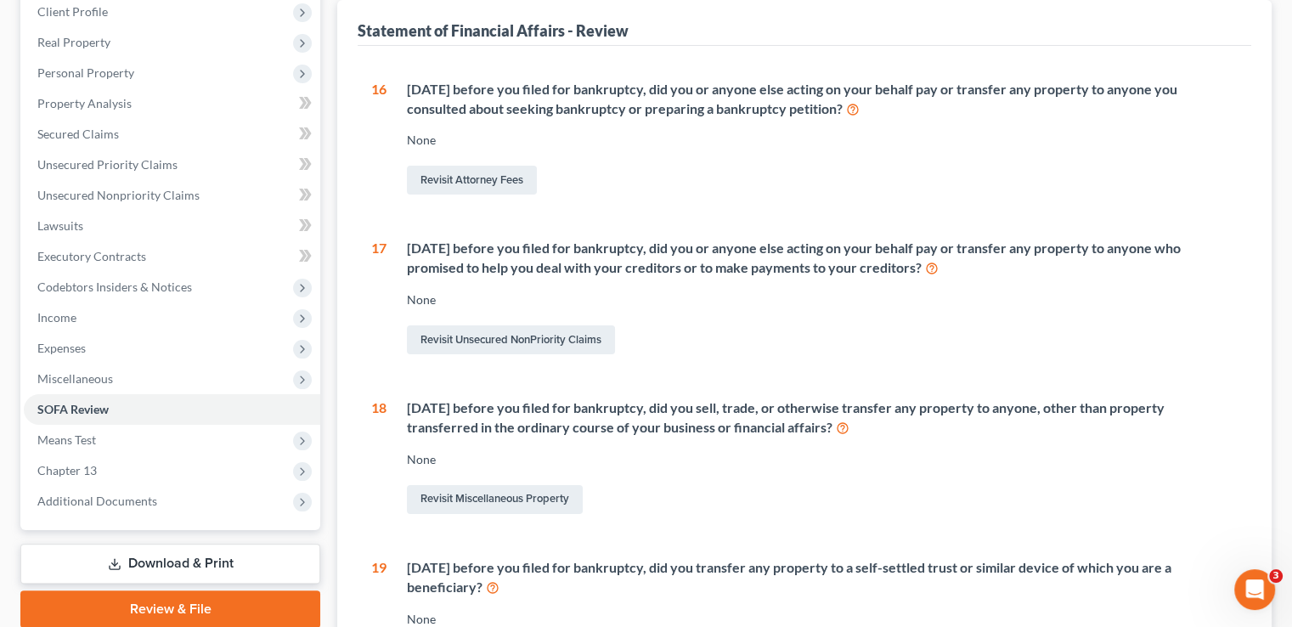
scroll to position [85, 0]
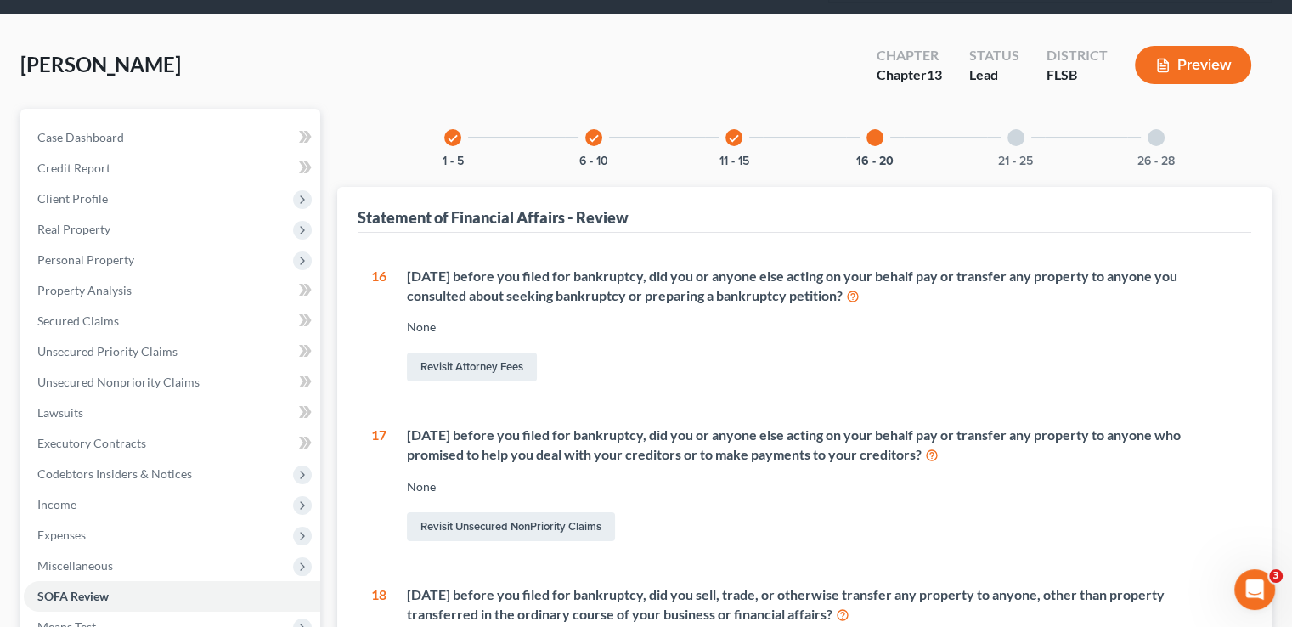
click at [1005, 117] on div "21 - 25" at bounding box center [1016, 138] width 58 height 58
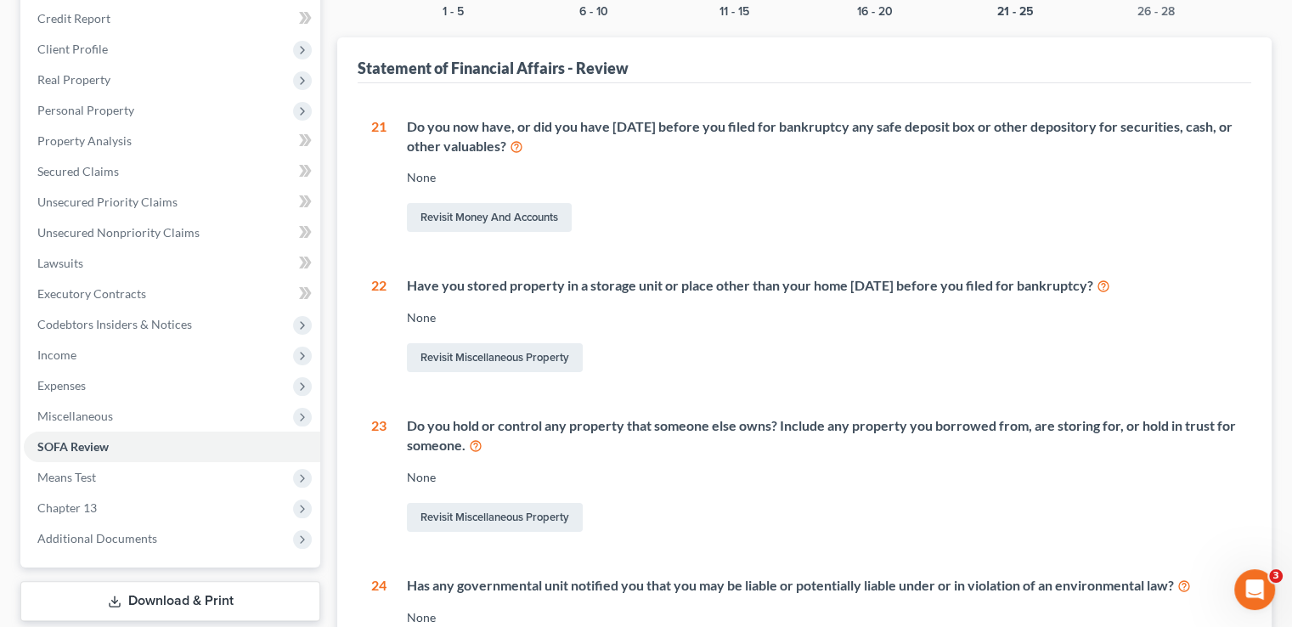
scroll to position [170, 0]
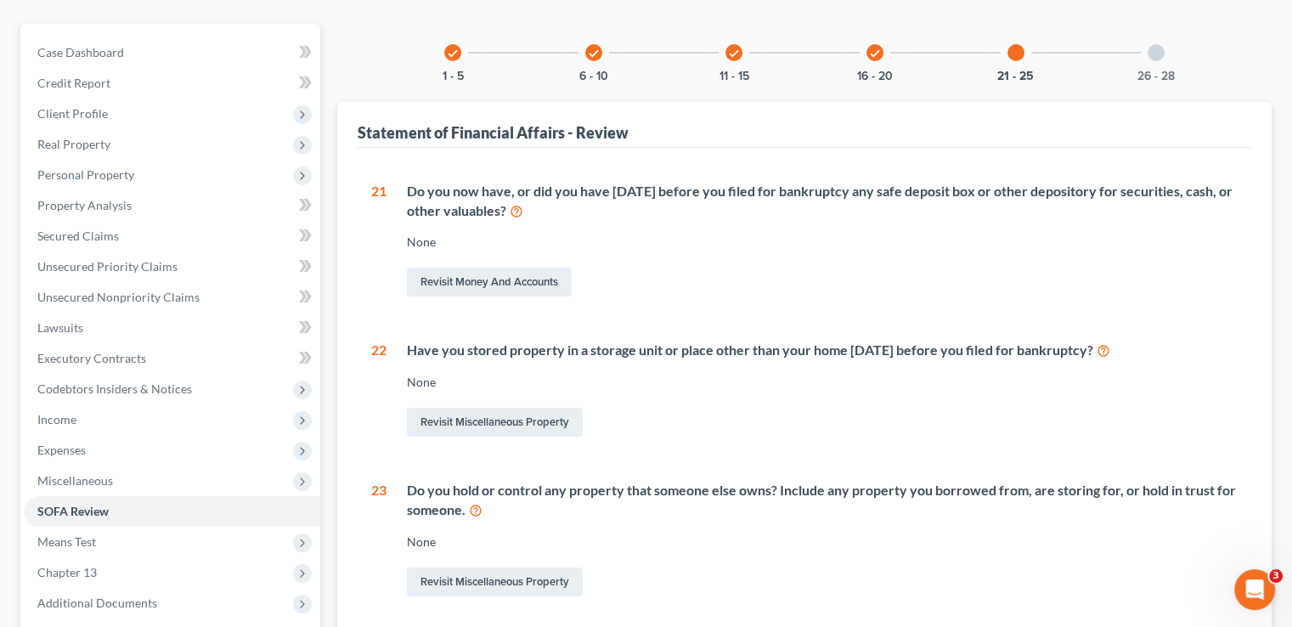
click at [1073, 44] on div at bounding box center [1155, 52] width 17 height 17
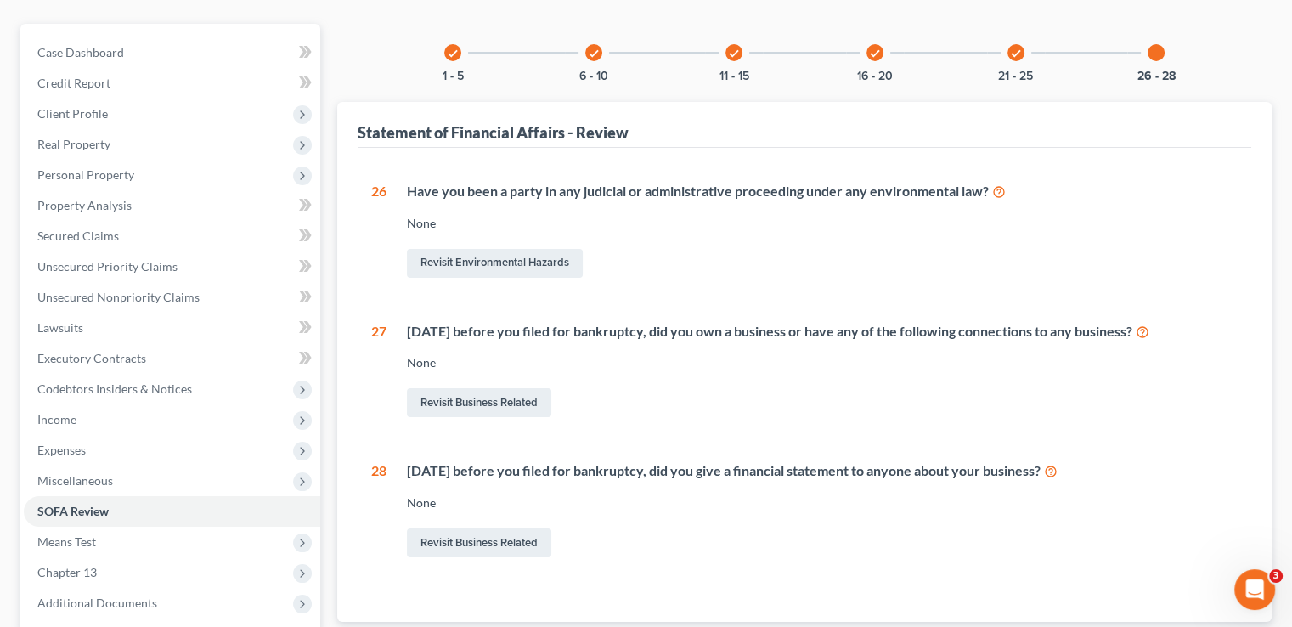
click at [600, 34] on div "check 6 - 10" at bounding box center [594, 53] width 58 height 58
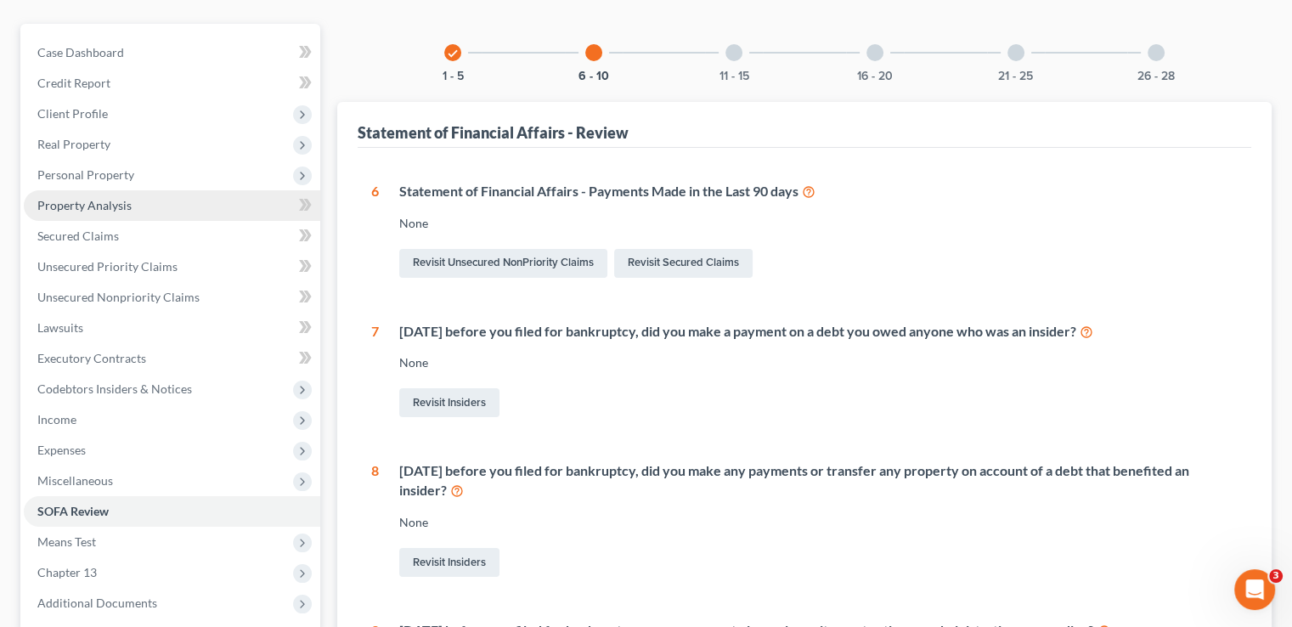
click at [134, 190] on link "Property Analysis" at bounding box center [172, 205] width 296 height 31
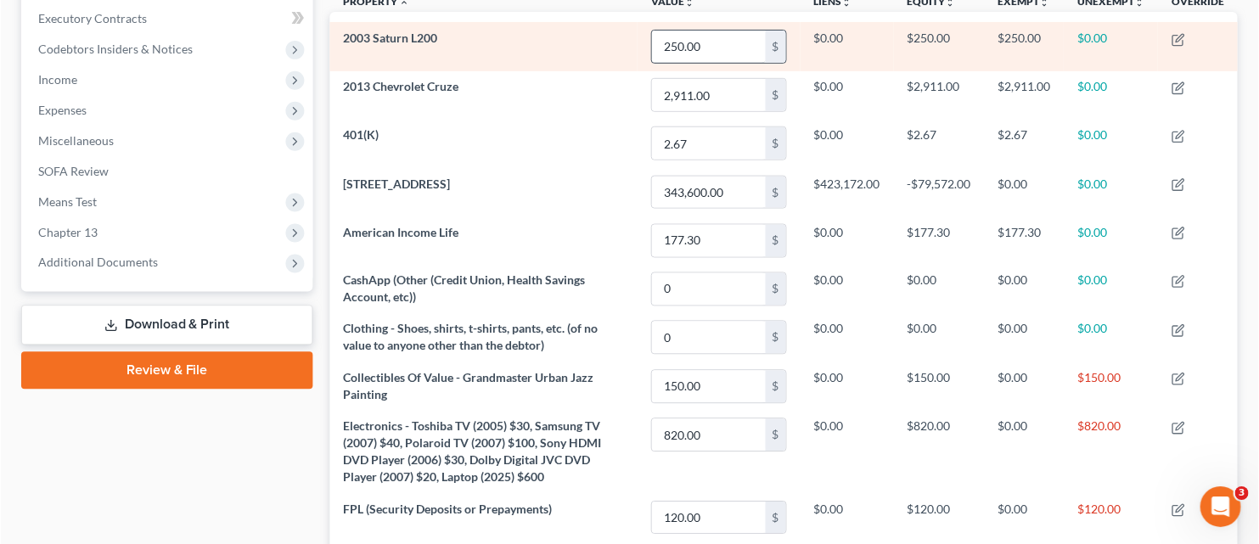
scroll to position [848916, 848288]
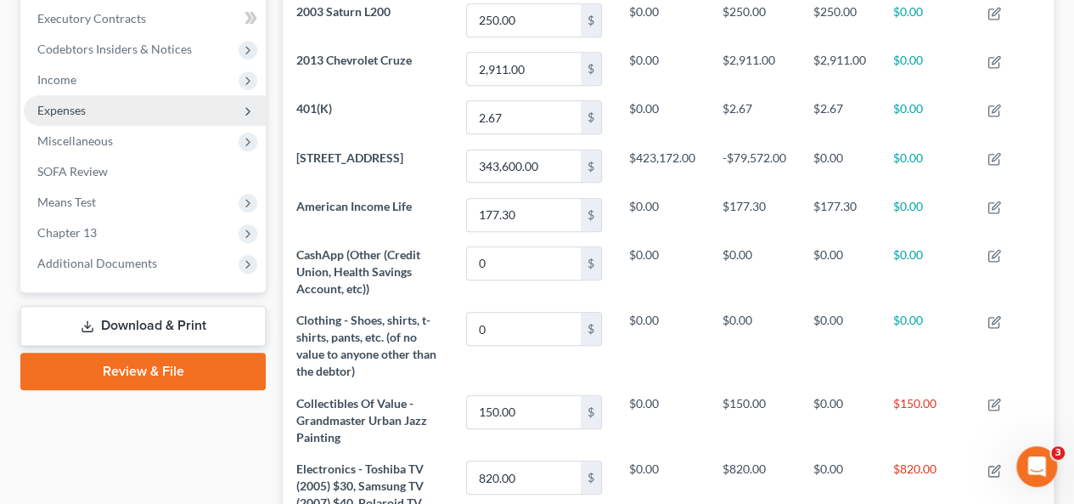
drag, startPoint x: 70, startPoint y: 70, endPoint x: 87, endPoint y: 64, distance: 18.3
click at [70, 95] on span "Expenses" at bounding box center [145, 110] width 242 height 31
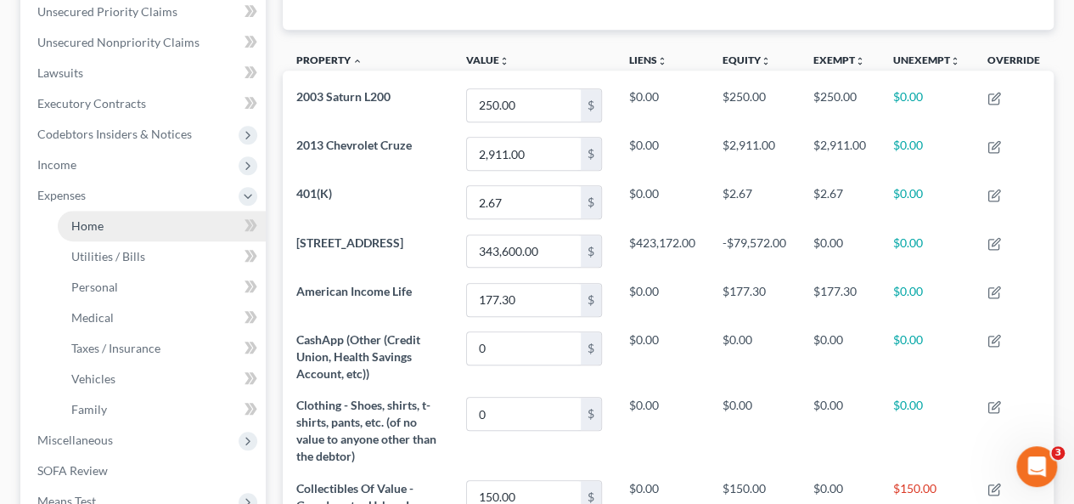
click at [78, 218] on span "Home" at bounding box center [87, 225] width 32 height 14
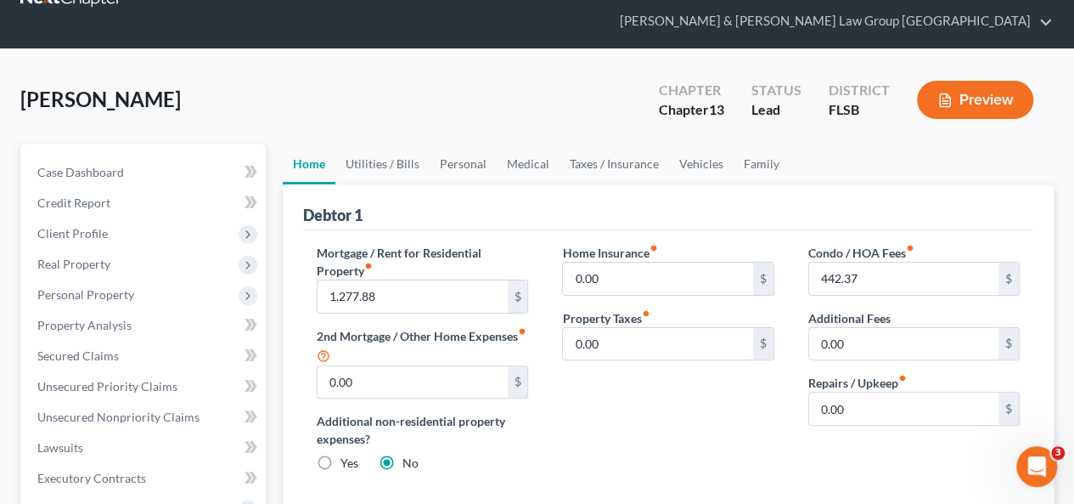
scroll to position [85, 0]
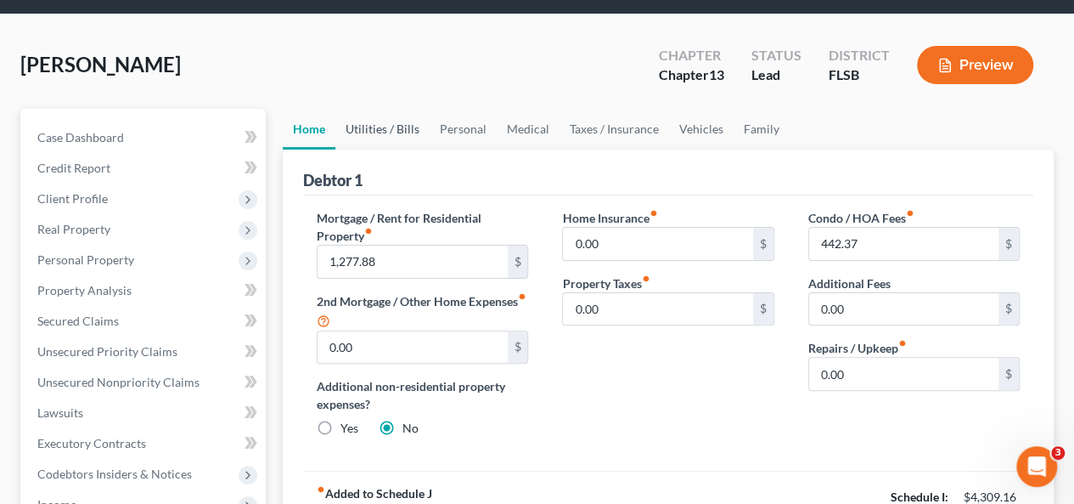
click at [379, 109] on link "Utilities / Bills" at bounding box center [382, 129] width 94 height 41
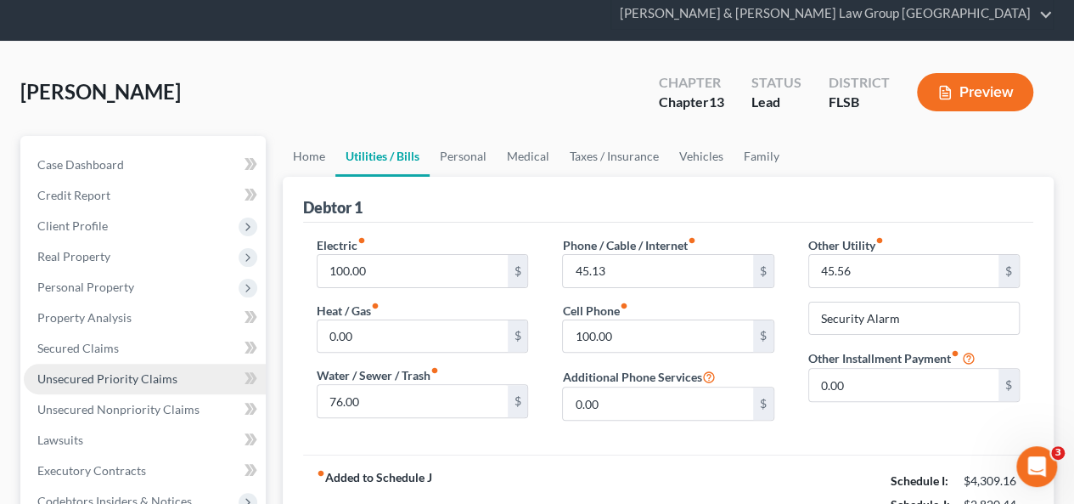
scroll to position [85, 0]
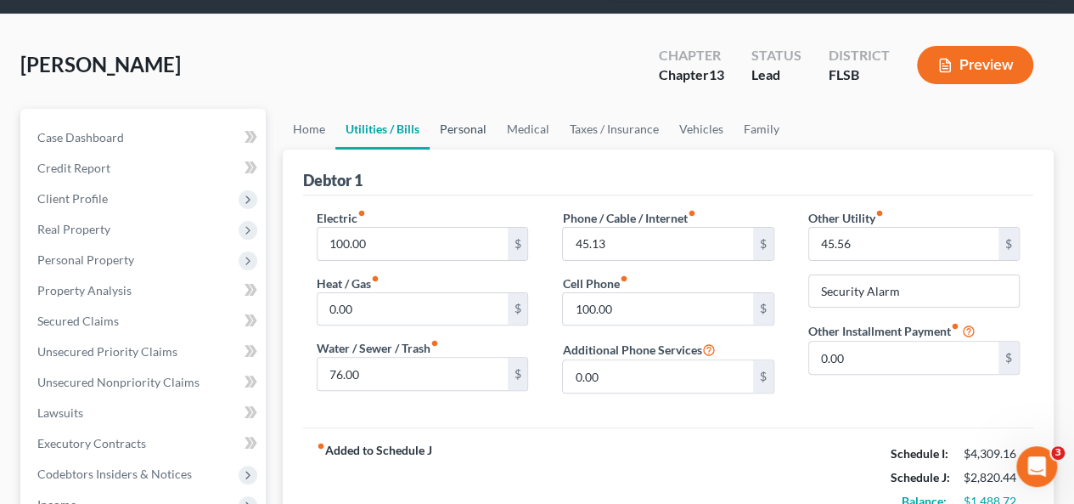
click at [455, 109] on link "Personal" at bounding box center [463, 129] width 67 height 41
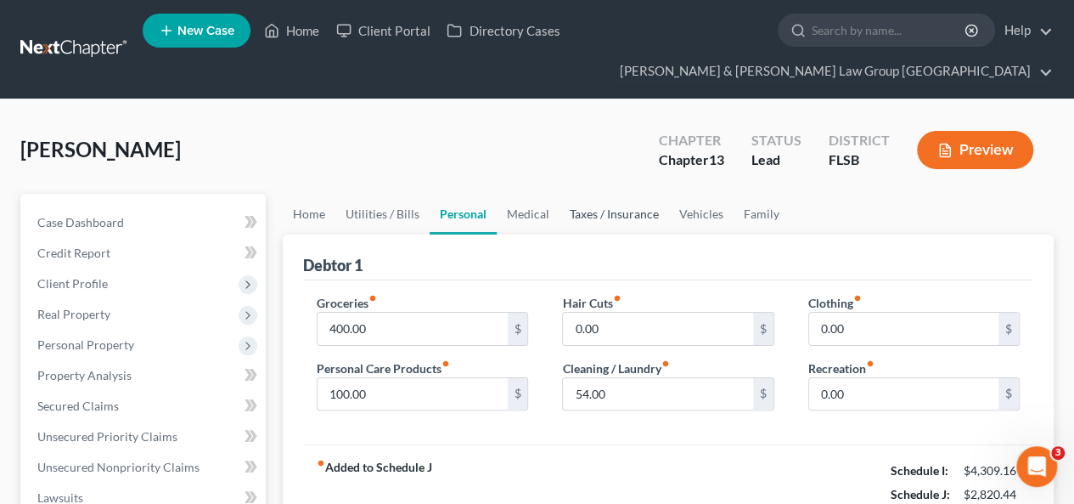
click at [618, 194] on link "Taxes / Insurance" at bounding box center [615, 214] width 110 height 41
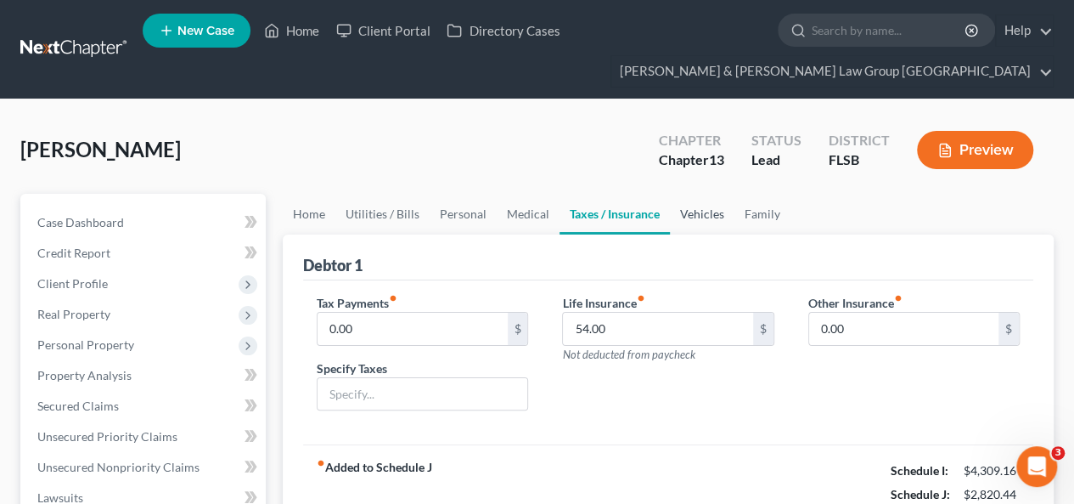
click at [676, 194] on link "Vehicles" at bounding box center [702, 214] width 65 height 41
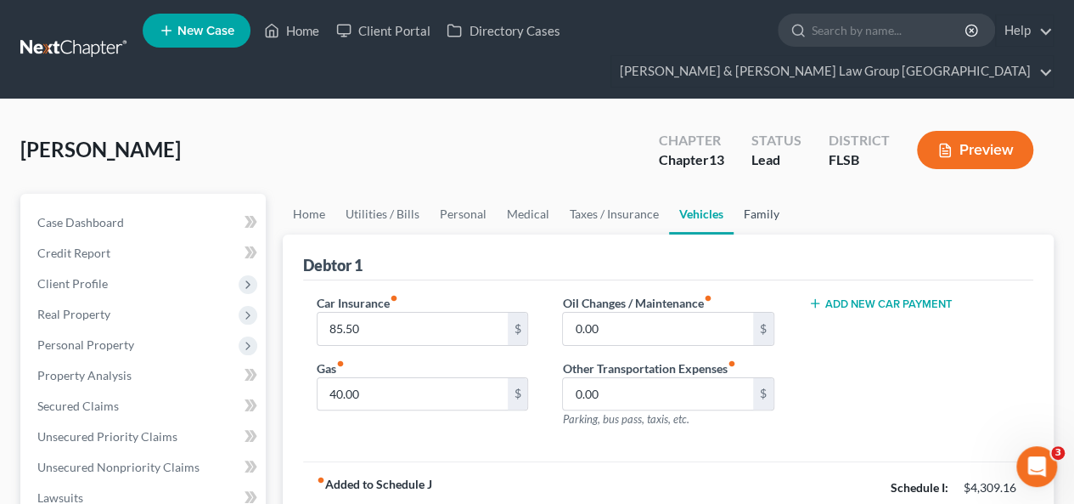
click at [764, 194] on link "Family" at bounding box center [762, 214] width 56 height 41
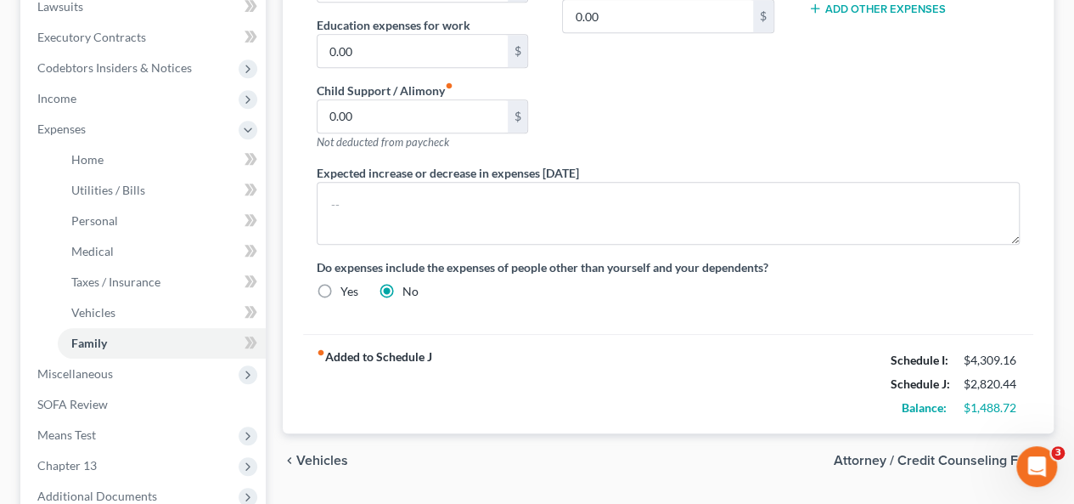
scroll to position [594, 0]
